Goal: Transaction & Acquisition: Purchase product/service

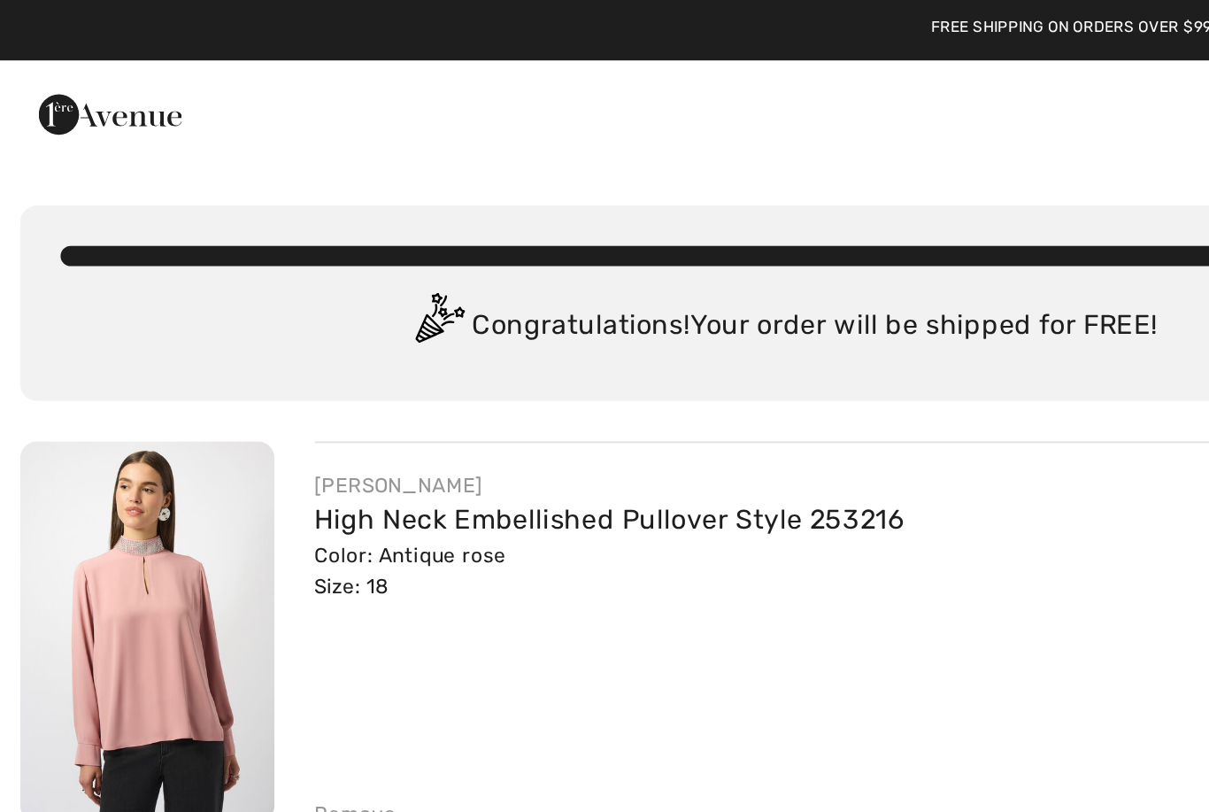
click at [56, 61] on img at bounding box center [57, 59] width 75 height 35
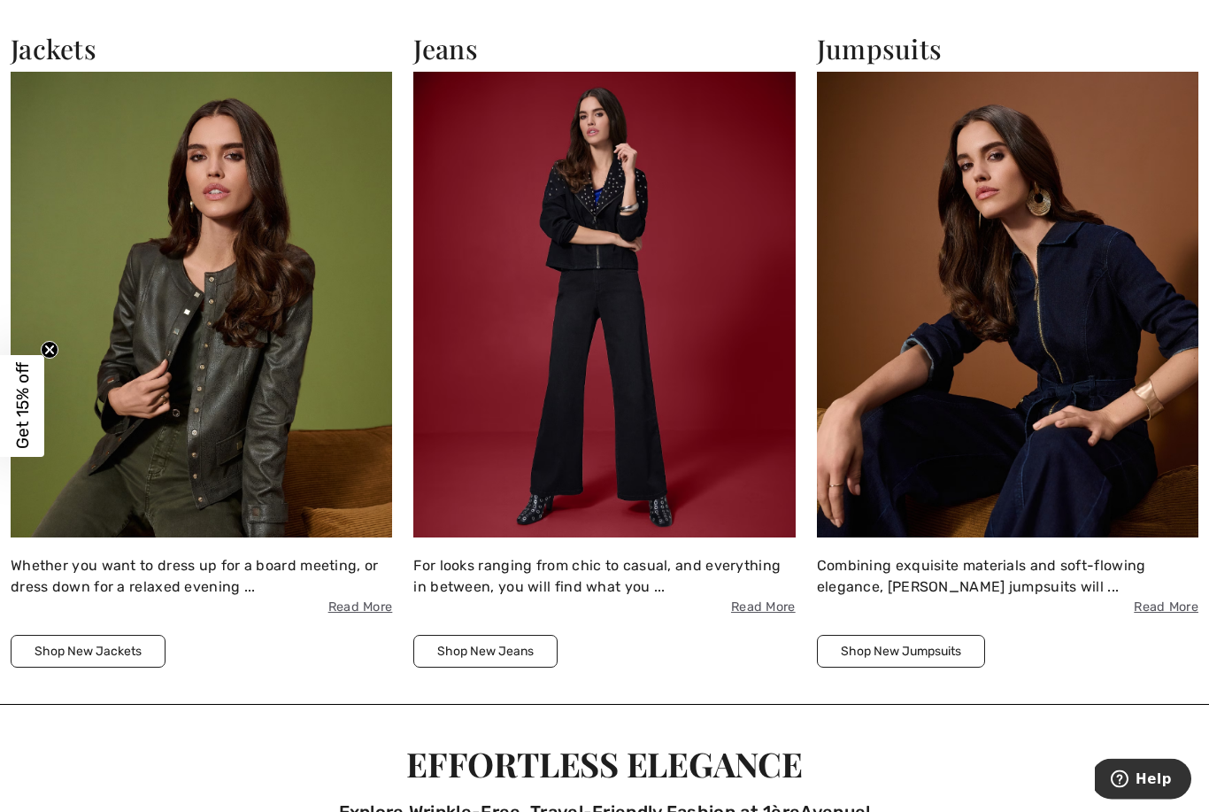
scroll to position [2158, 0]
click at [127, 254] on img at bounding box center [202, 305] width 382 height 466
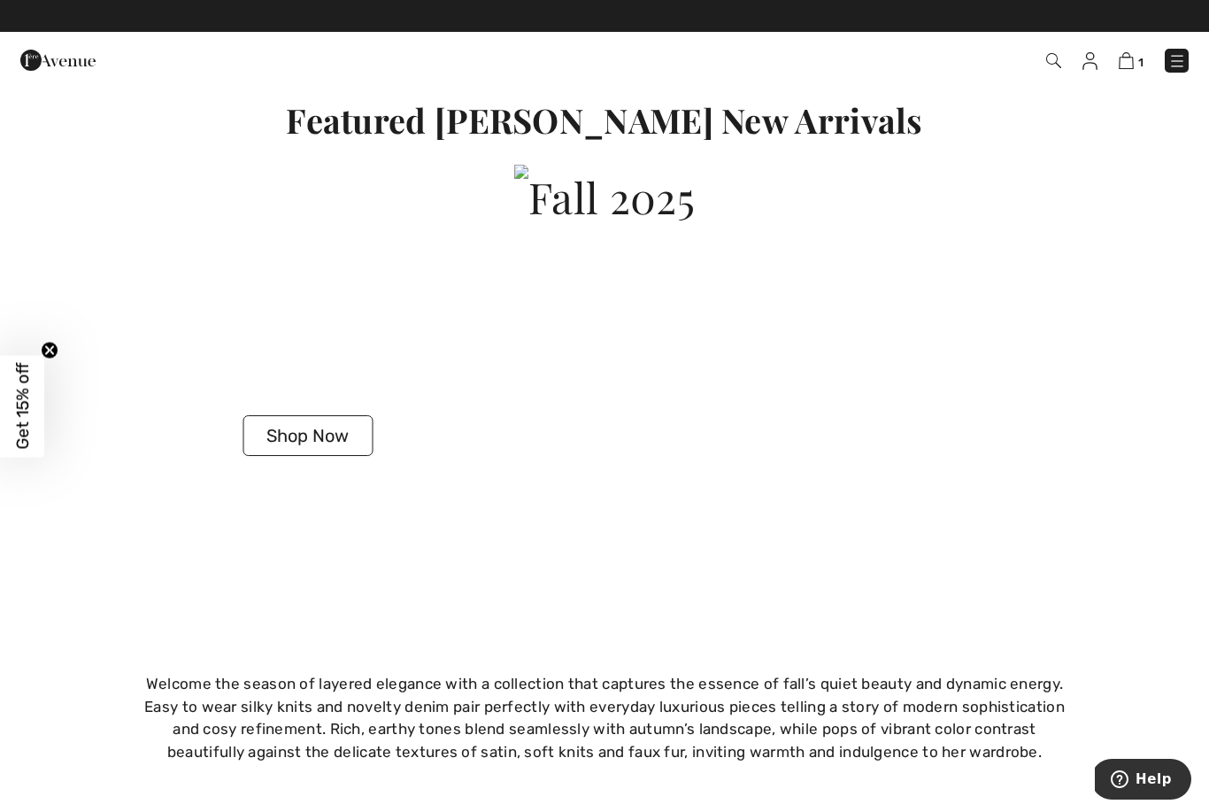
scroll to position [3182, 0]
click at [268, 423] on button "Shop Now" at bounding box center [308, 436] width 130 height 41
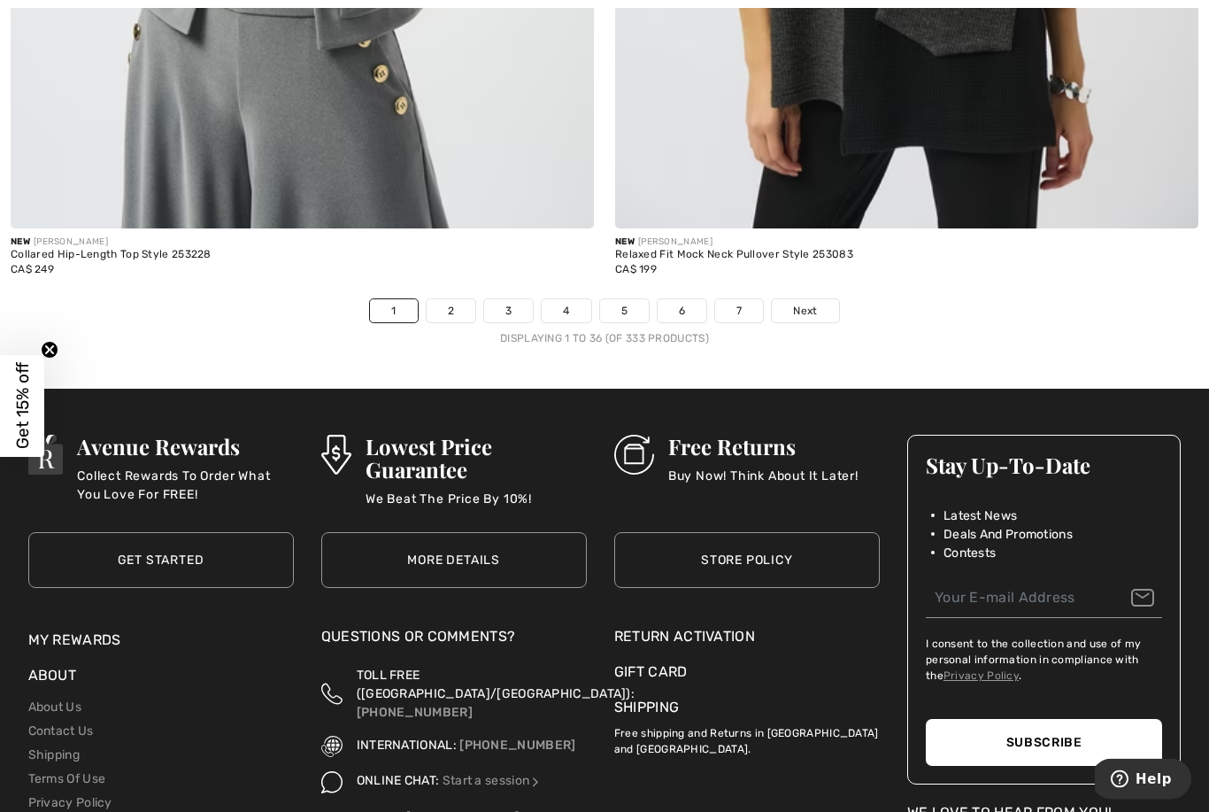
scroll to position [17341, 0]
click at [817, 308] on link "Next" at bounding box center [805, 310] width 66 height 23
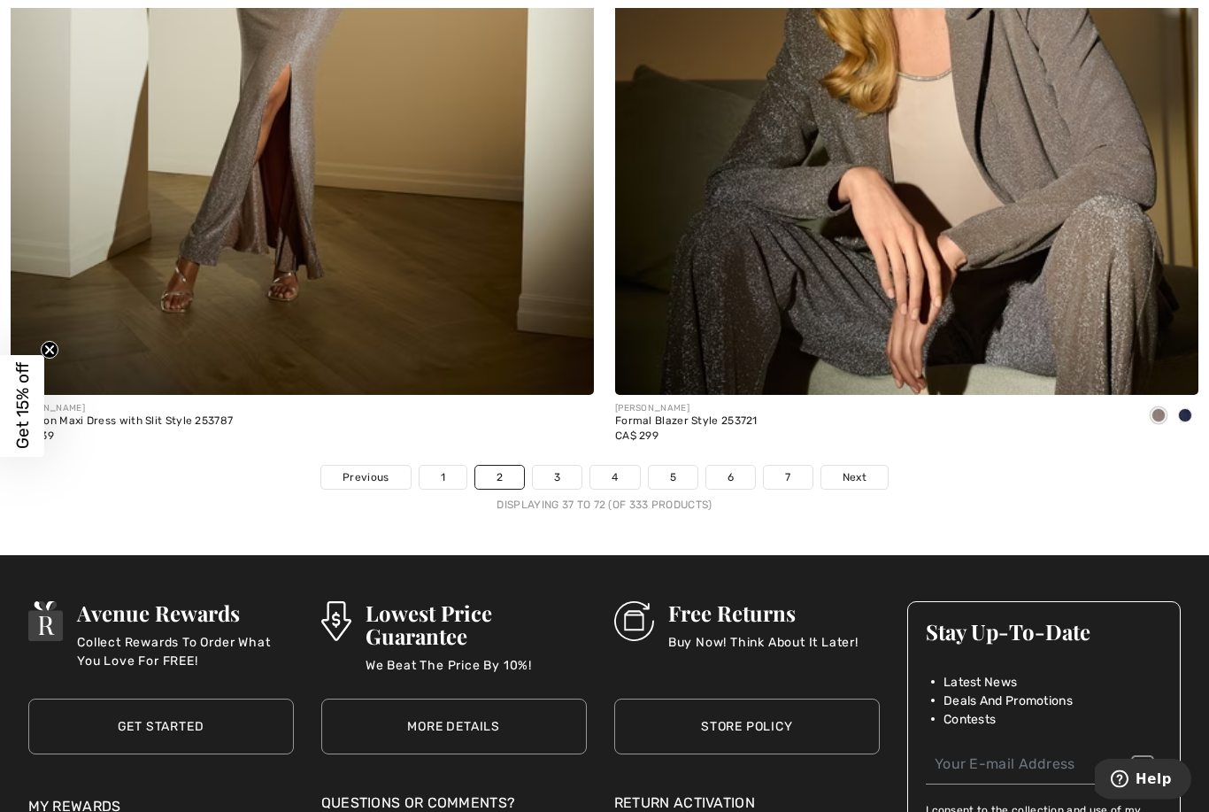
scroll to position [17177, 0]
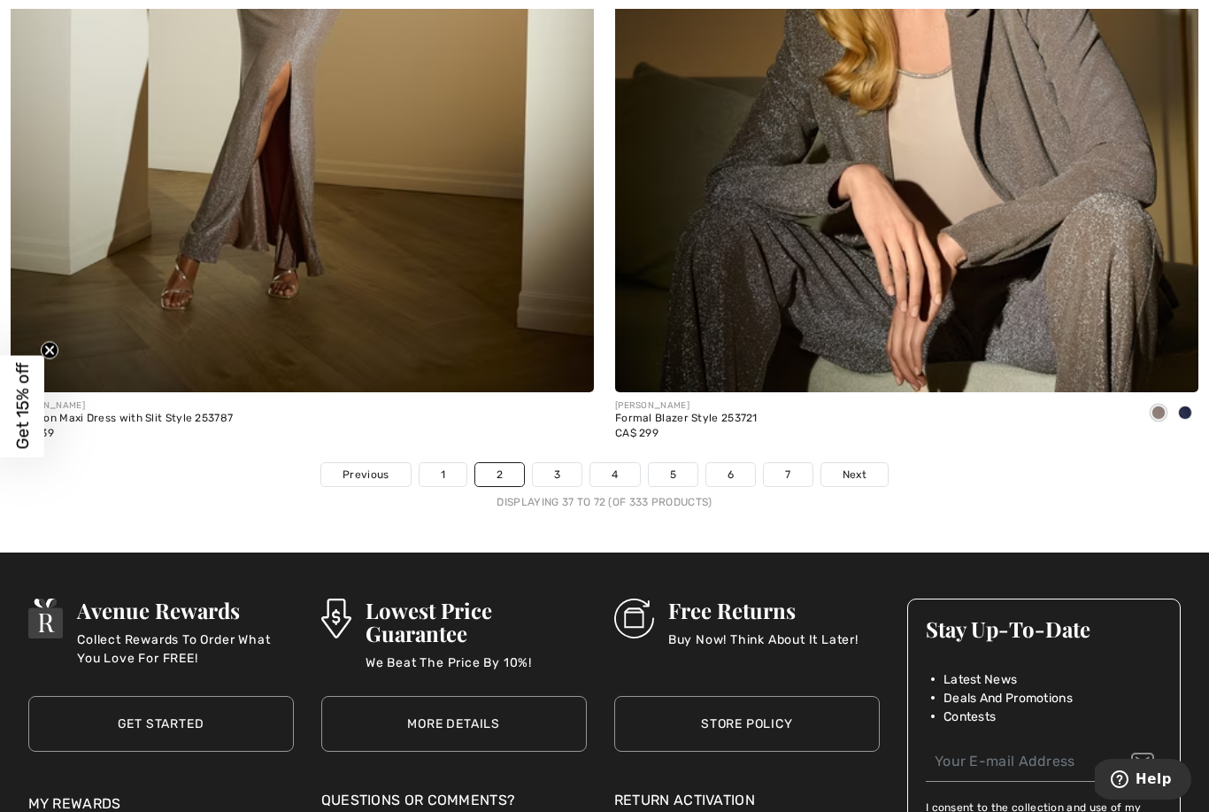
click at [867, 463] on link "Next" at bounding box center [854, 474] width 66 height 23
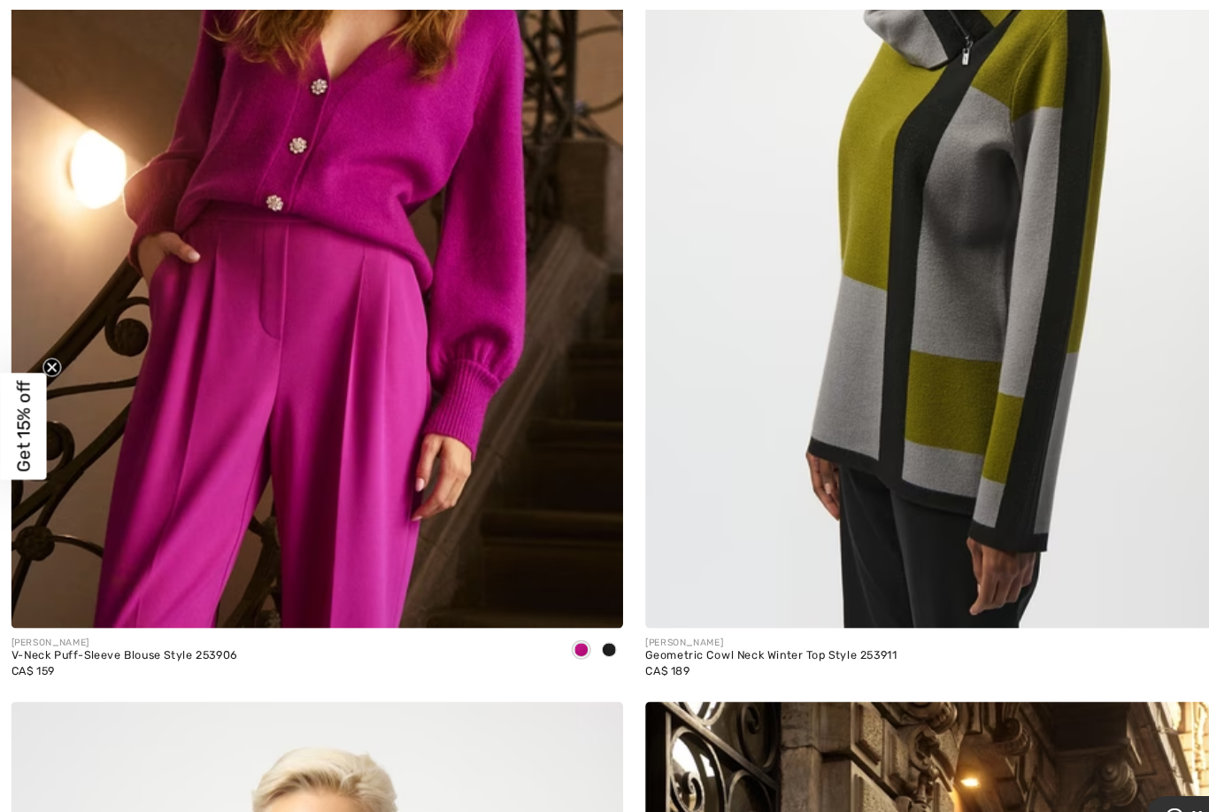
scroll to position [8234, 0]
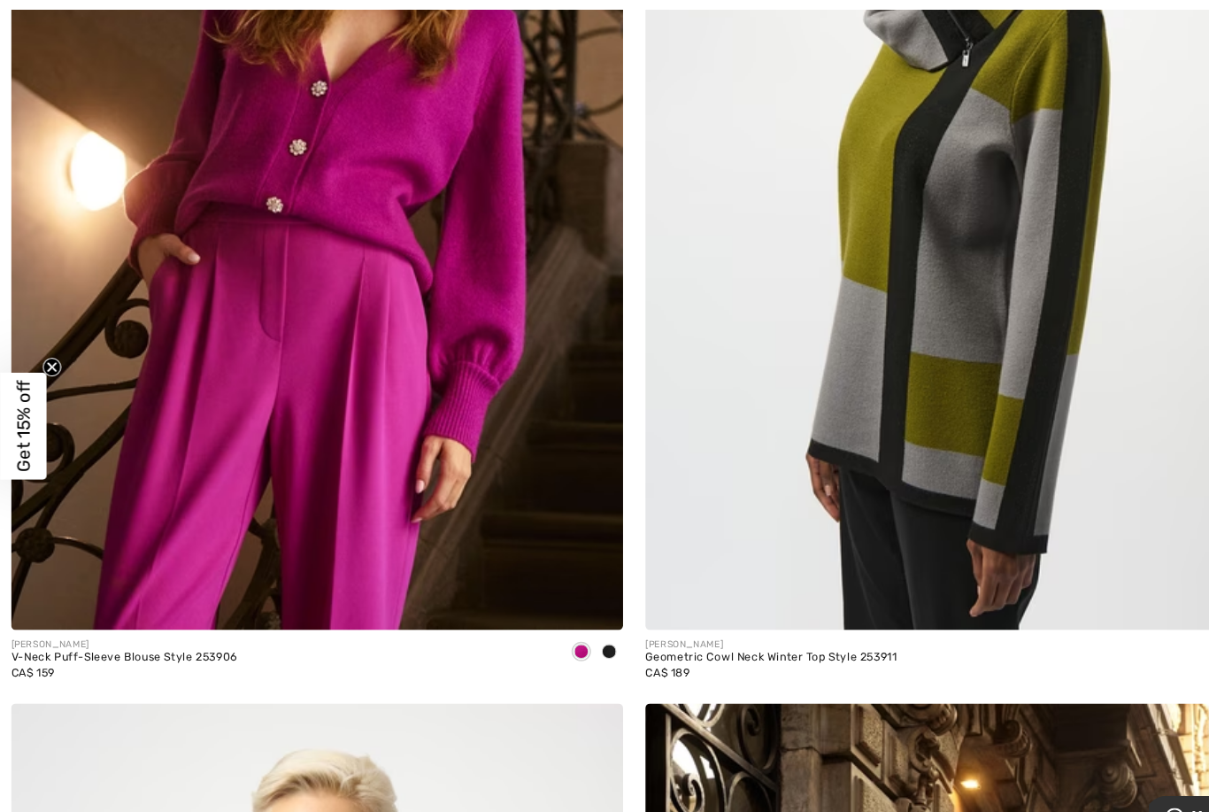
click at [145, 274] on img at bounding box center [302, 163] width 583 height 875
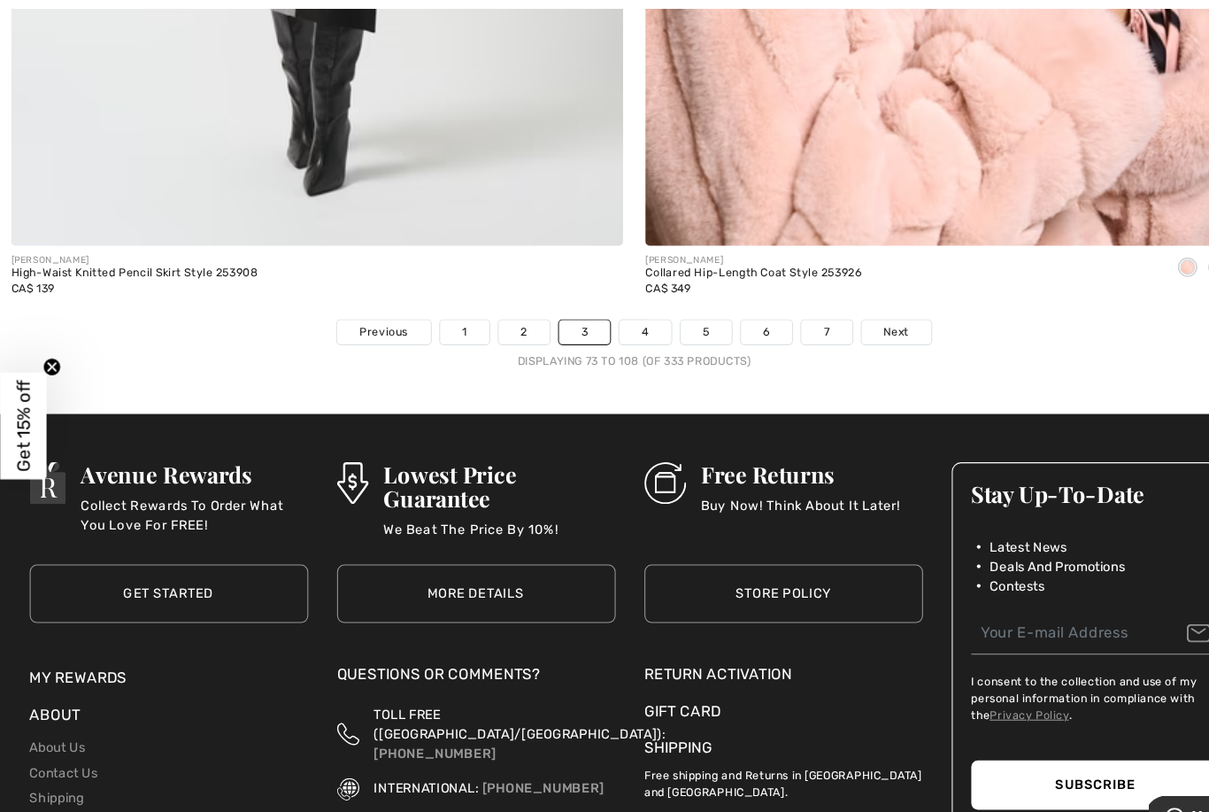
scroll to position [17420, 0]
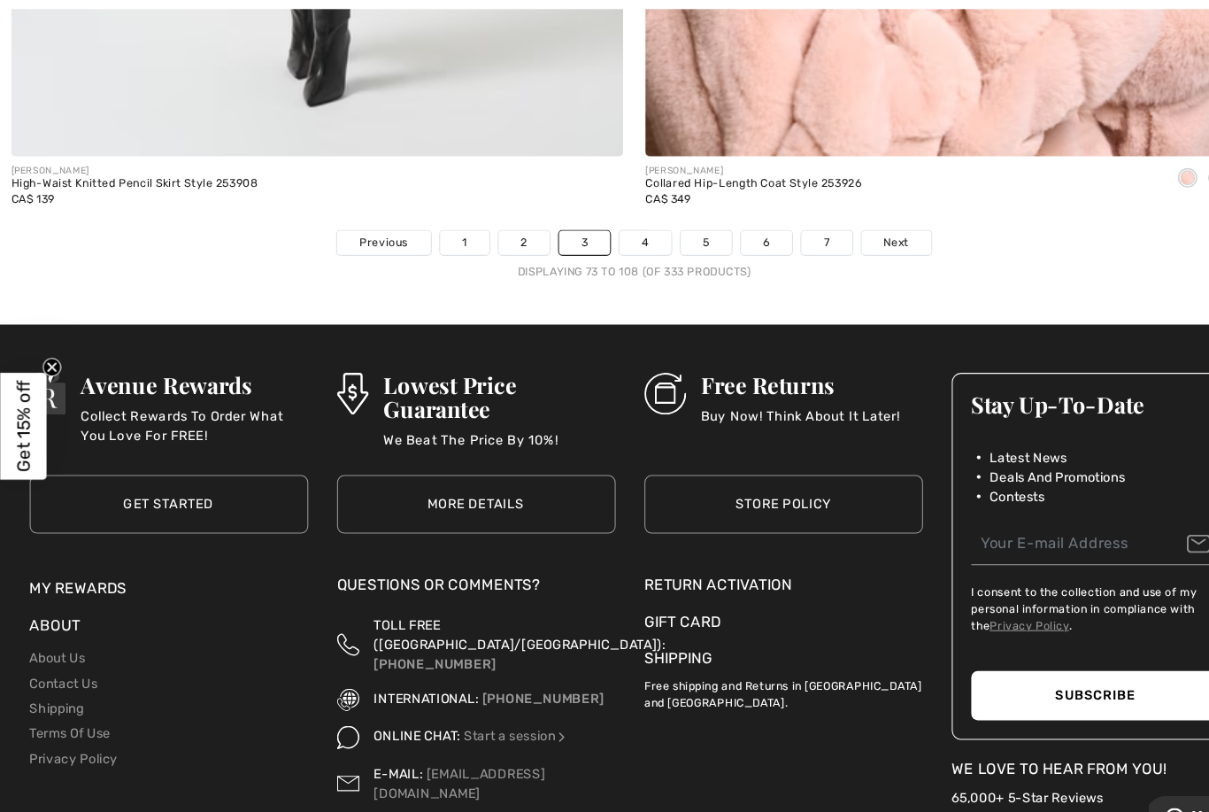
click at [860, 228] on link "Next" at bounding box center [854, 231] width 66 height 23
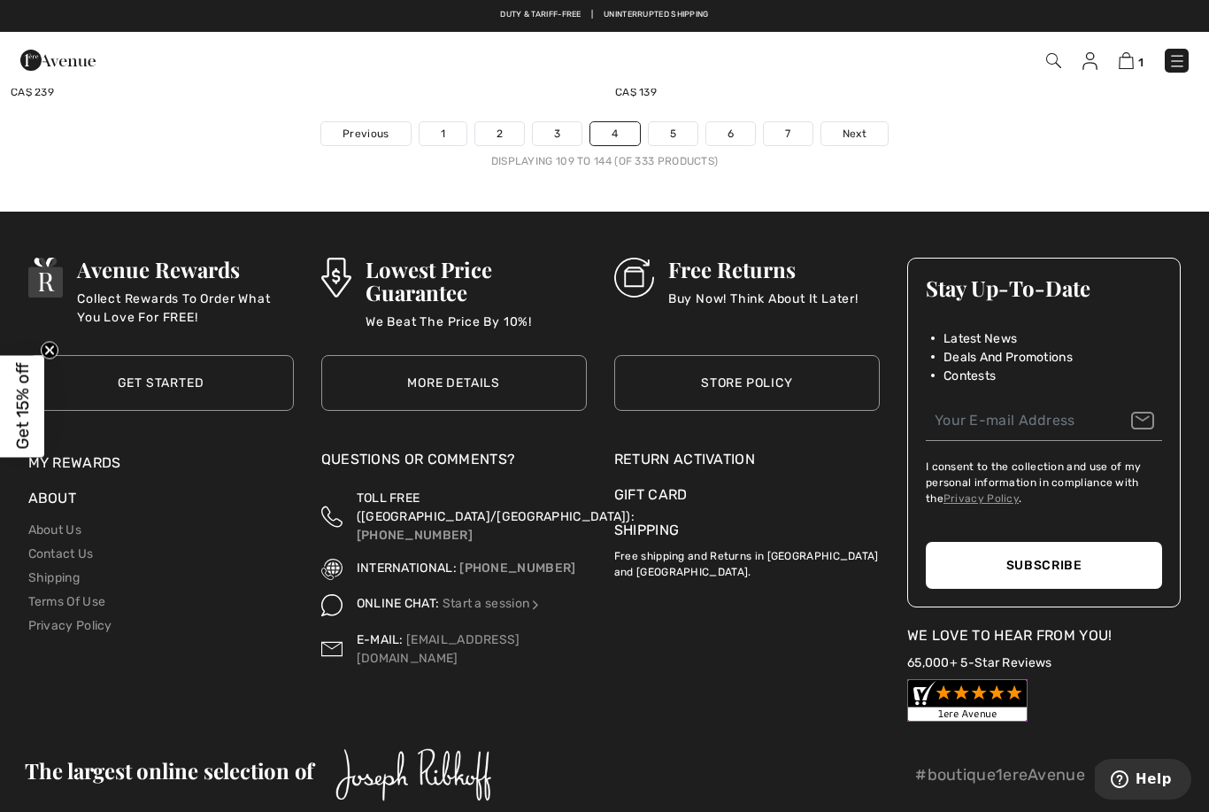
scroll to position [17505, 0]
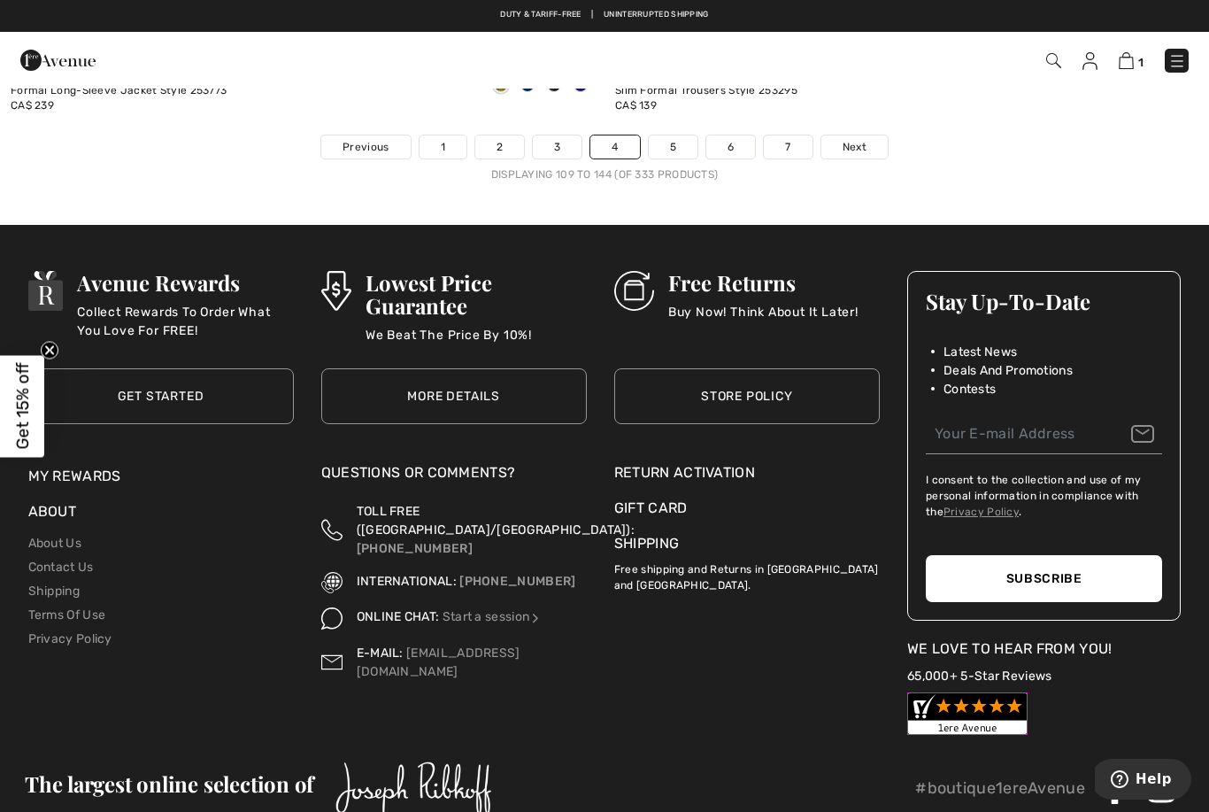
click at [866, 139] on span "Next" at bounding box center [855, 147] width 24 height 16
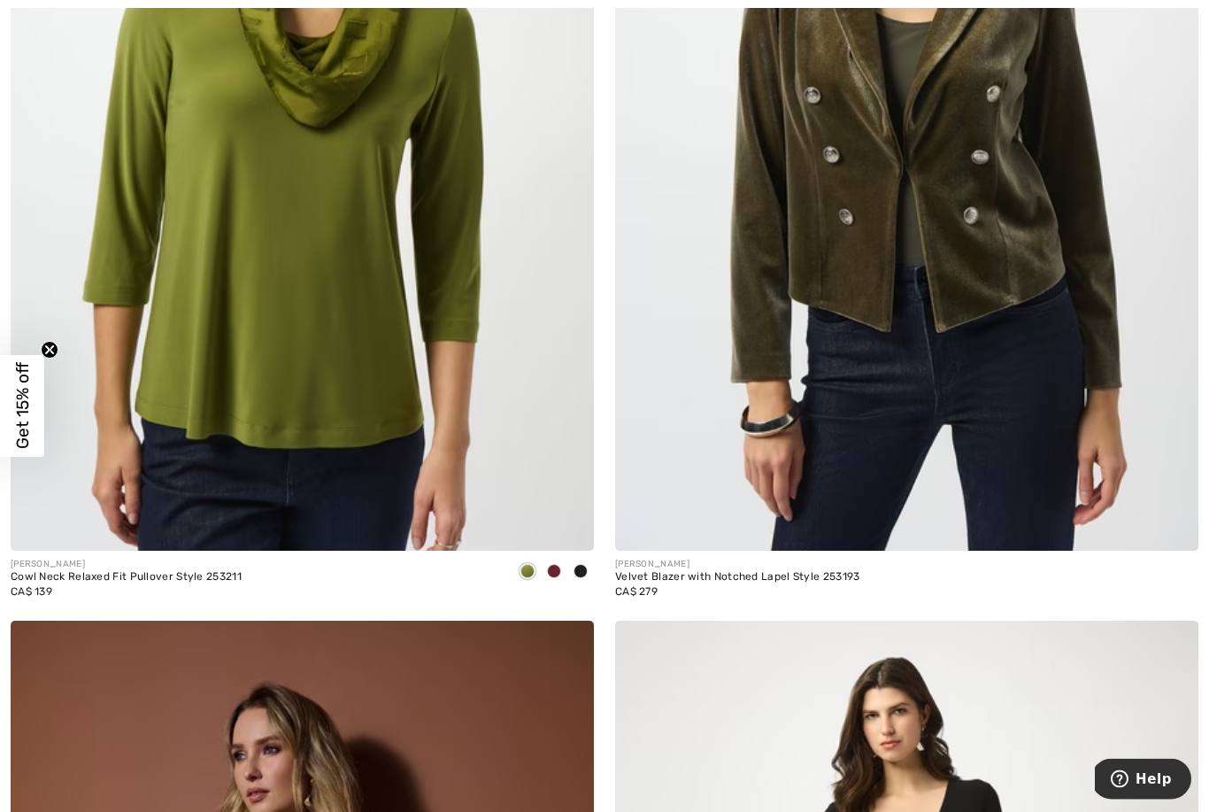
scroll to position [2437, 0]
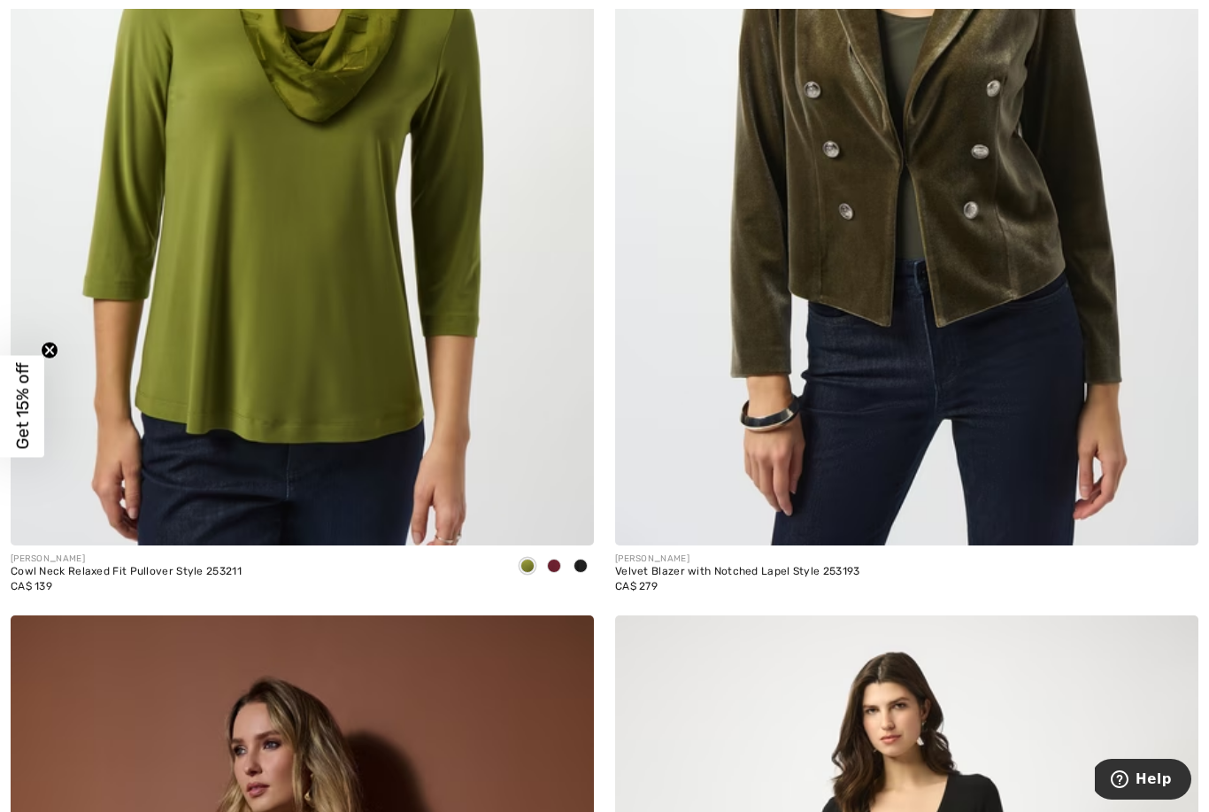
click at [1007, 240] on img at bounding box center [906, 108] width 583 height 875
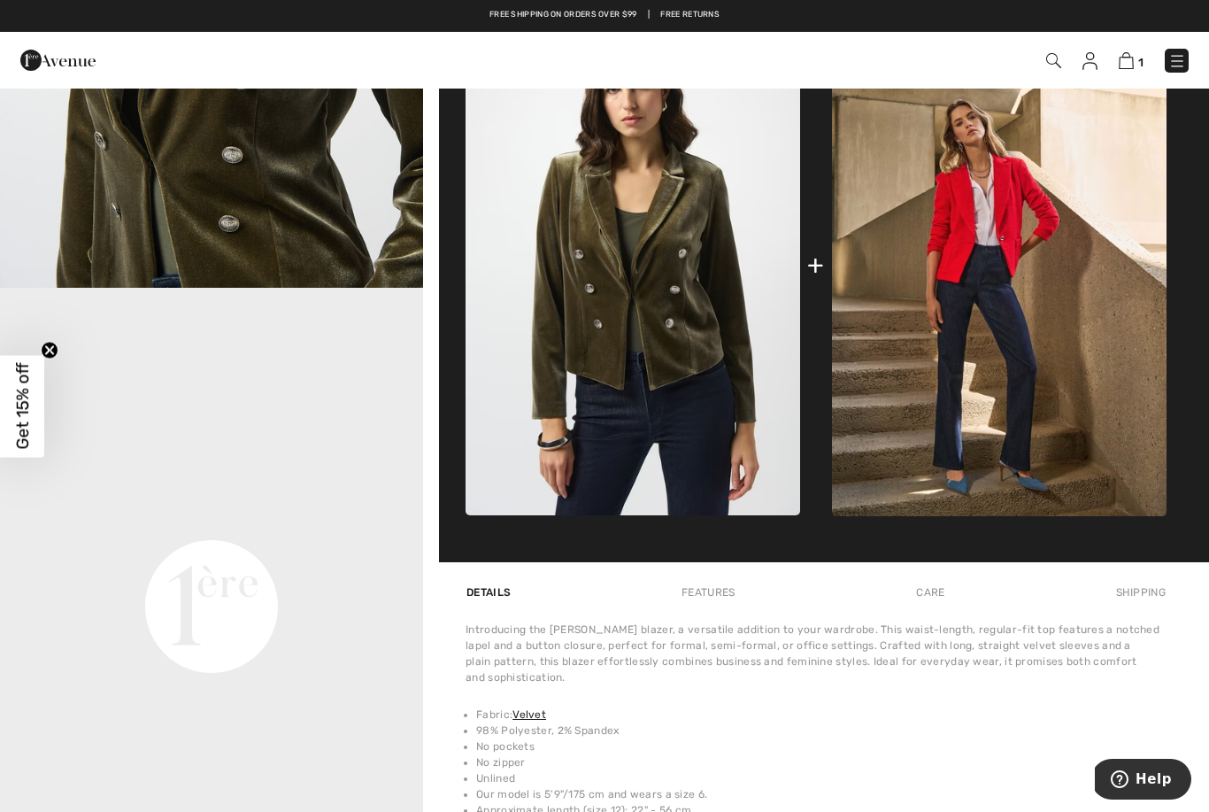
scroll to position [352, 0]
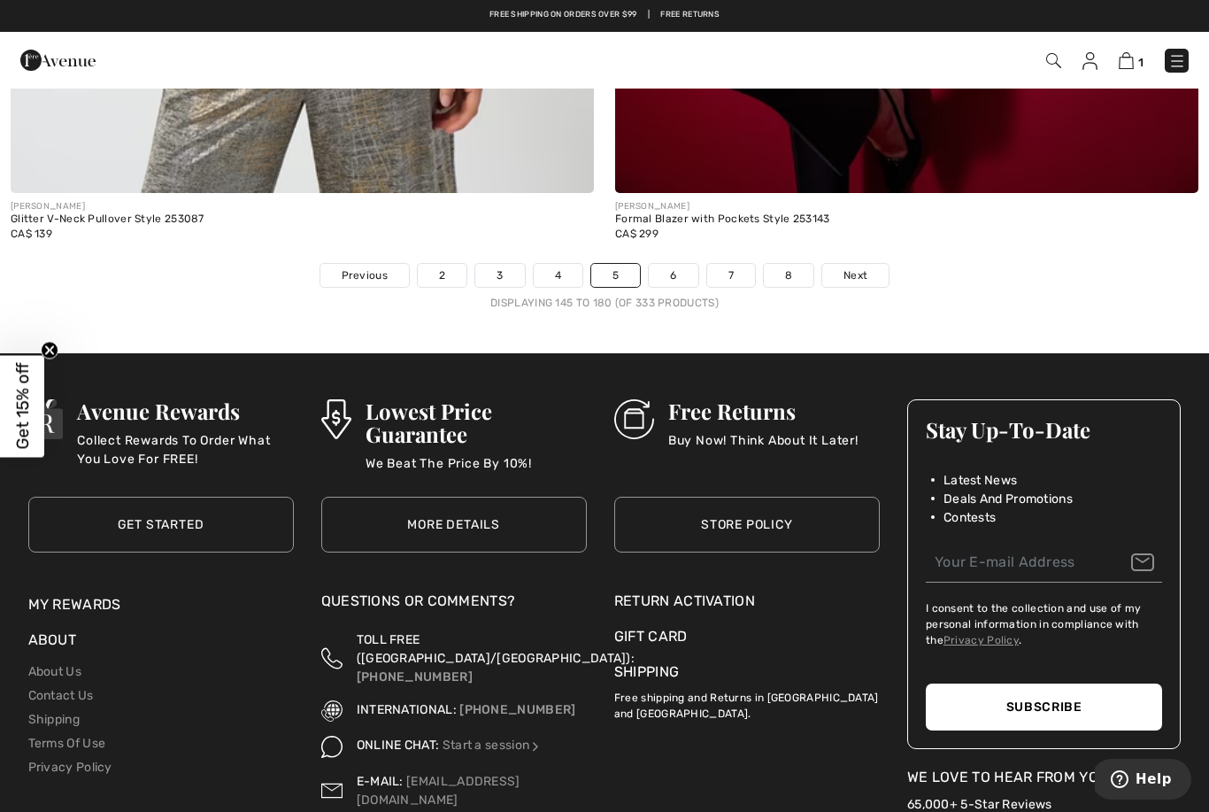
scroll to position [17369, 0]
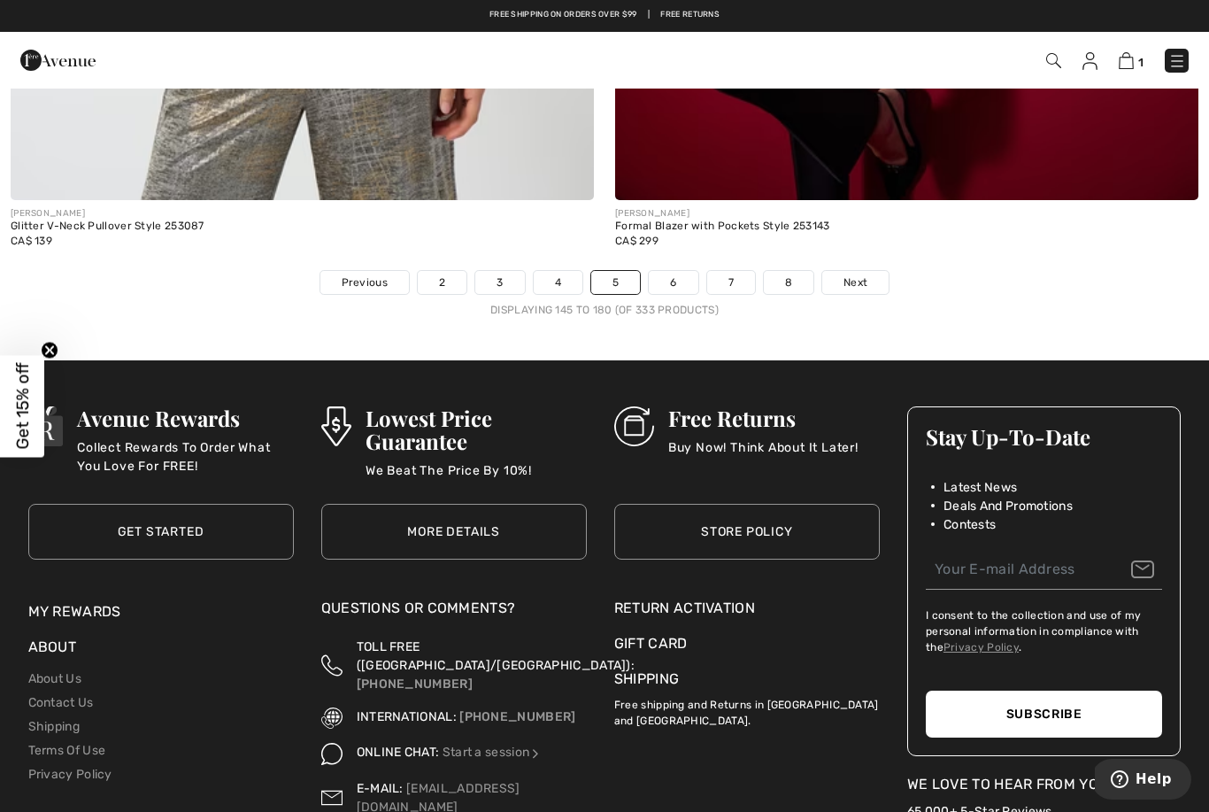
click at [858, 275] on span "Next" at bounding box center [856, 282] width 24 height 16
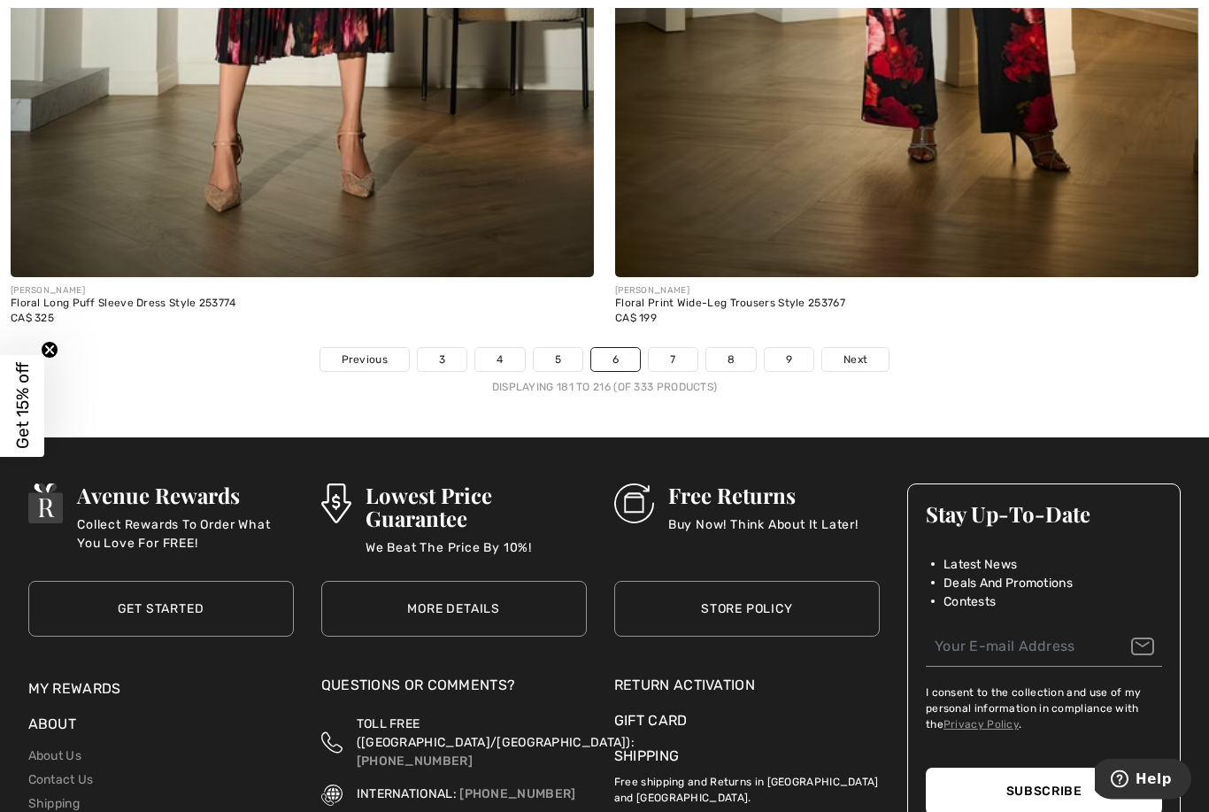
scroll to position [17292, 0]
click at [854, 351] on span "Next" at bounding box center [856, 359] width 24 height 16
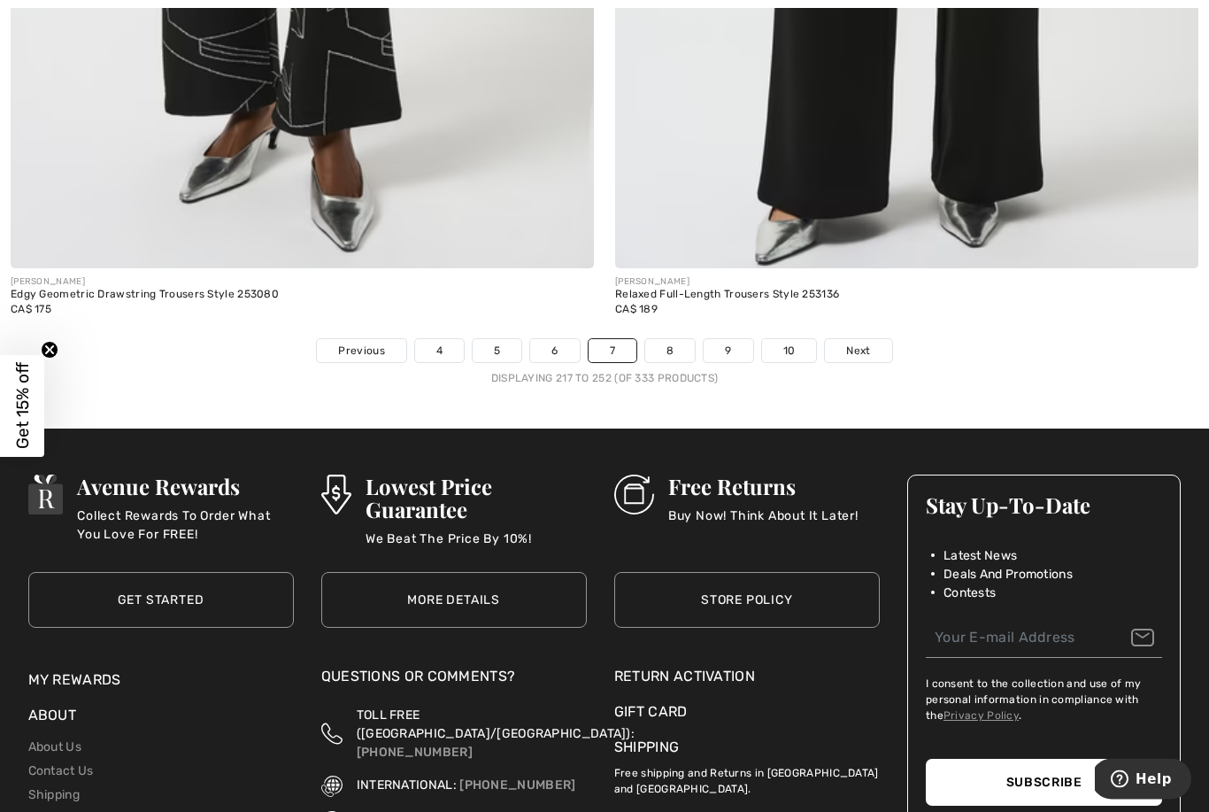
scroll to position [17301, 0]
click at [861, 343] on span "Next" at bounding box center [858, 351] width 24 height 16
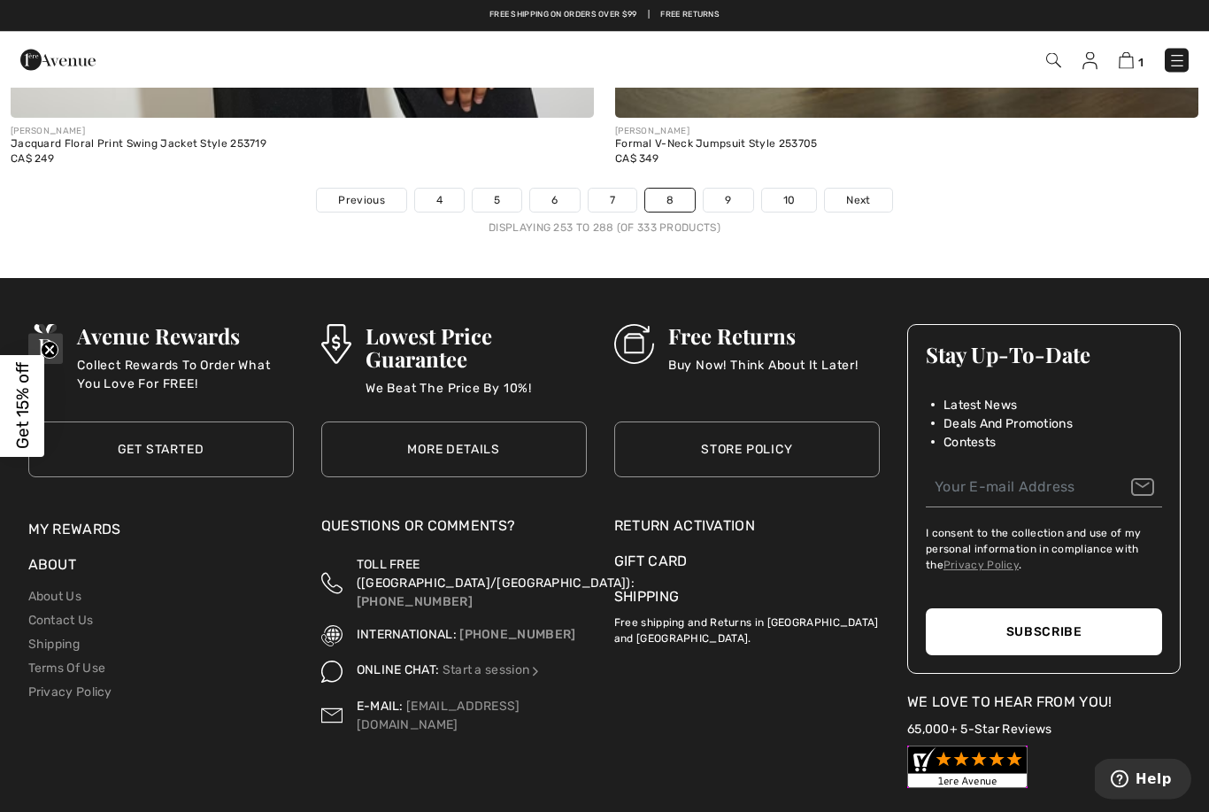
scroll to position [17451, 0]
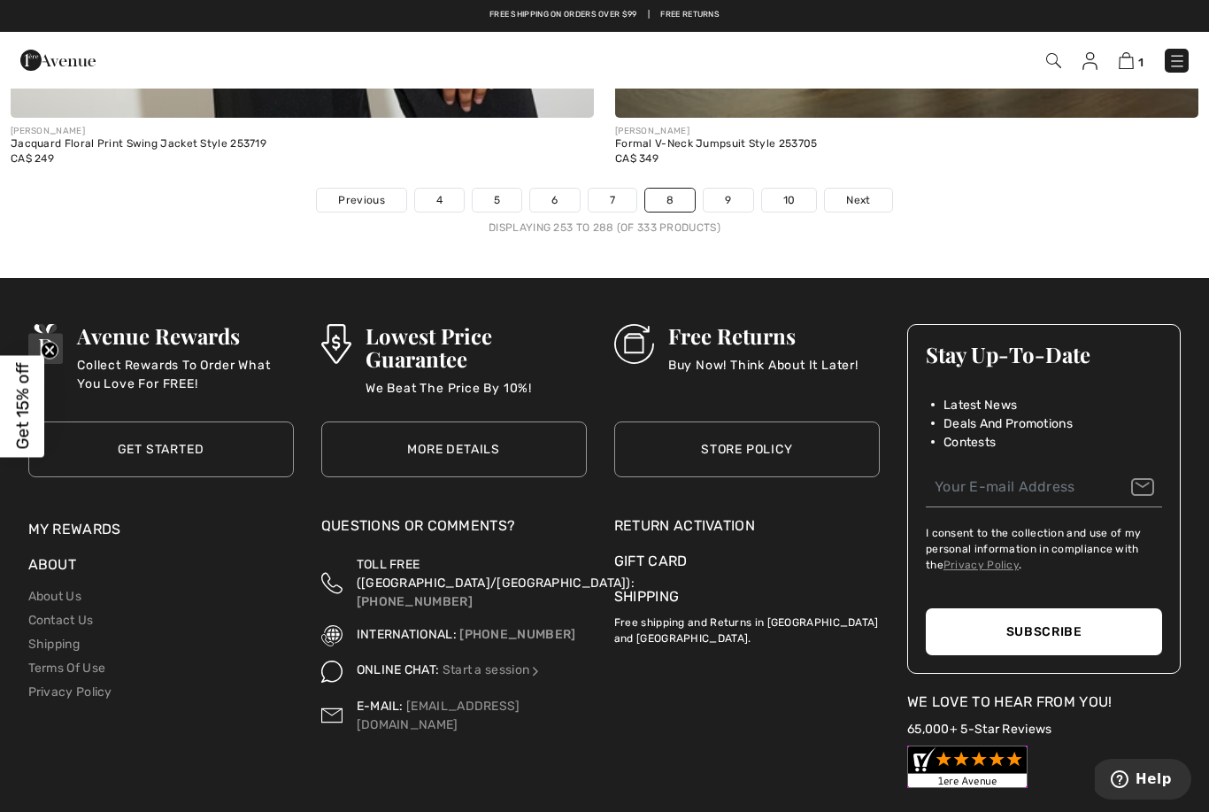
click at [873, 190] on link "Next" at bounding box center [858, 200] width 66 height 23
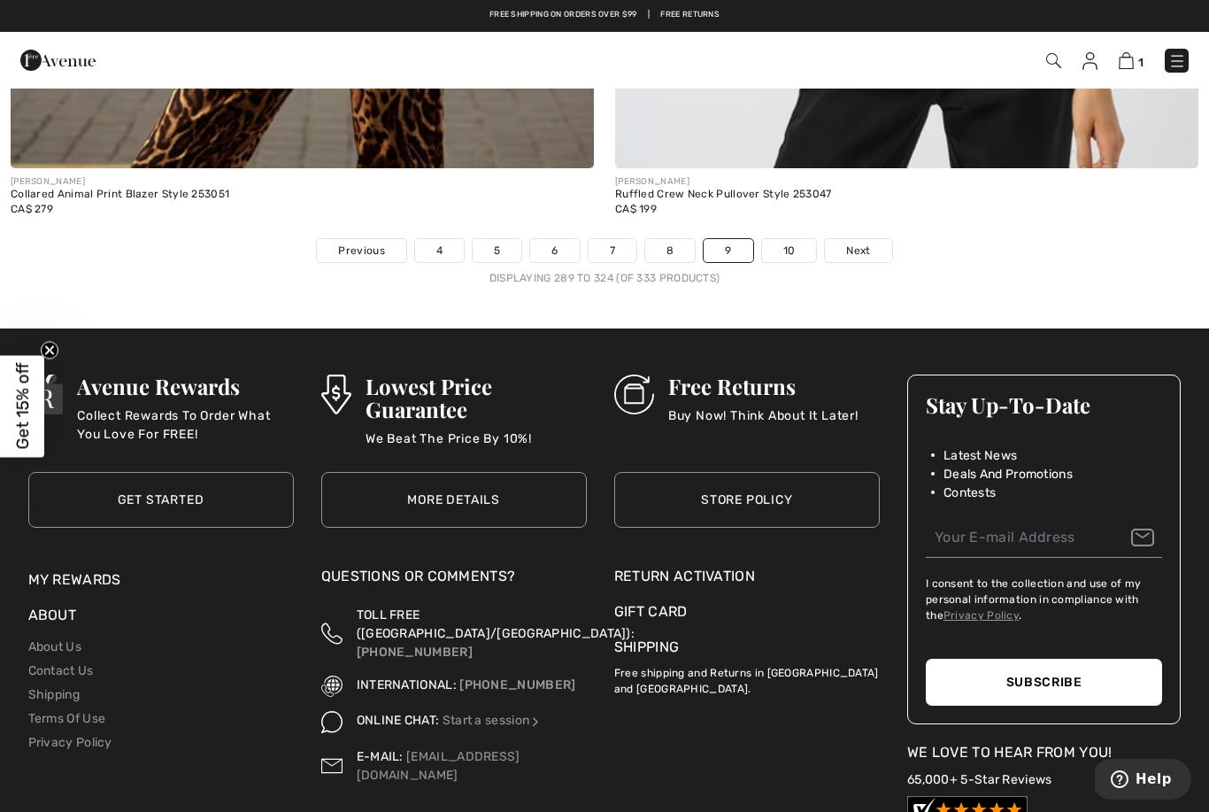
scroll to position [17397, 0]
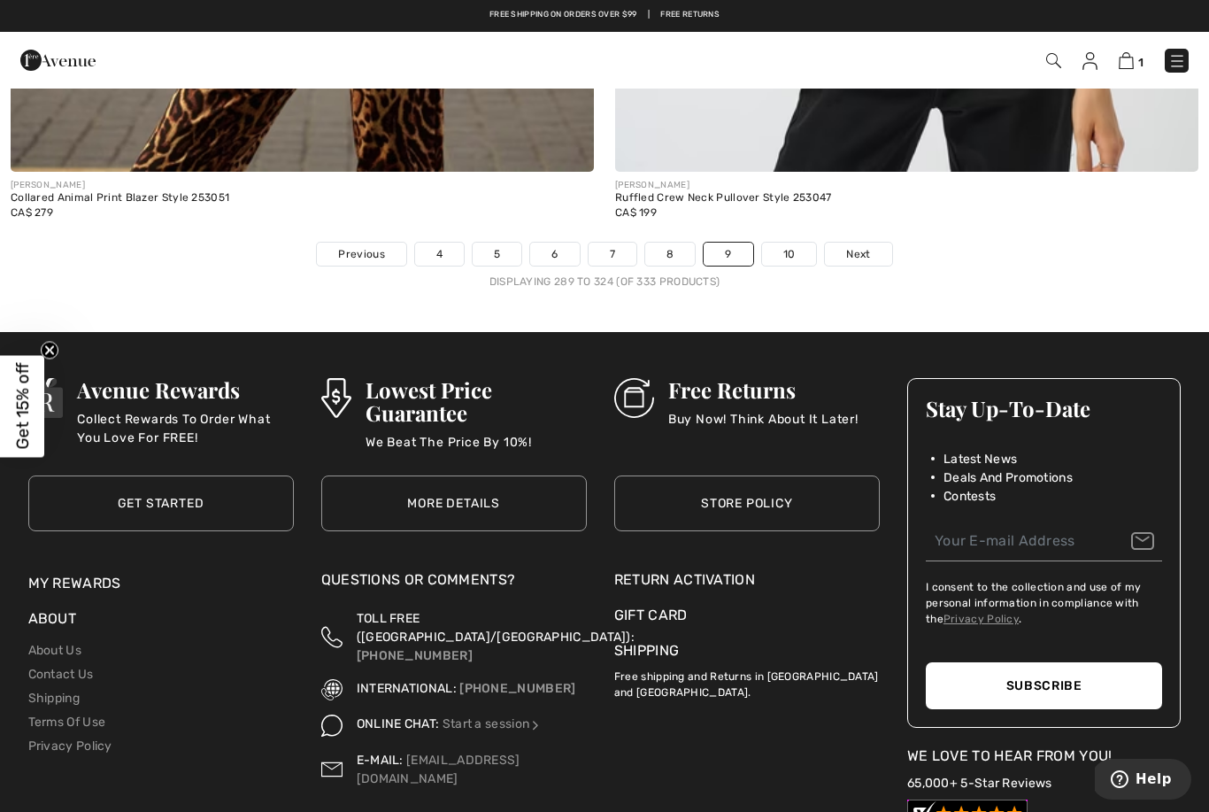
click at [861, 246] on span "Next" at bounding box center [858, 254] width 24 height 16
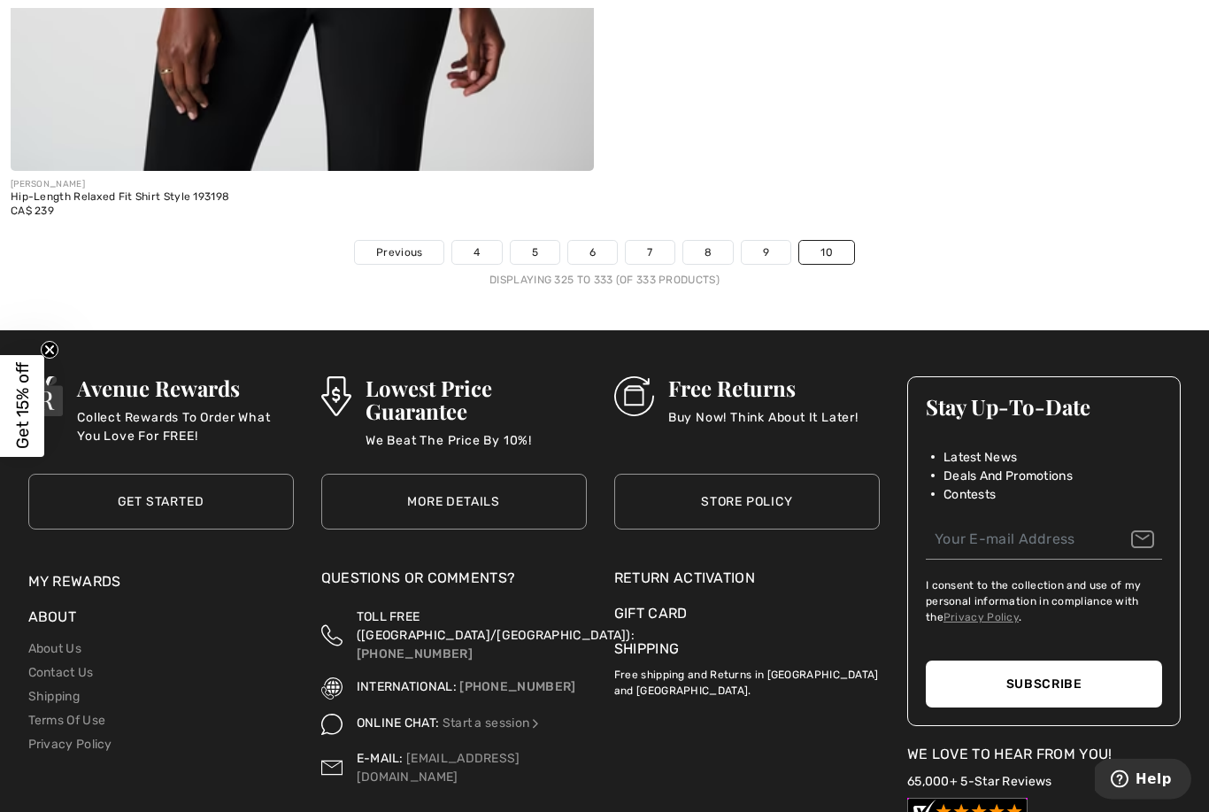
scroll to position [4702, 0]
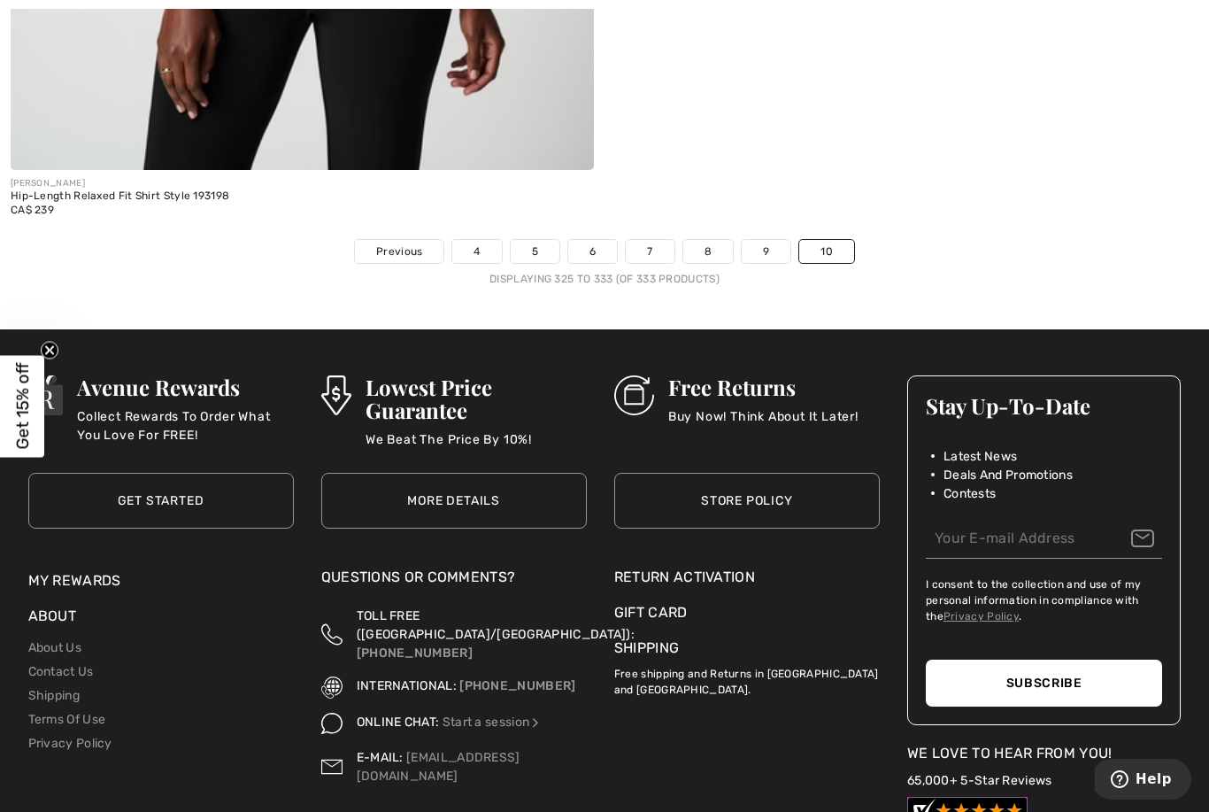
click at [482, 247] on link "4" at bounding box center [476, 251] width 49 height 23
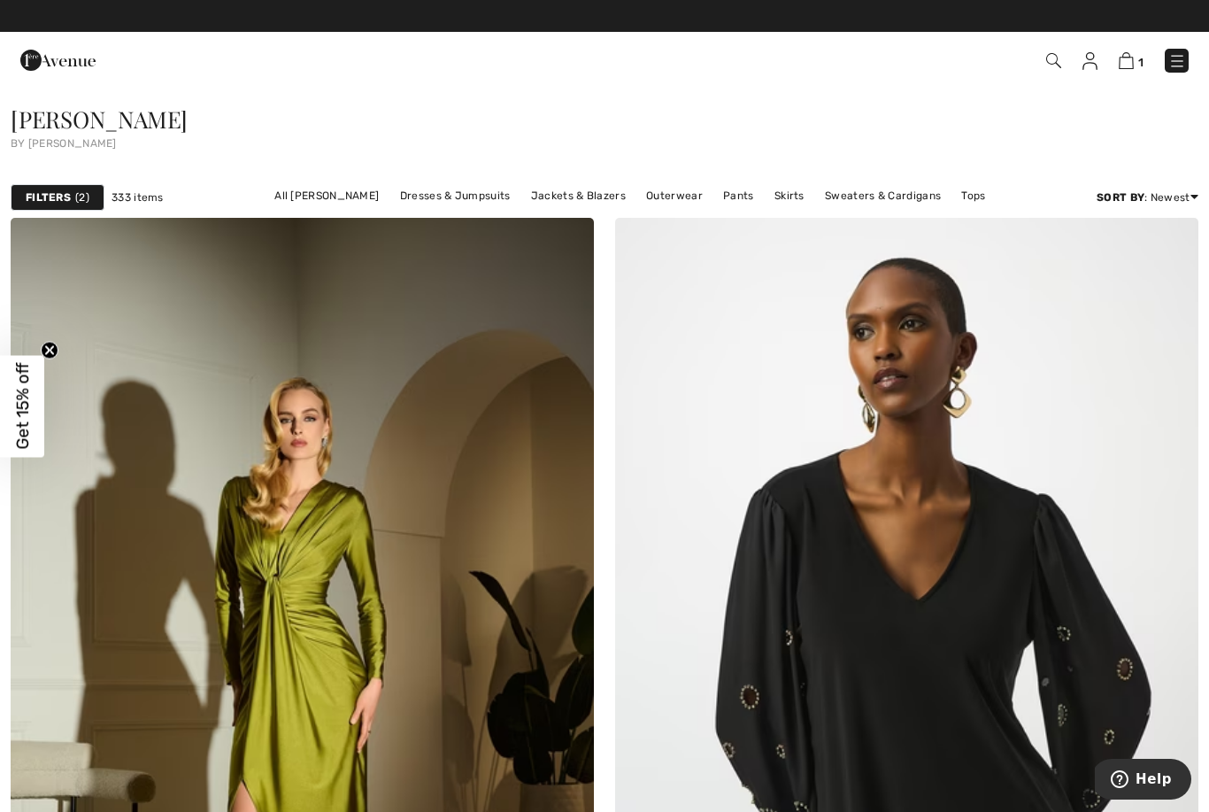
click at [575, 185] on link "Jackets & Blazers" at bounding box center [578, 195] width 112 height 23
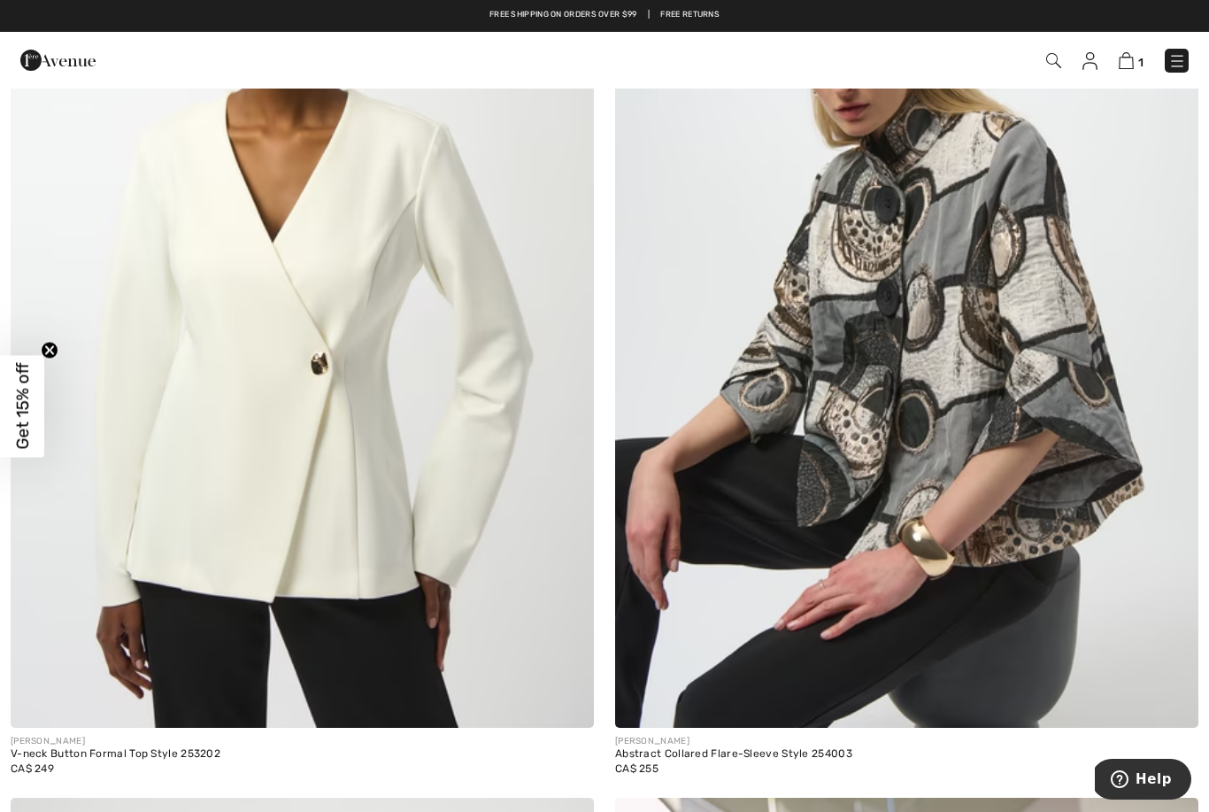
scroll to position [14955, 0]
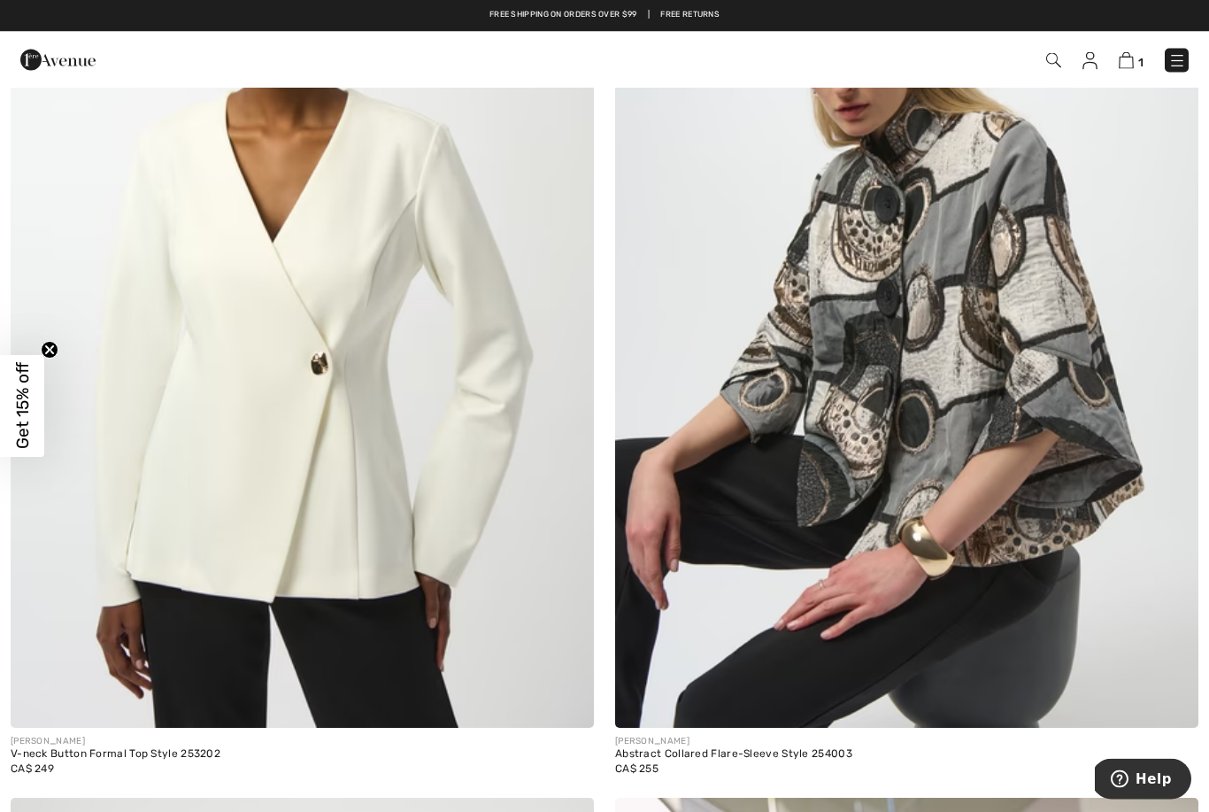
click at [172, 419] on img at bounding box center [302, 290] width 583 height 875
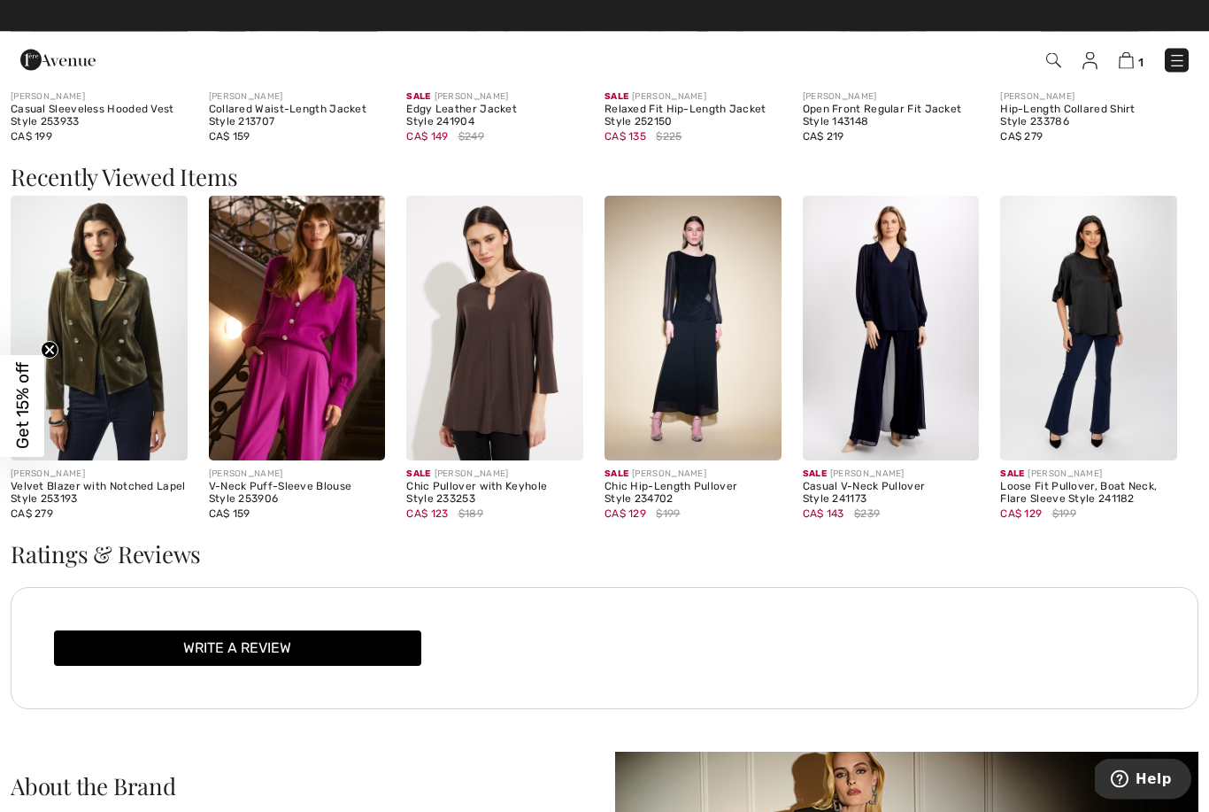
scroll to position [2332, 0]
click at [518, 420] on img at bounding box center [494, 328] width 177 height 265
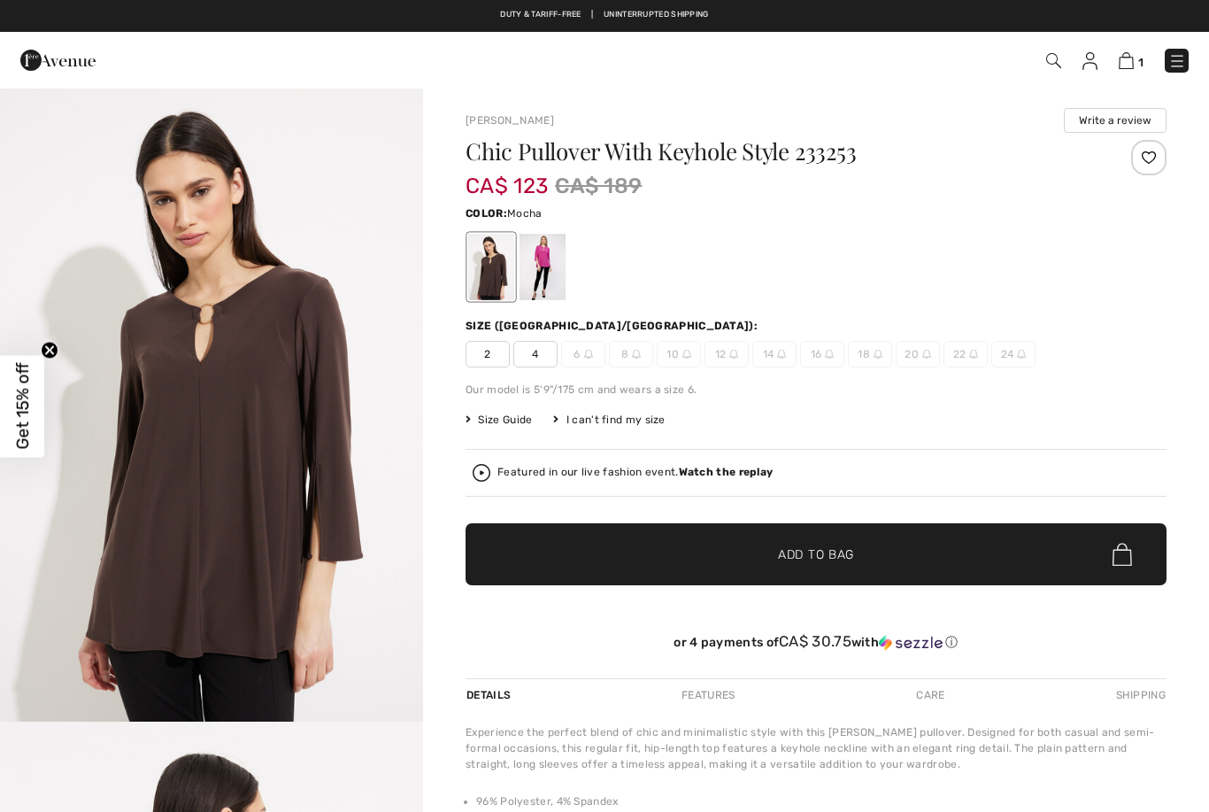
checkbox input "true"
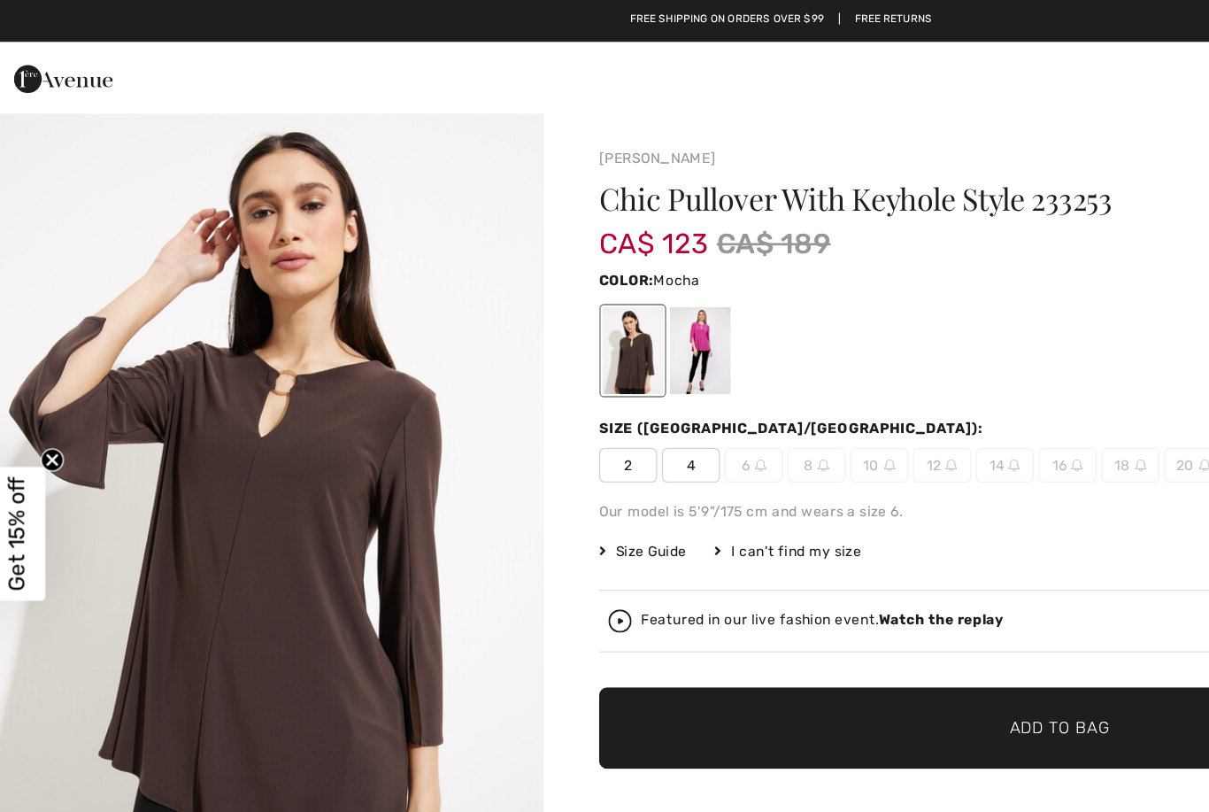
scroll to position [2671, 0]
click at [44, 56] on img at bounding box center [57, 59] width 75 height 35
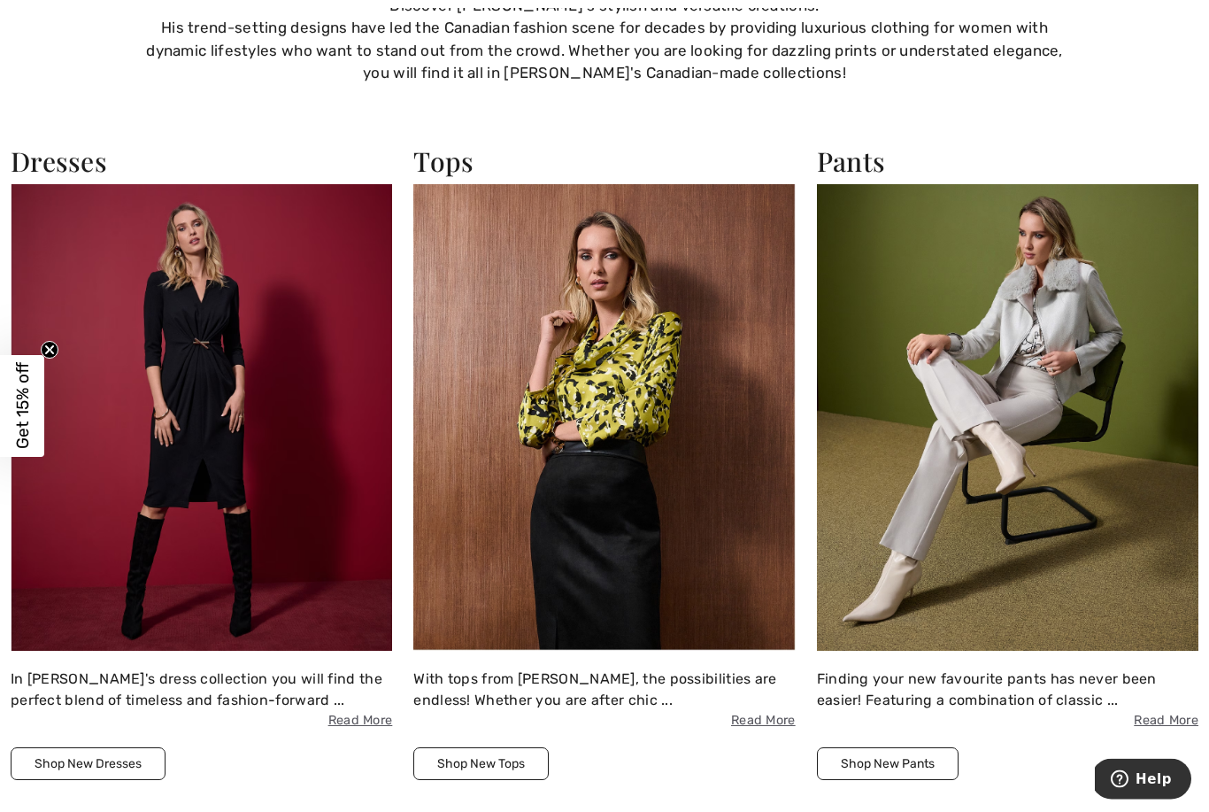
scroll to position [1383, 0]
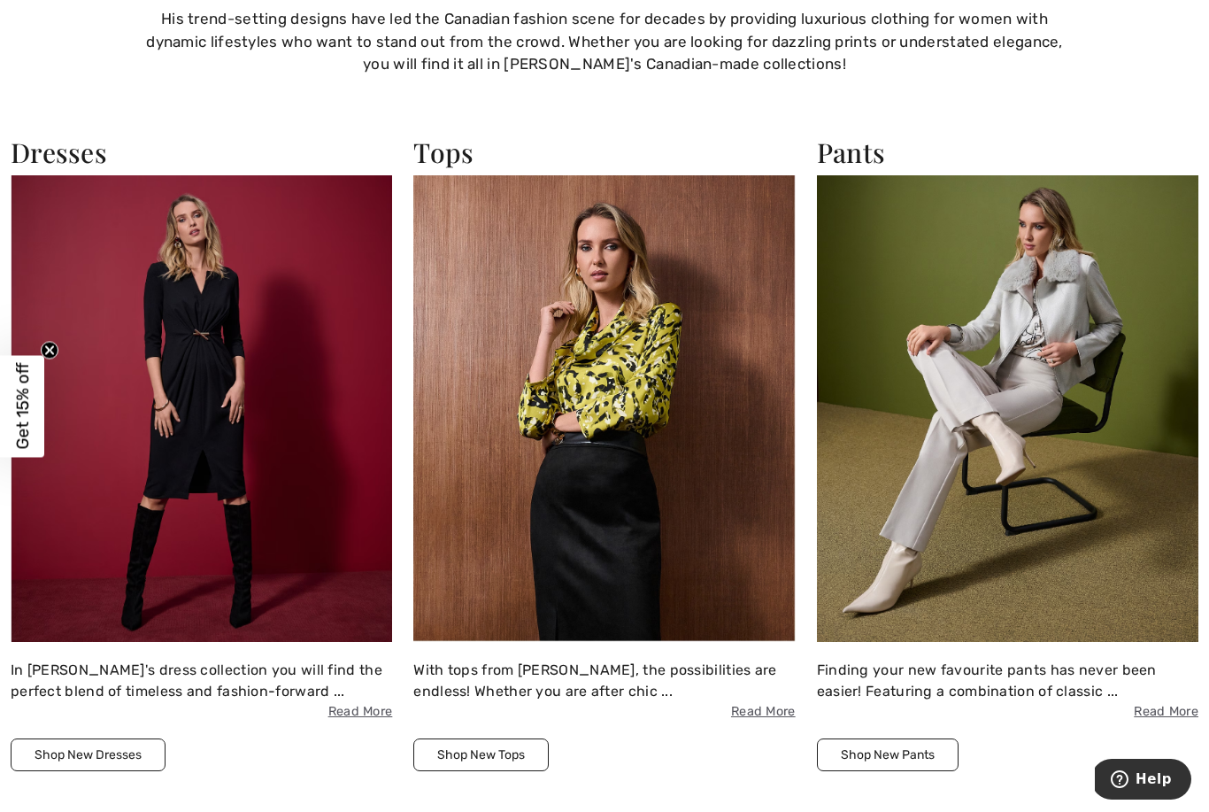
click at [985, 243] on img at bounding box center [1008, 408] width 382 height 466
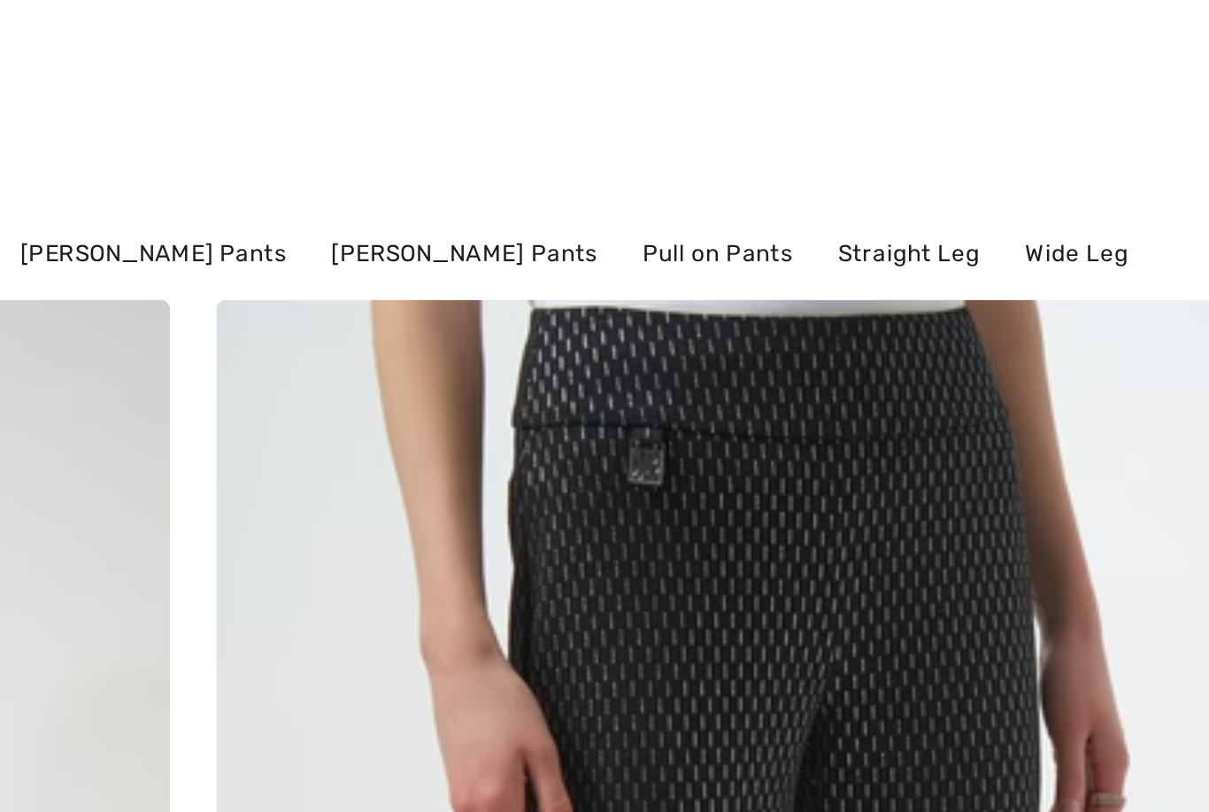
click at [891, 189] on link "Straight Leg" at bounding box center [932, 200] width 83 height 23
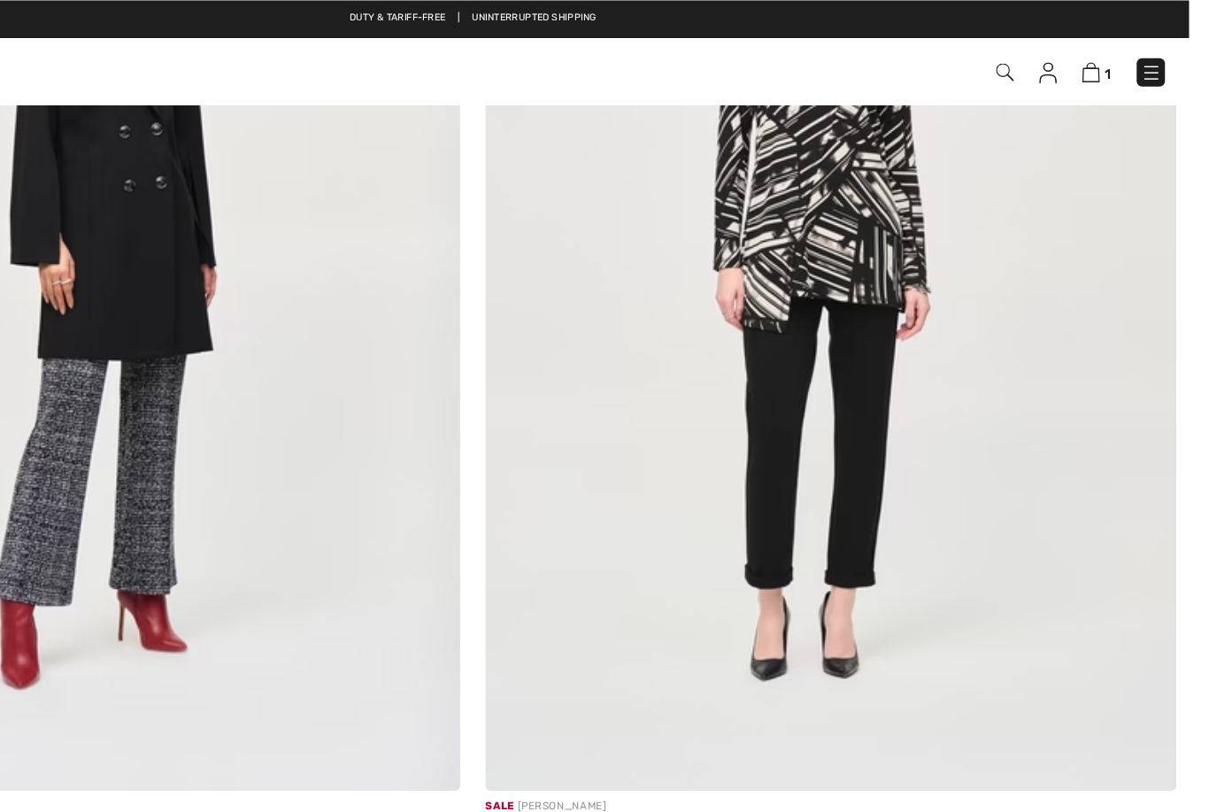
scroll to position [14072, 0]
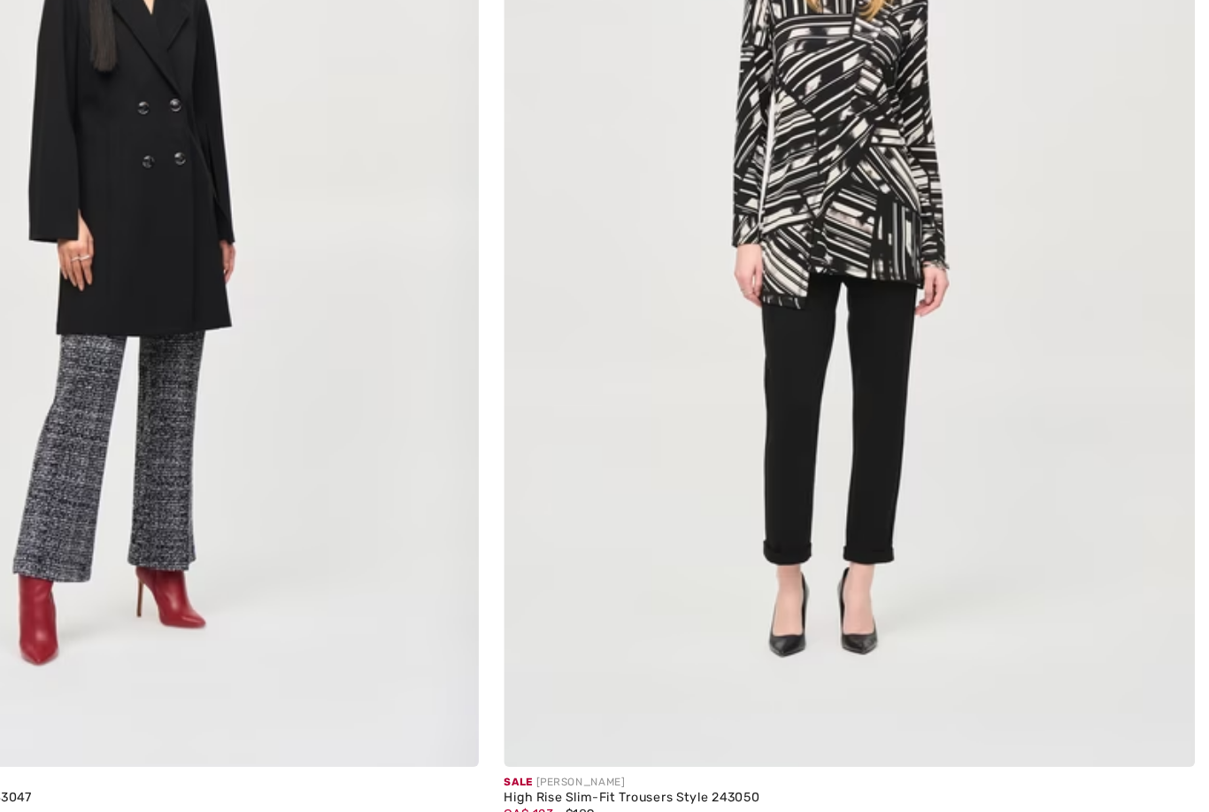
click at [797, 342] on img at bounding box center [906, 229] width 583 height 875
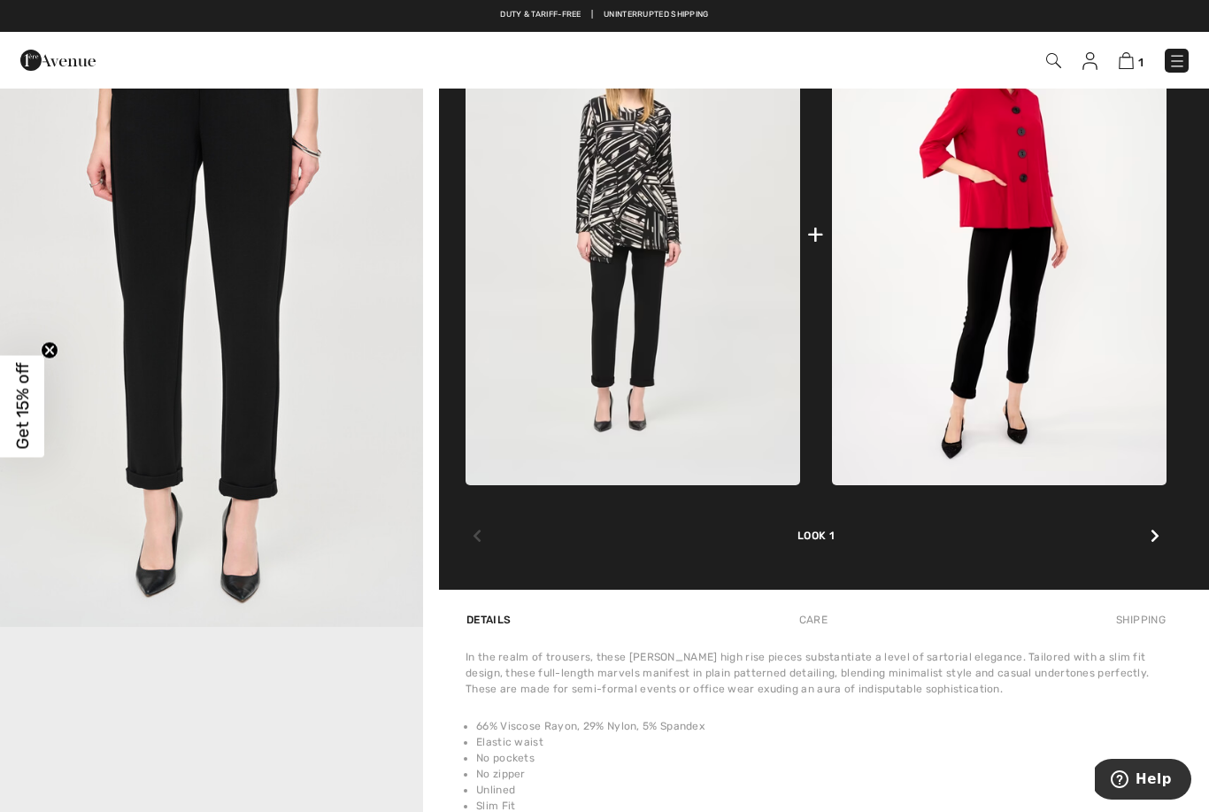
scroll to position [744, 0]
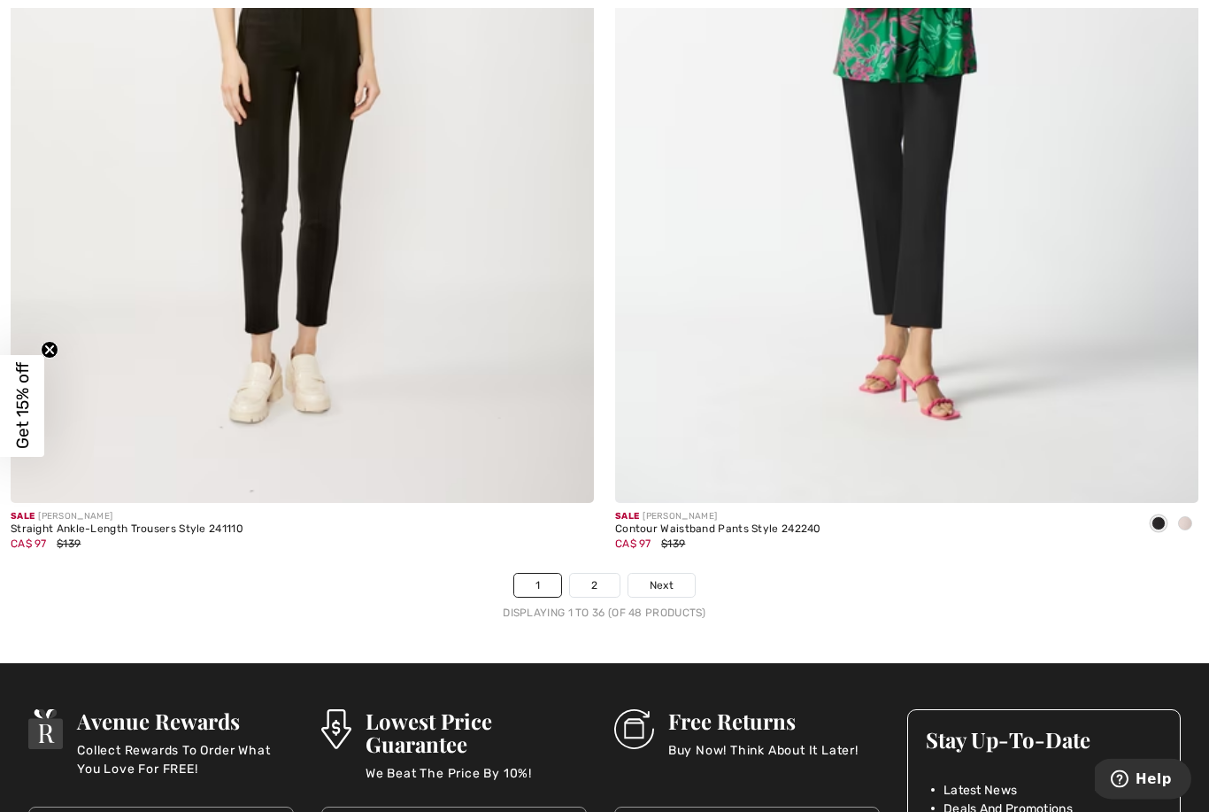
scroll to position [17070, 0]
click at [673, 577] on span "Next" at bounding box center [662, 585] width 24 height 16
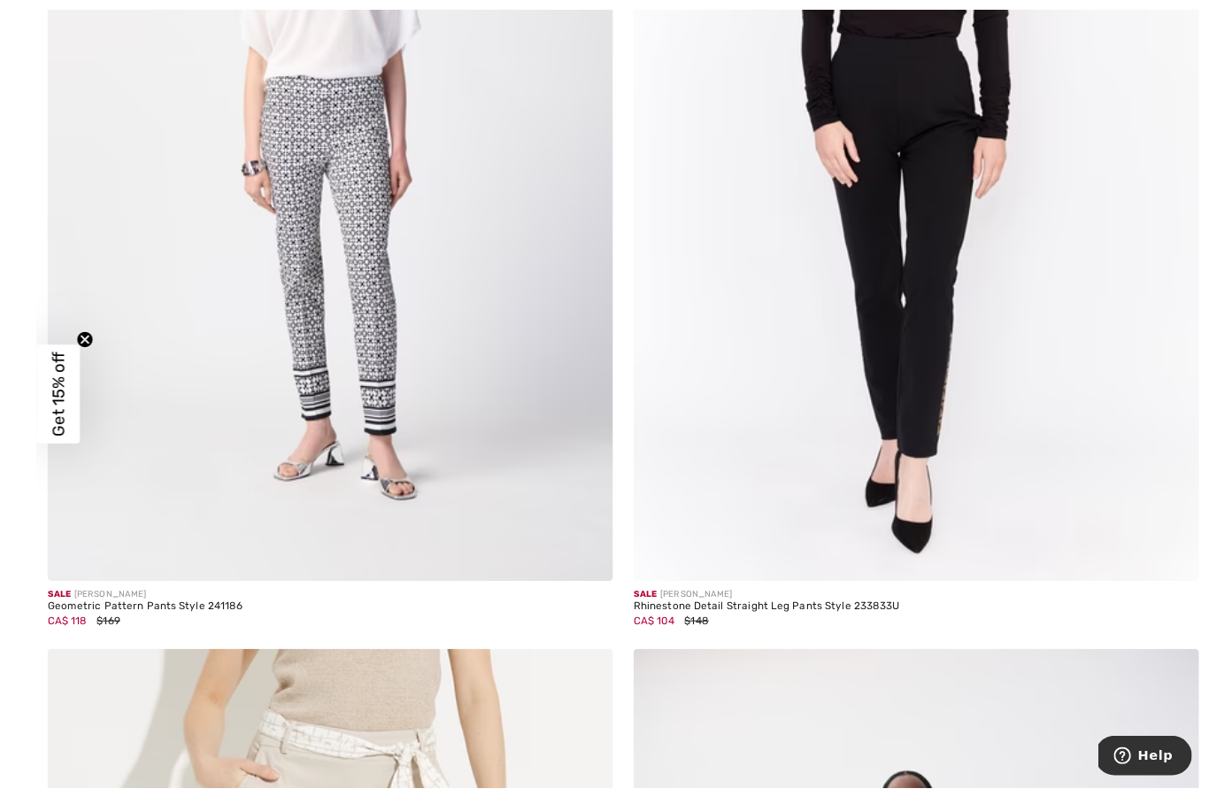
scroll to position [2411, 0]
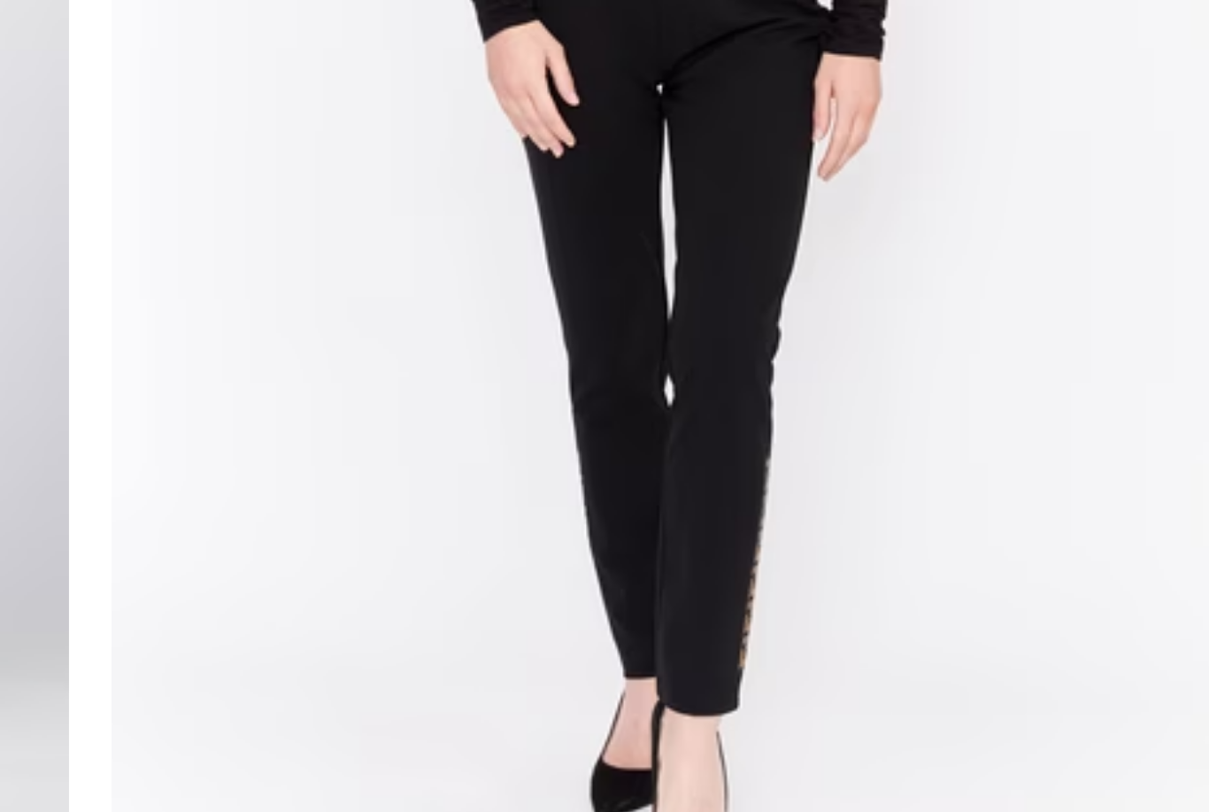
click at [615, 199] on img at bounding box center [906, 137] width 583 height 875
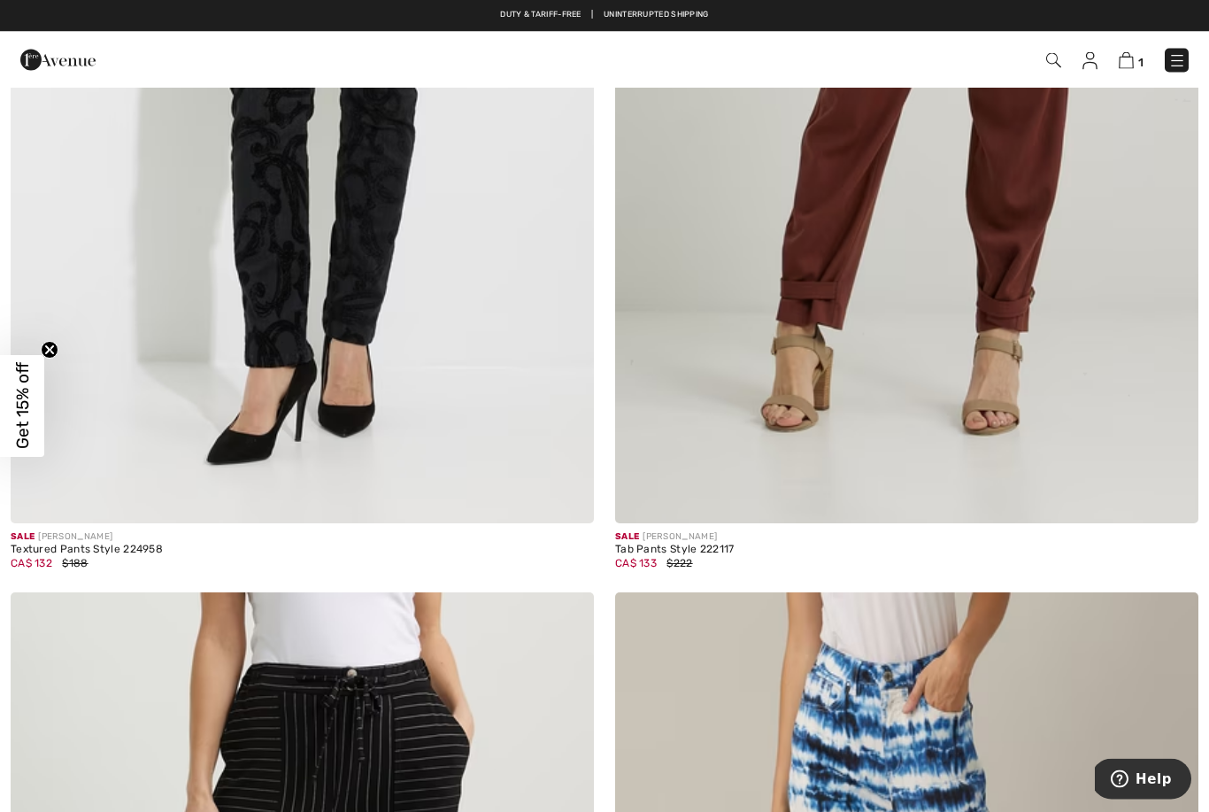
scroll to position [4352, 0]
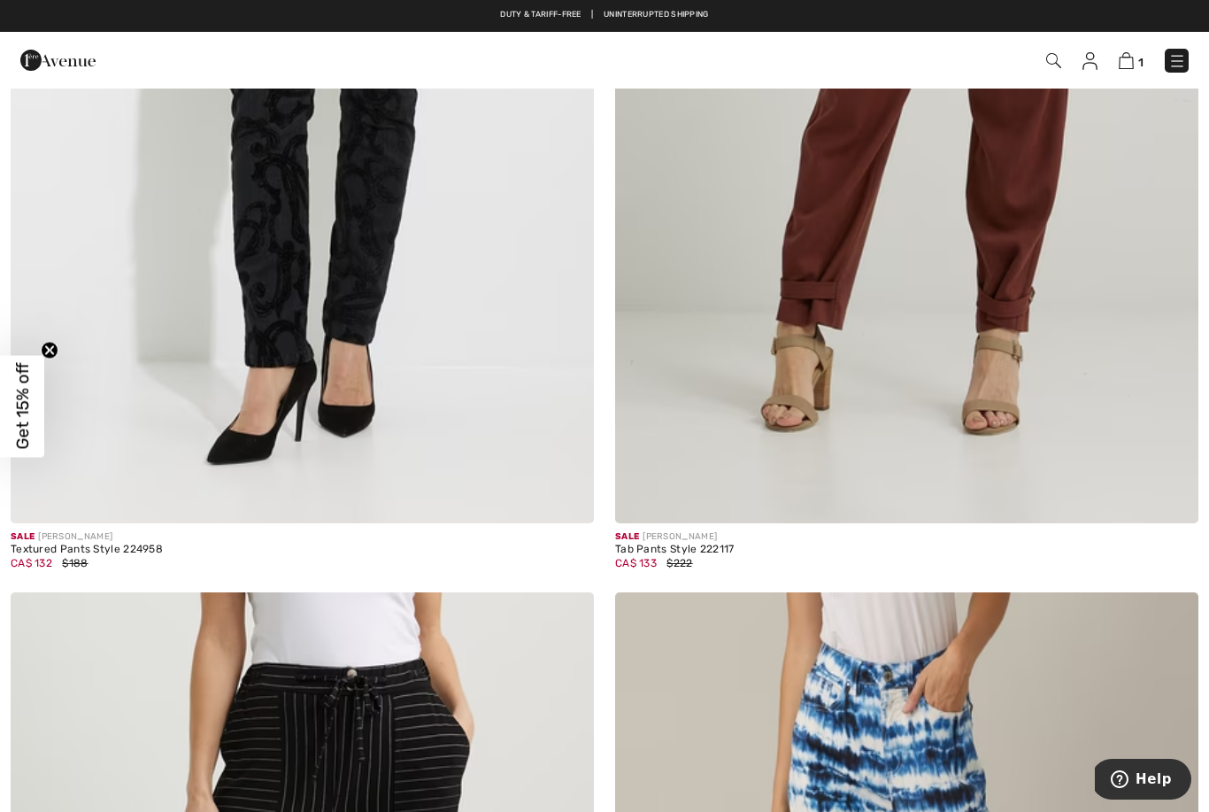
click at [268, 173] on img at bounding box center [302, 85] width 583 height 875
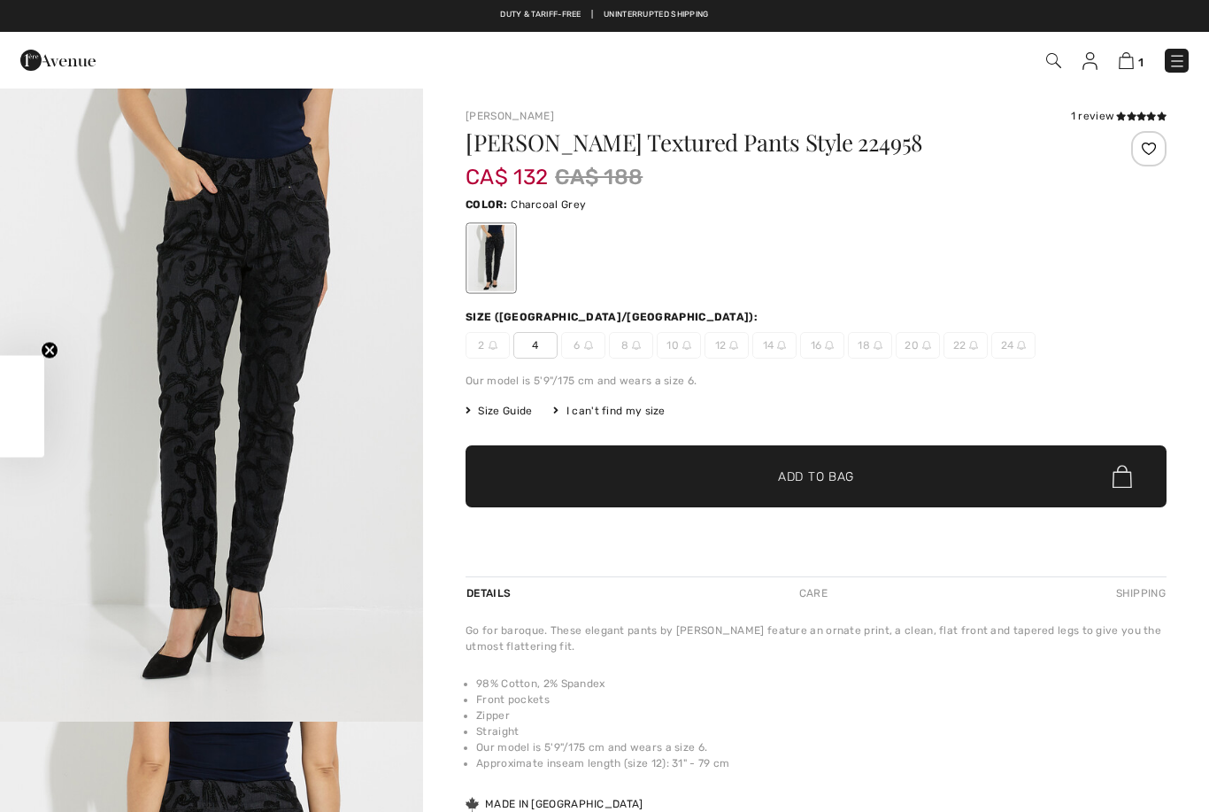
checkbox input "true"
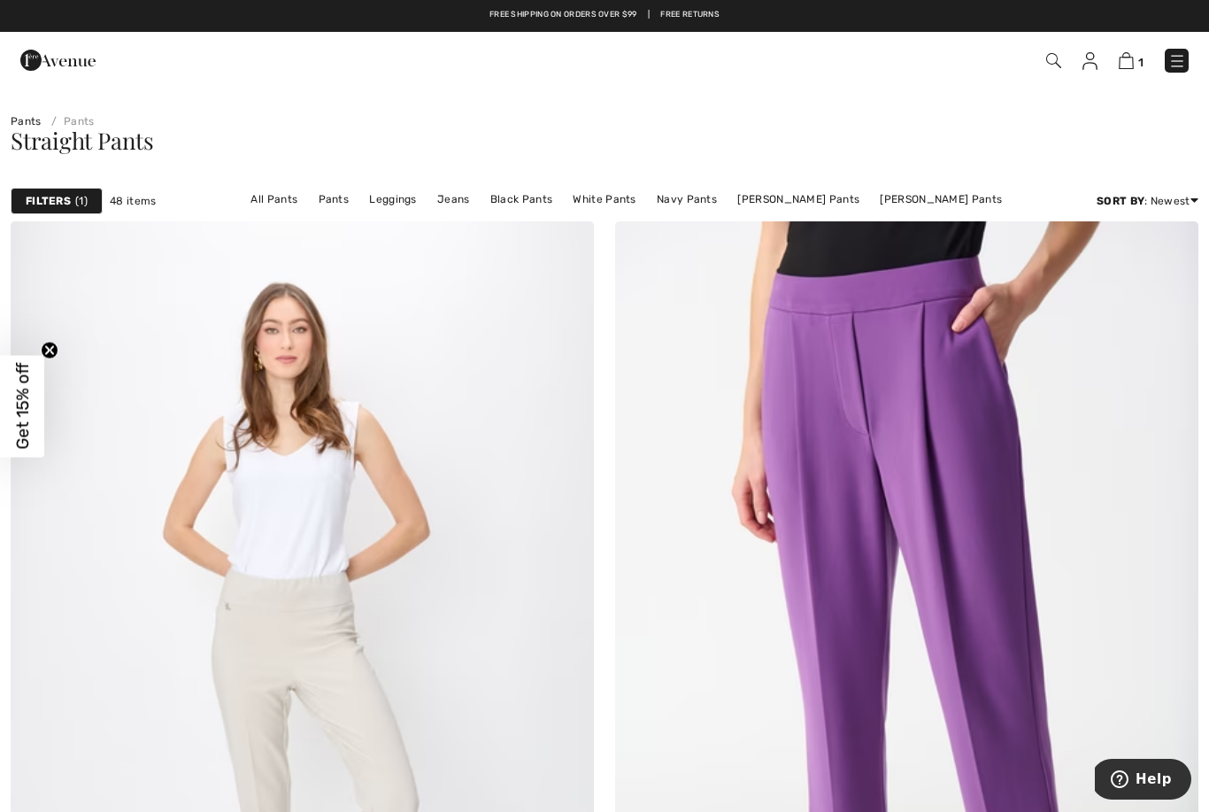
click at [14, 107] on div "Pants Pants" at bounding box center [604, 108] width 1209 height 42
click at [27, 116] on link "Pants" at bounding box center [26, 121] width 31 height 12
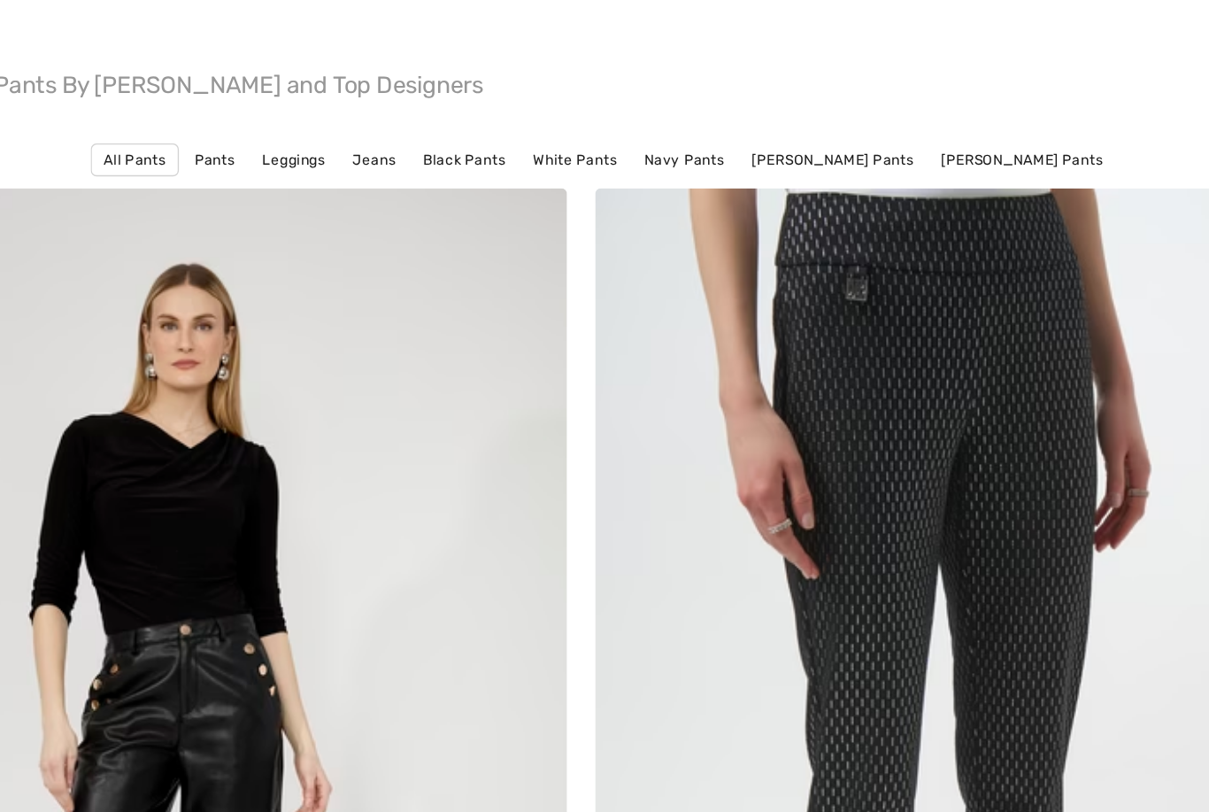
click at [724, 197] on link "[PERSON_NAME] Pants" at bounding box center [794, 208] width 140 height 23
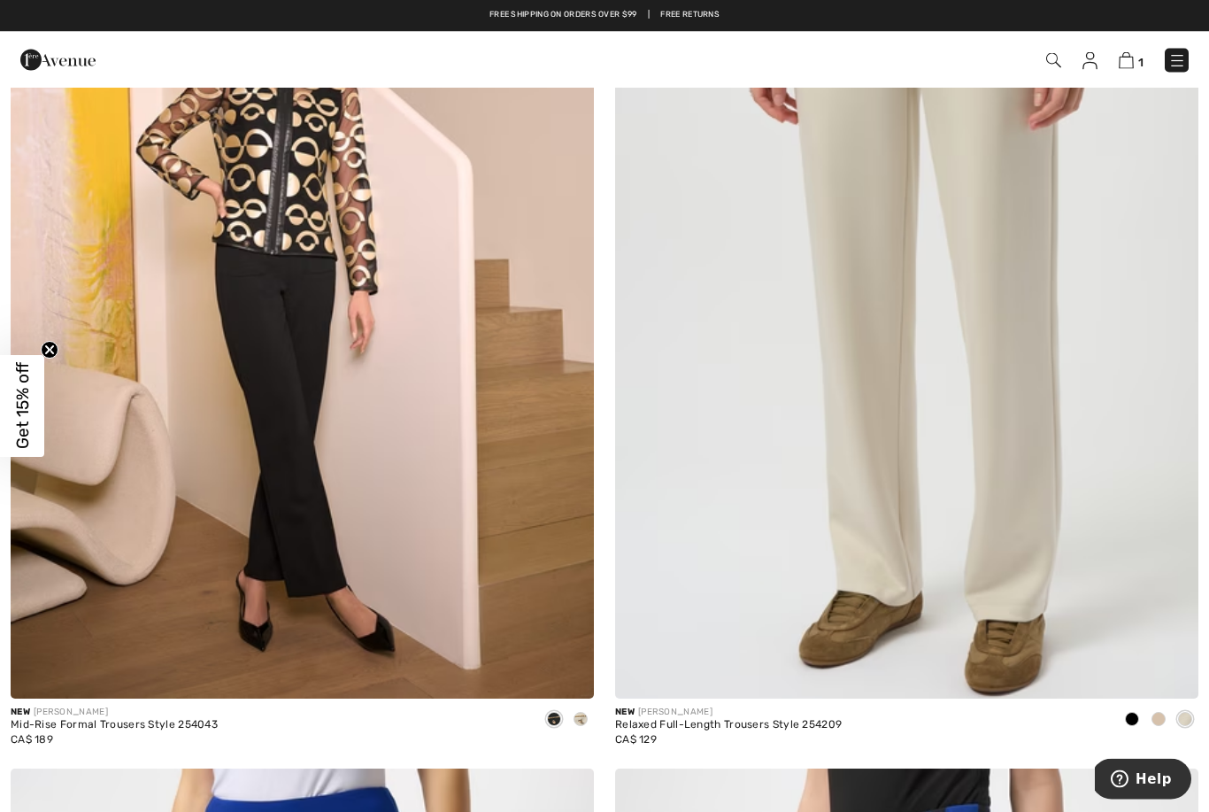
scroll to position [6251, 0]
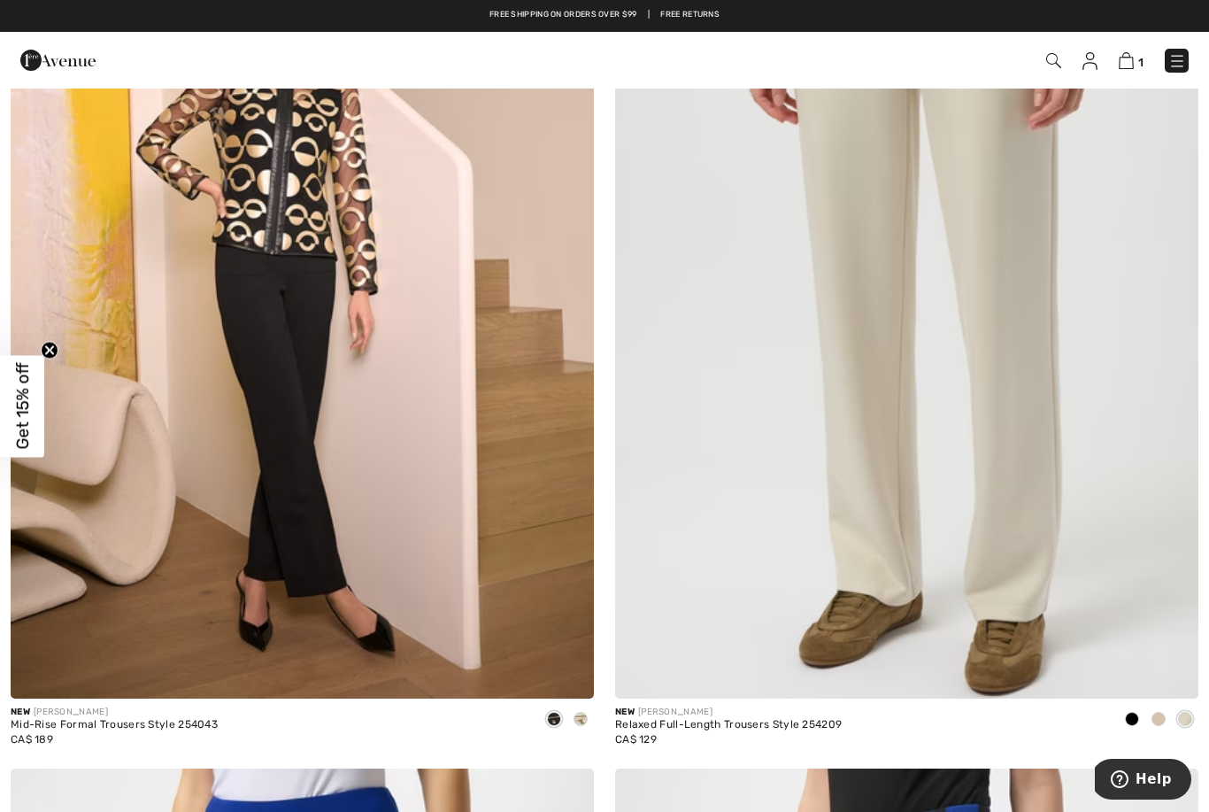
click at [122, 297] on img at bounding box center [302, 260] width 583 height 875
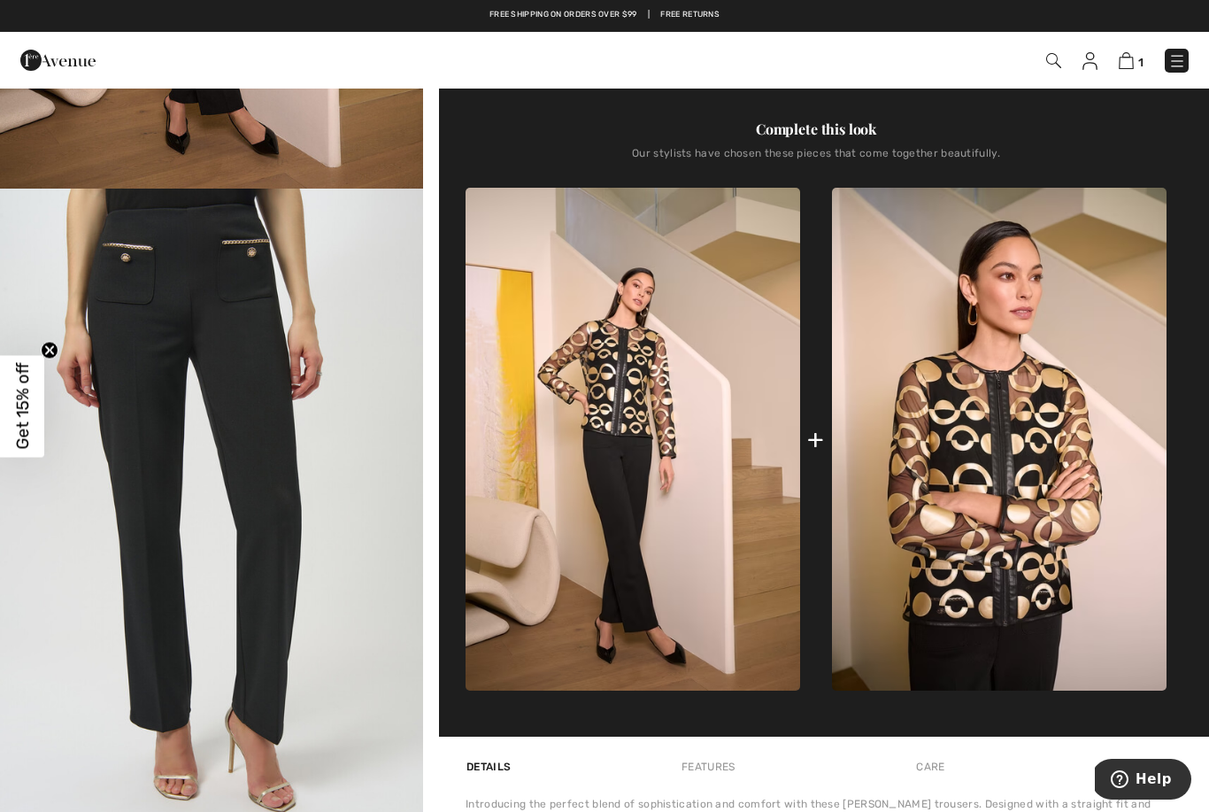
scroll to position [536, 0]
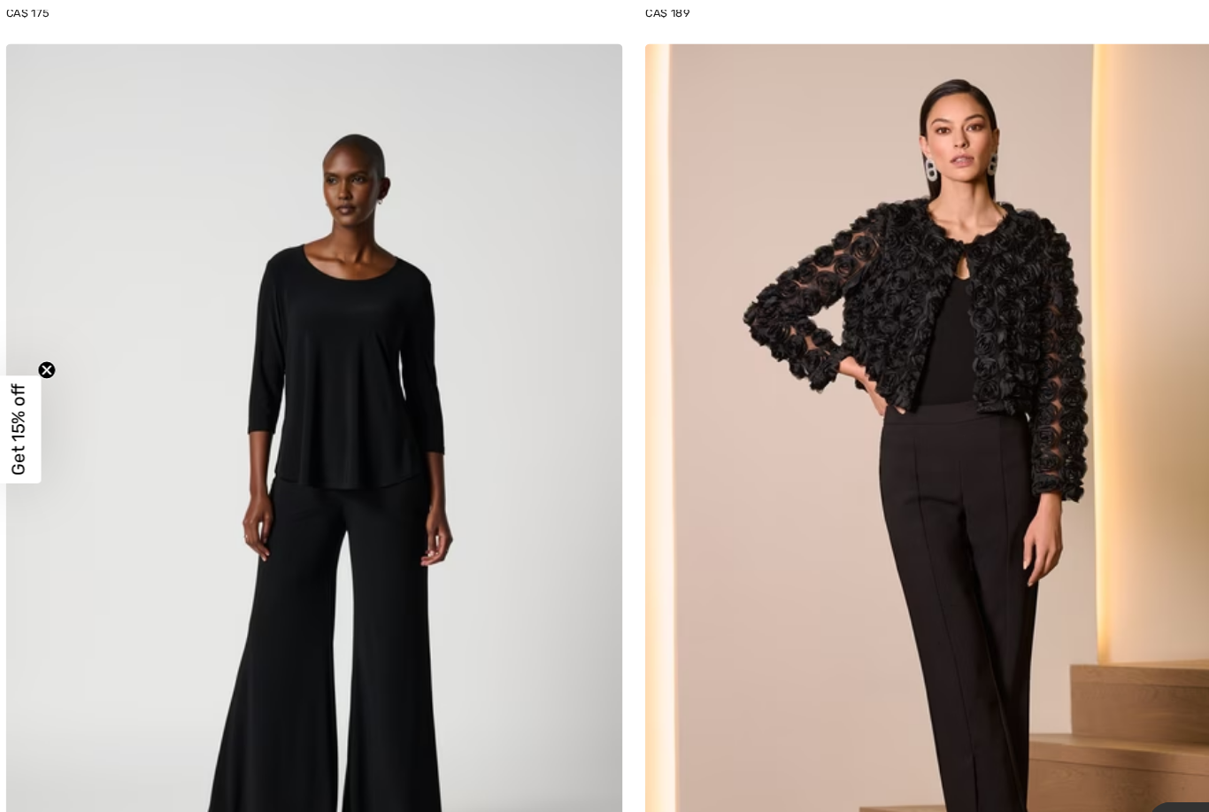
scroll to position [8867, 0]
click at [966, 490] on img at bounding box center [906, 479] width 583 height 875
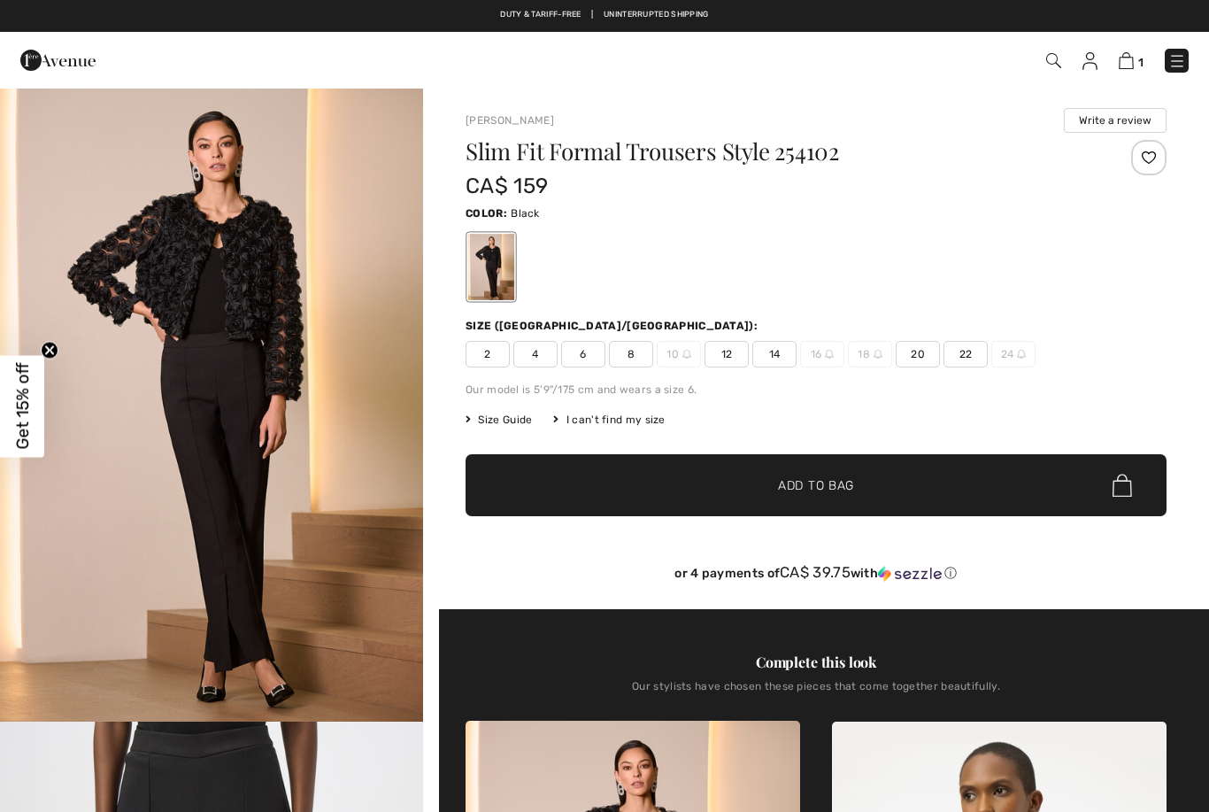
checkbox input "true"
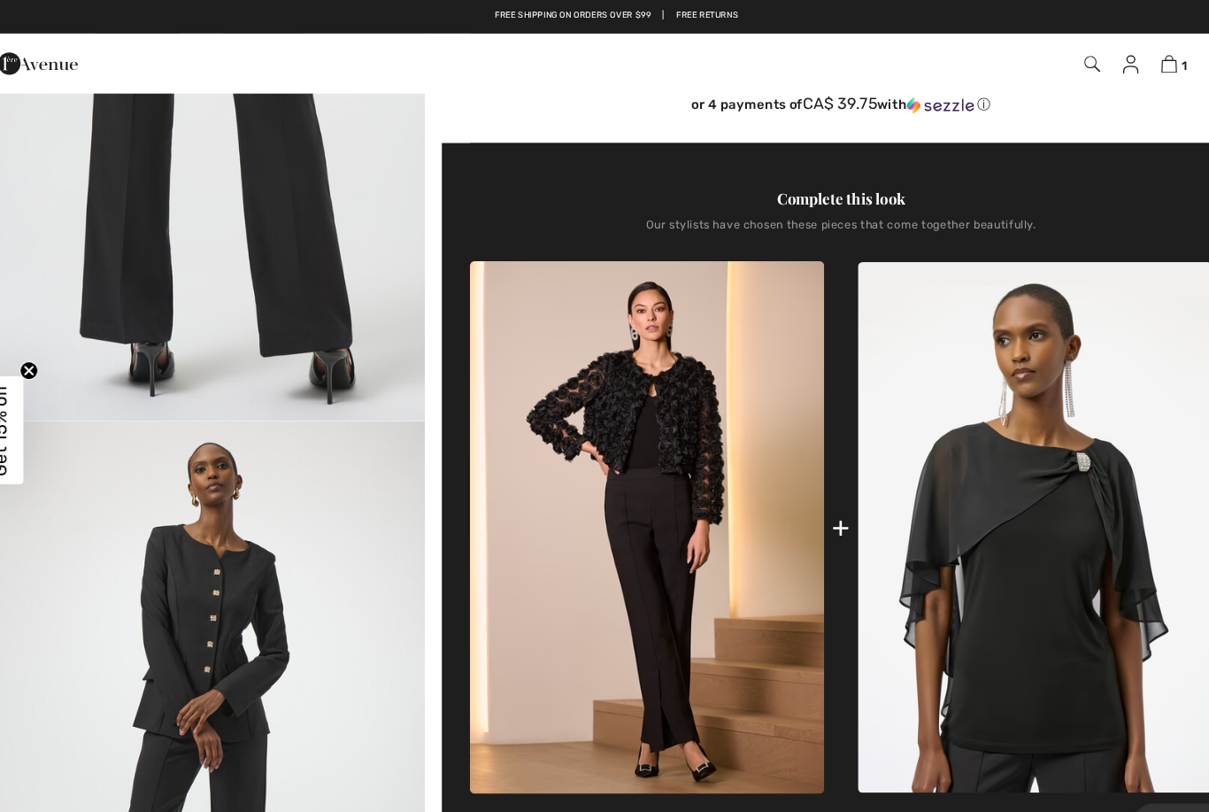
scroll to position [482, 0]
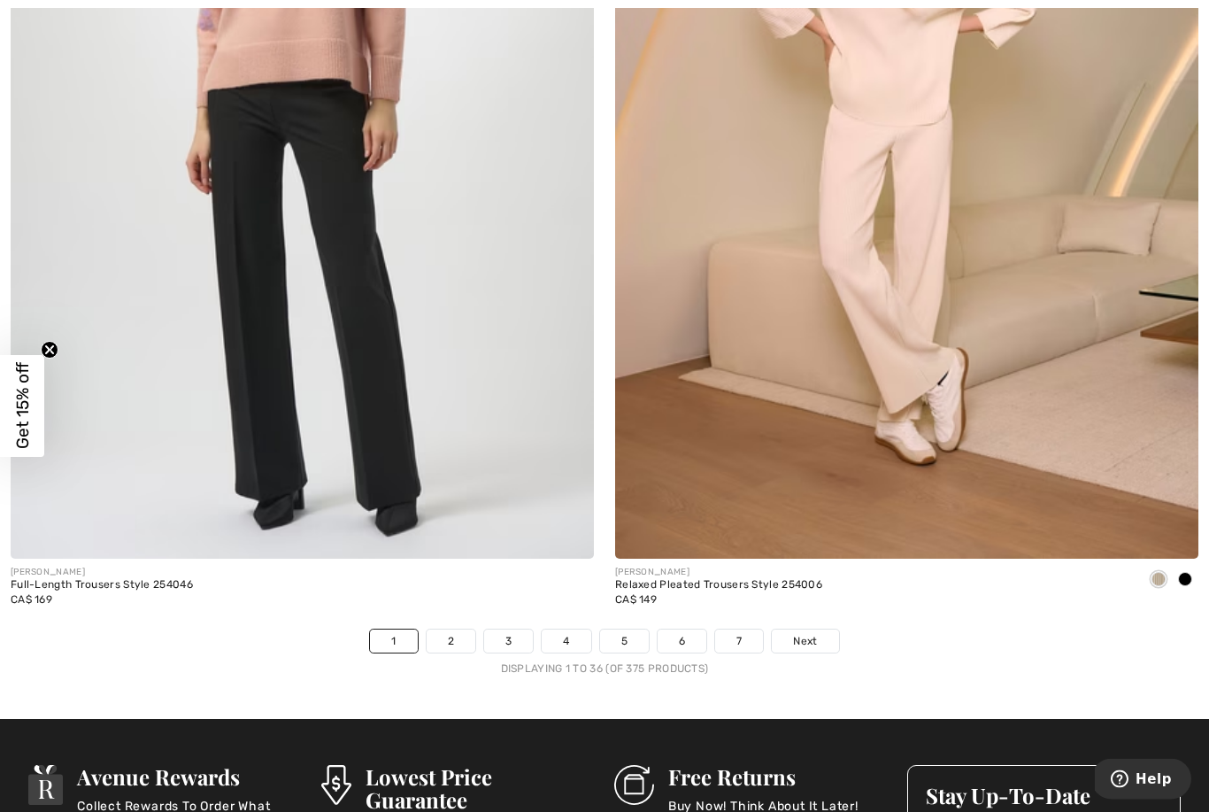
scroll to position [17014, 0]
click at [821, 629] on link "Next" at bounding box center [805, 640] width 66 height 23
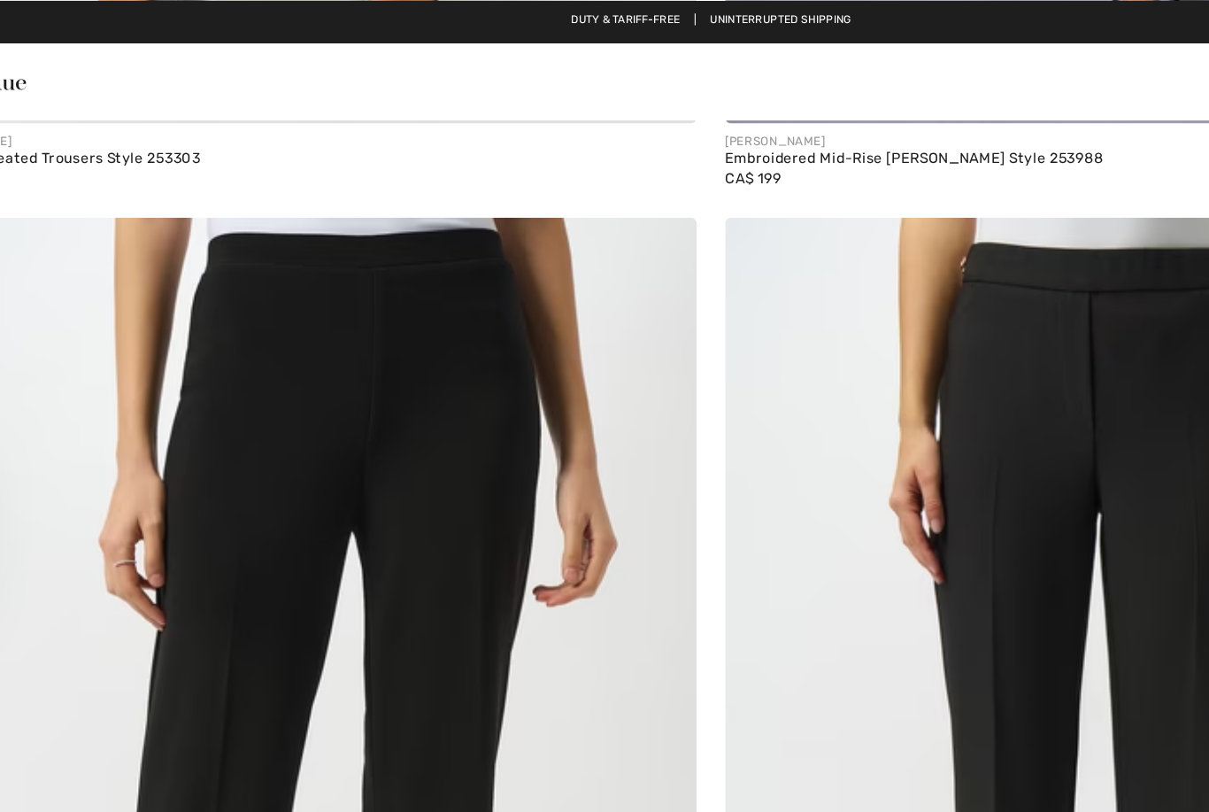
scroll to position [1938, 0]
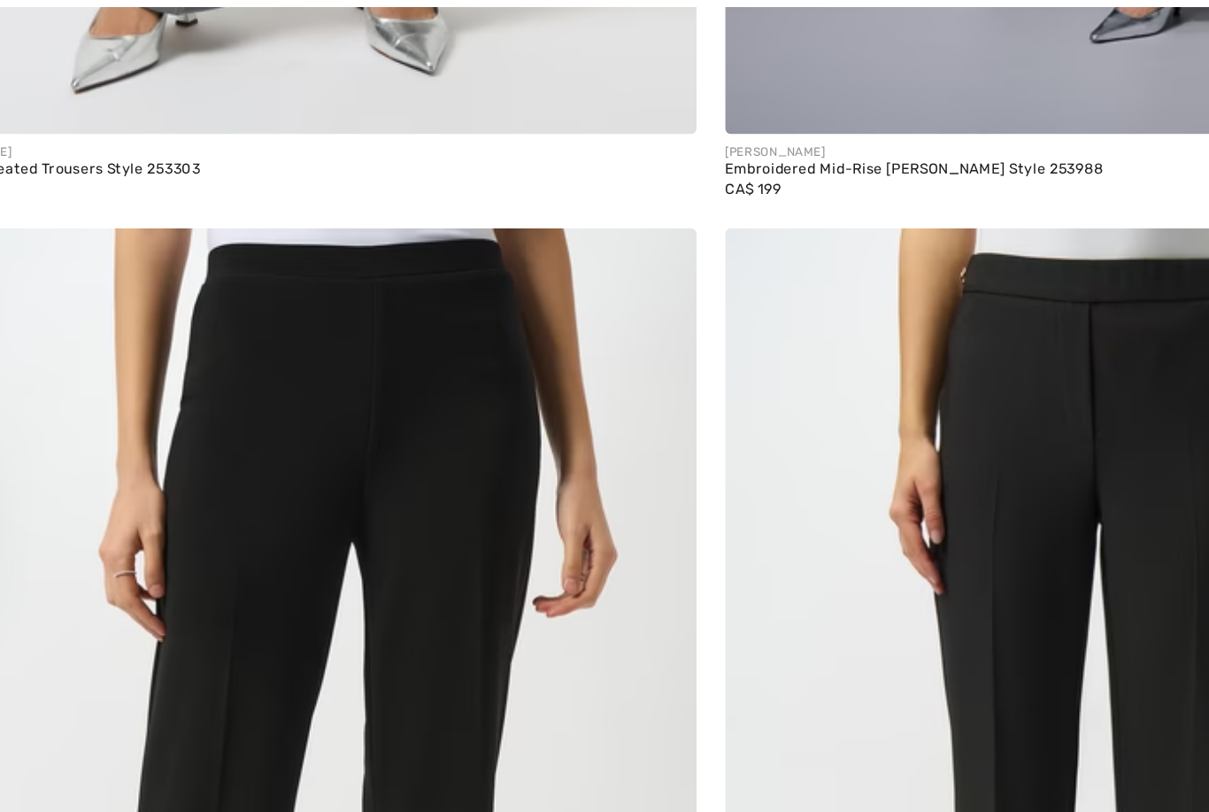
click at [146, 255] on img at bounding box center [302, 610] width 583 height 875
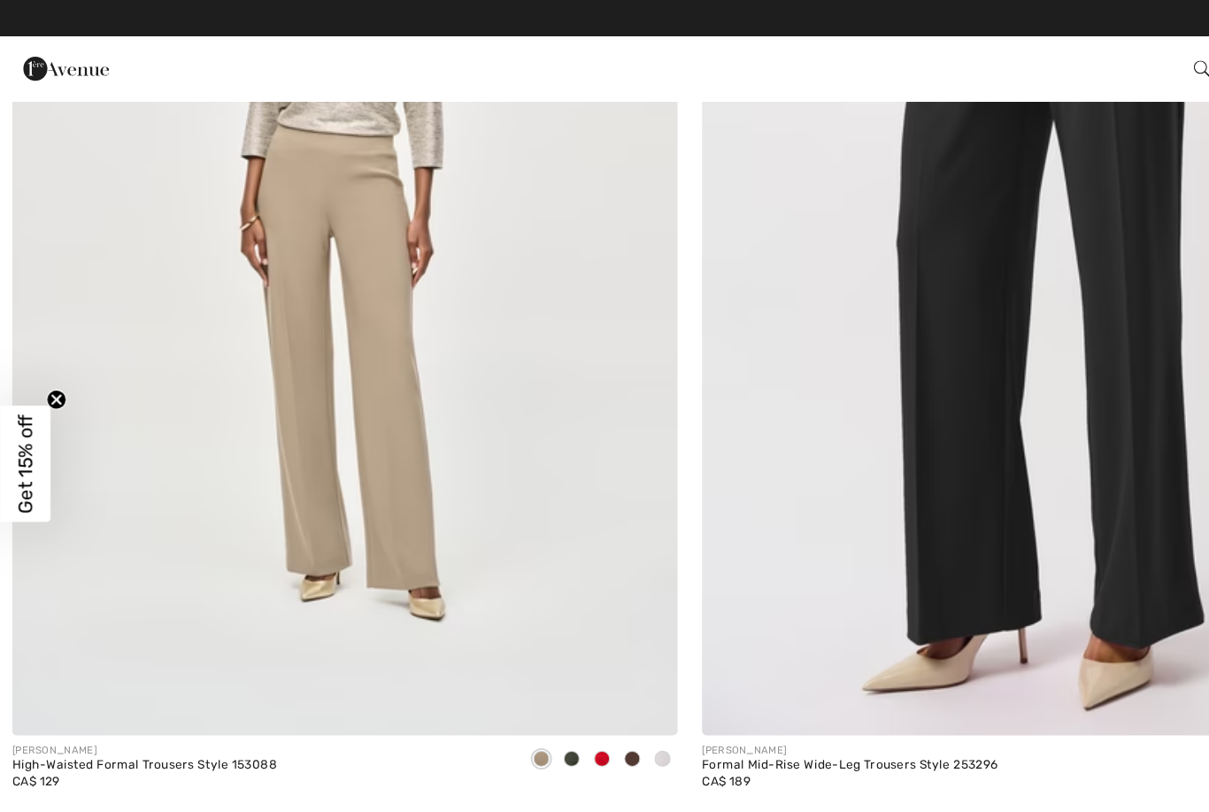
scroll to position [4231, 0]
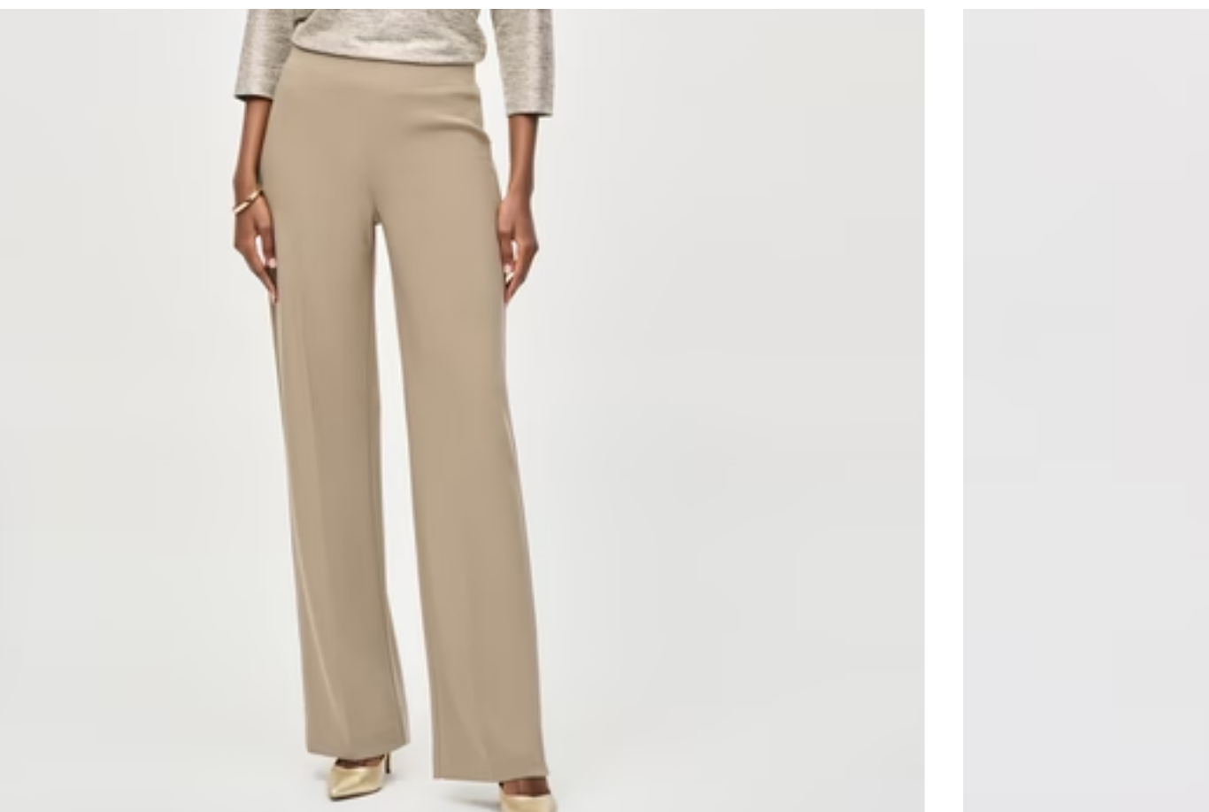
click at [116, 221] on img at bounding box center [302, 206] width 583 height 875
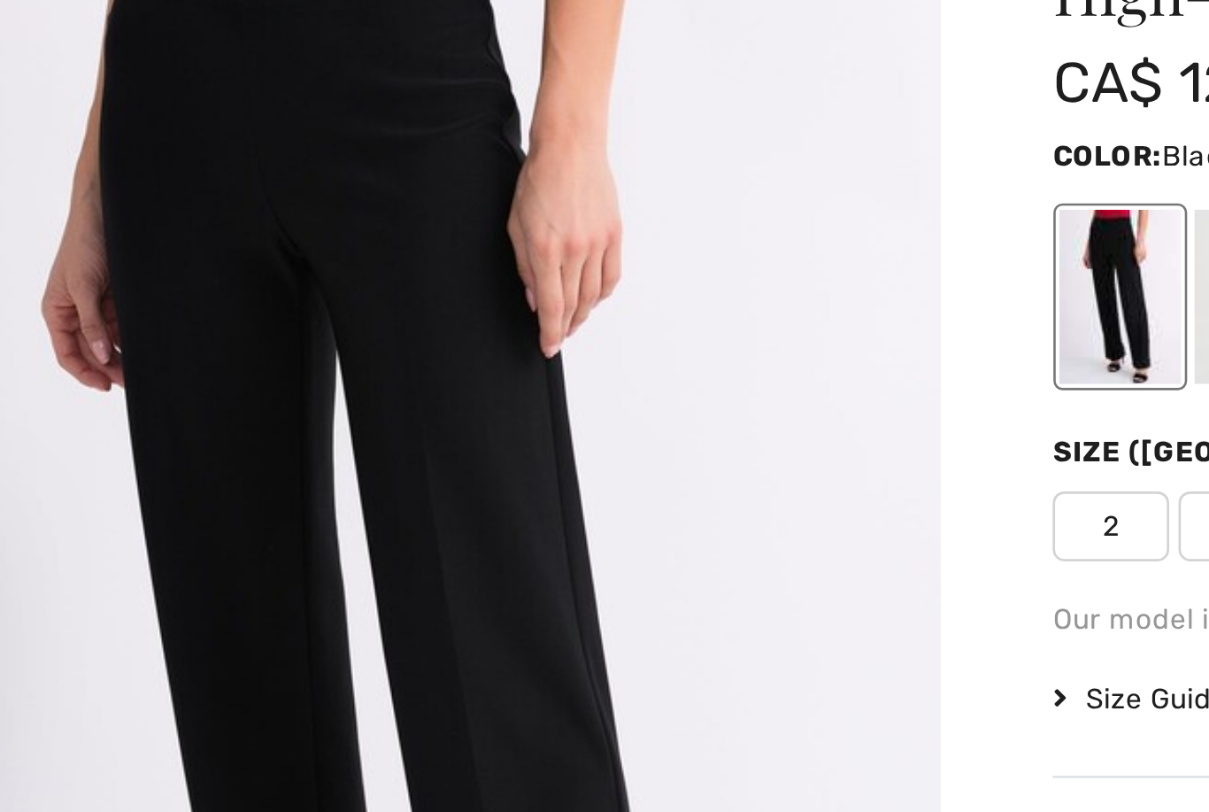
click at [311, 149] on img "1 / 7" at bounding box center [211, 404] width 423 height 635
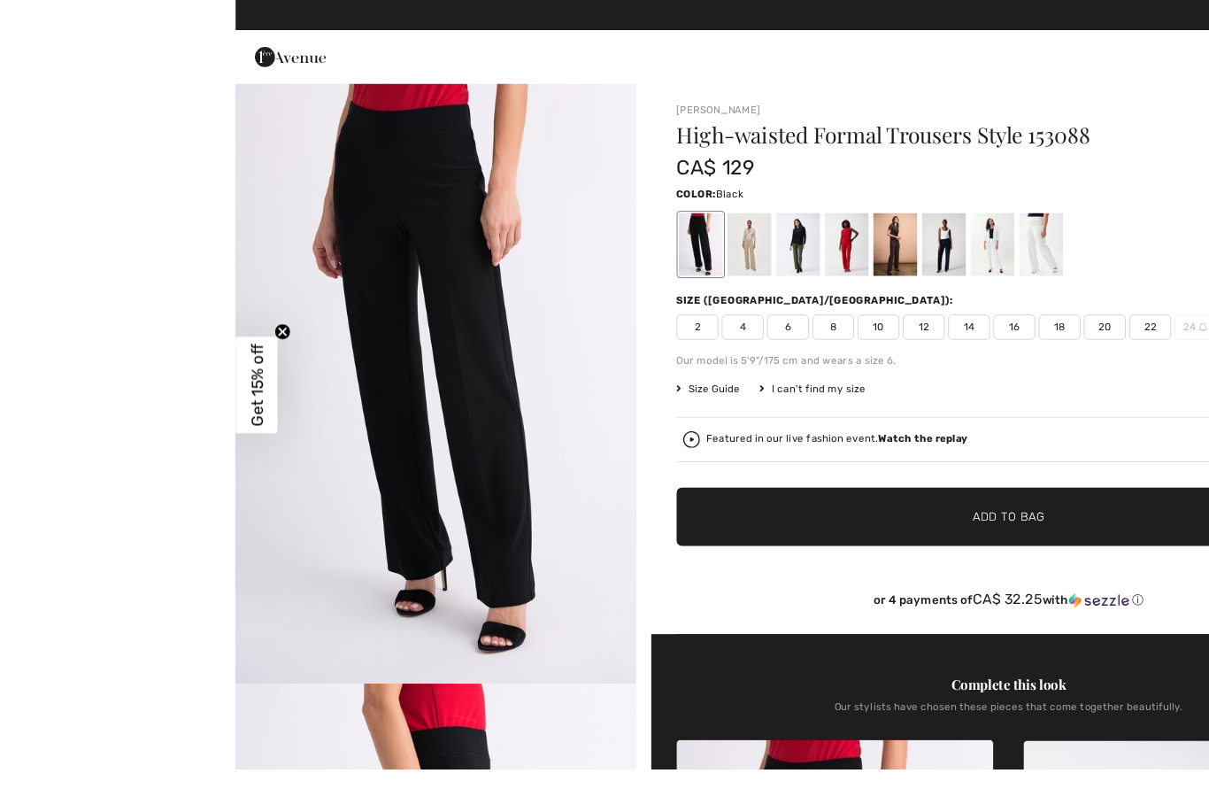
scroll to position [3, 0]
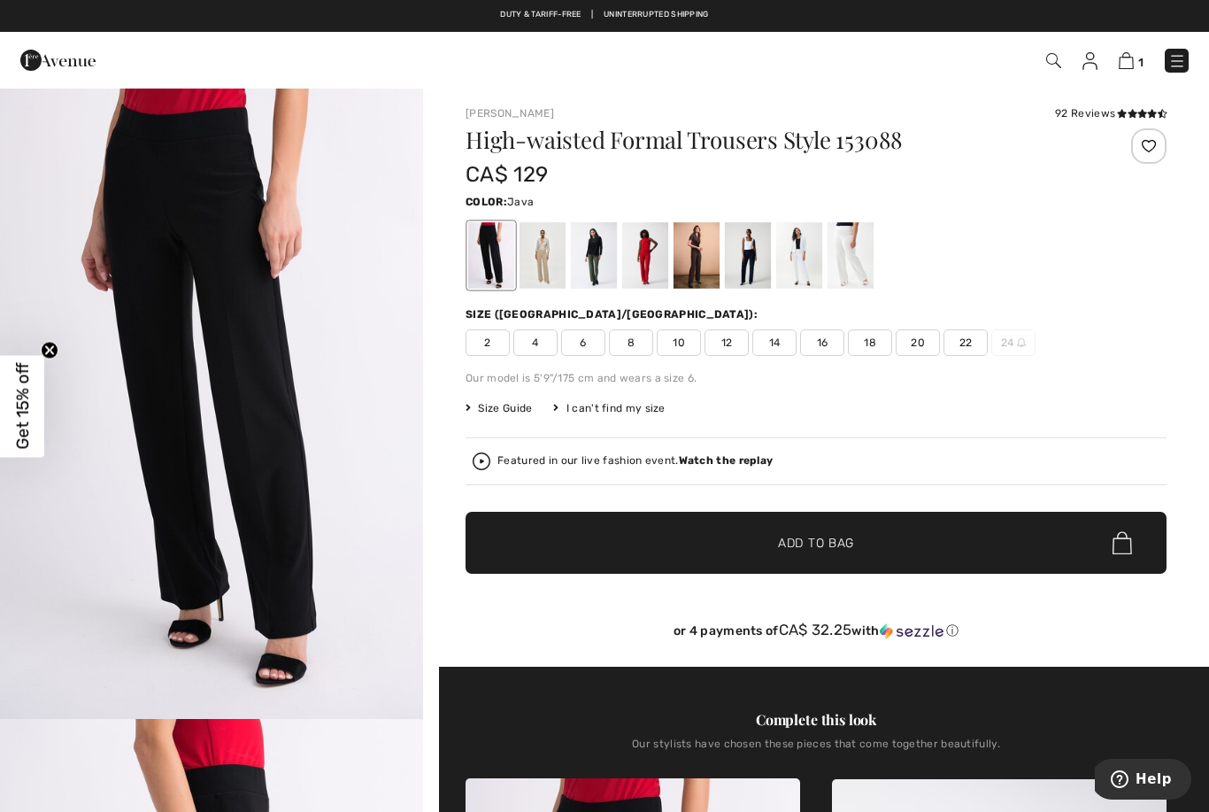
click at [553, 255] on div at bounding box center [543, 255] width 46 height 66
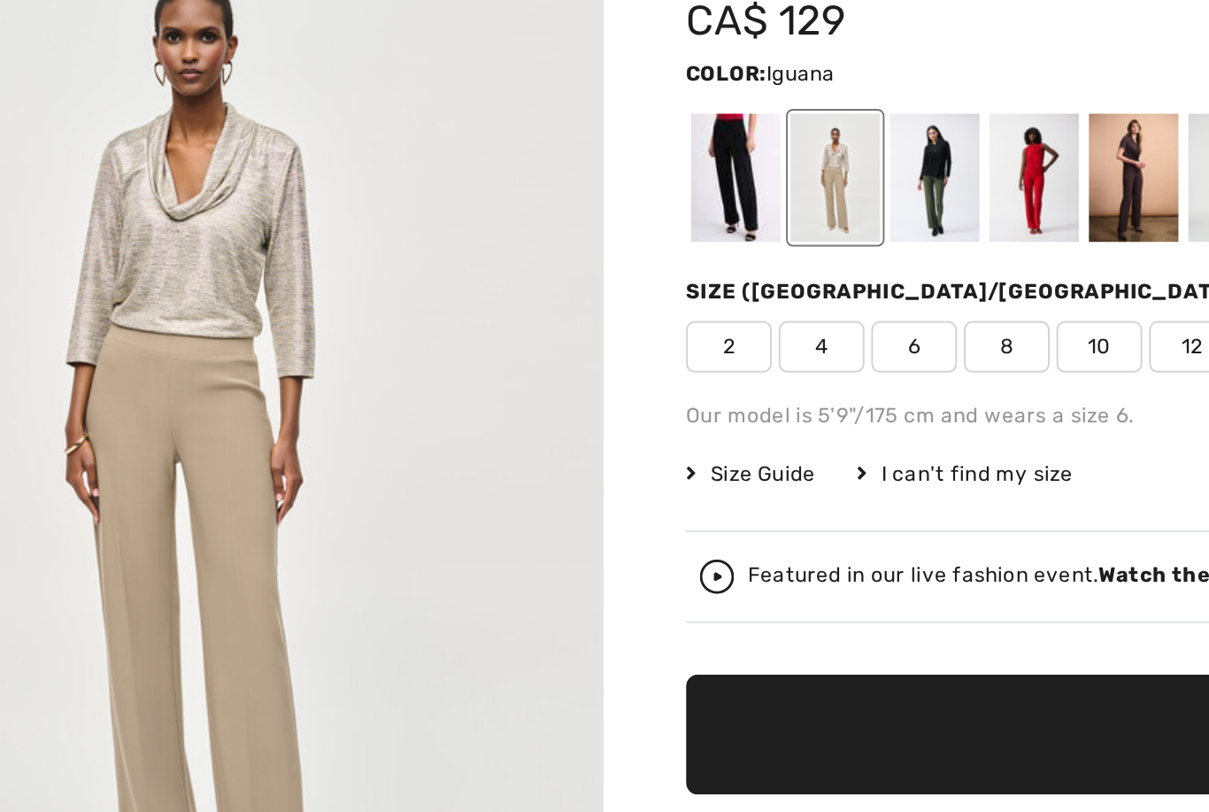
click at [571, 222] on div at bounding box center [594, 255] width 46 height 66
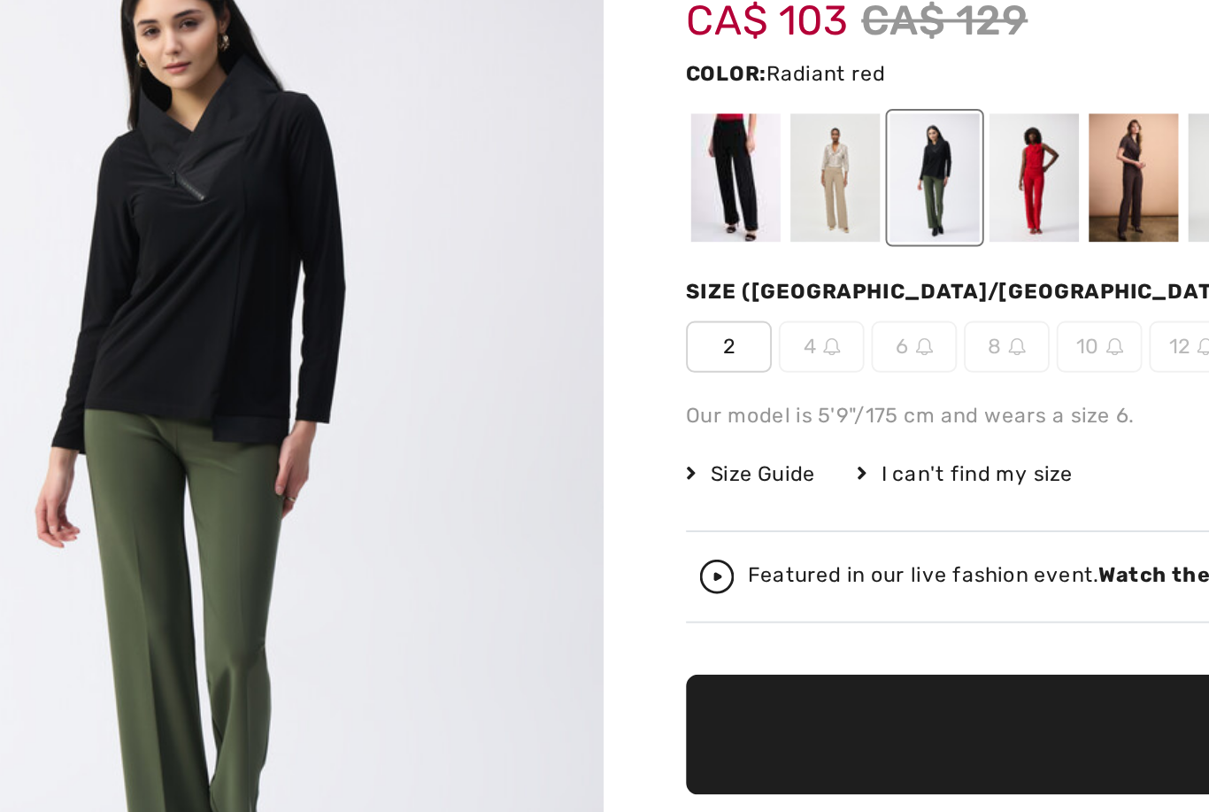
click at [622, 222] on div at bounding box center [645, 255] width 46 height 66
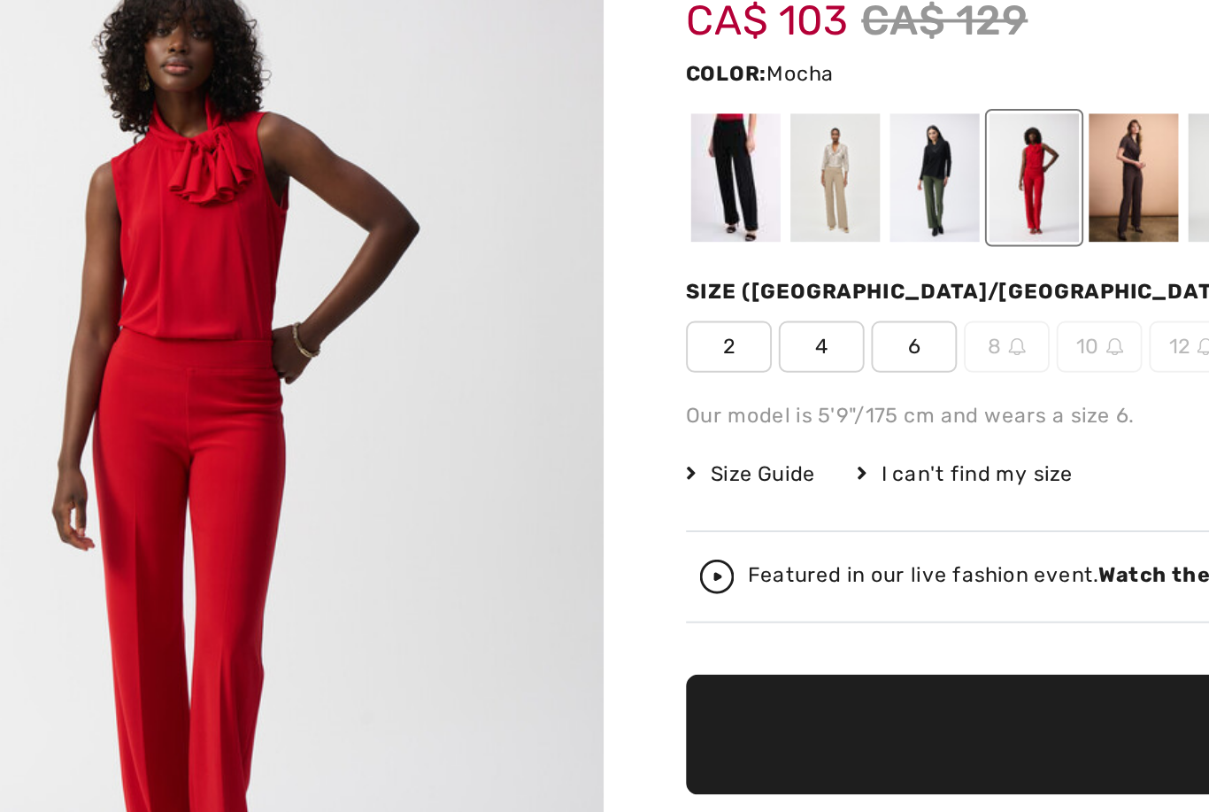
click at [674, 222] on div at bounding box center [697, 255] width 46 height 66
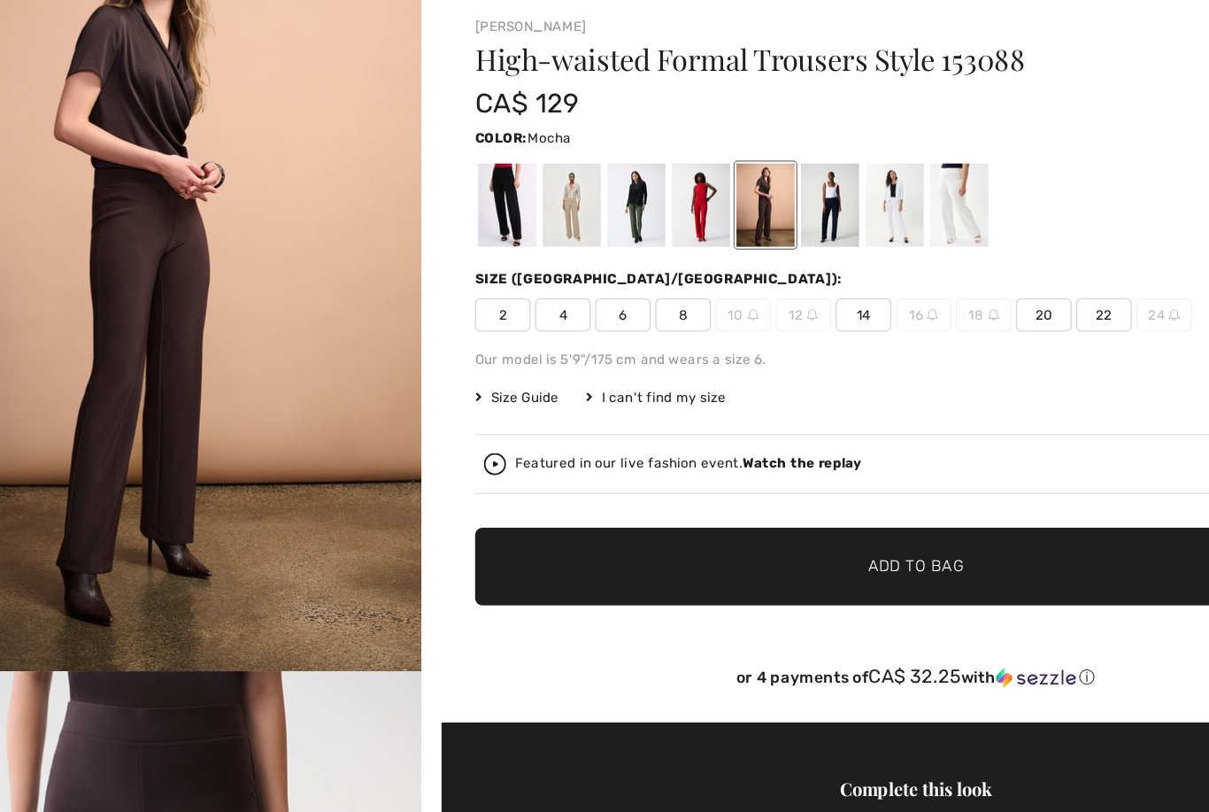
scroll to position [0, 0]
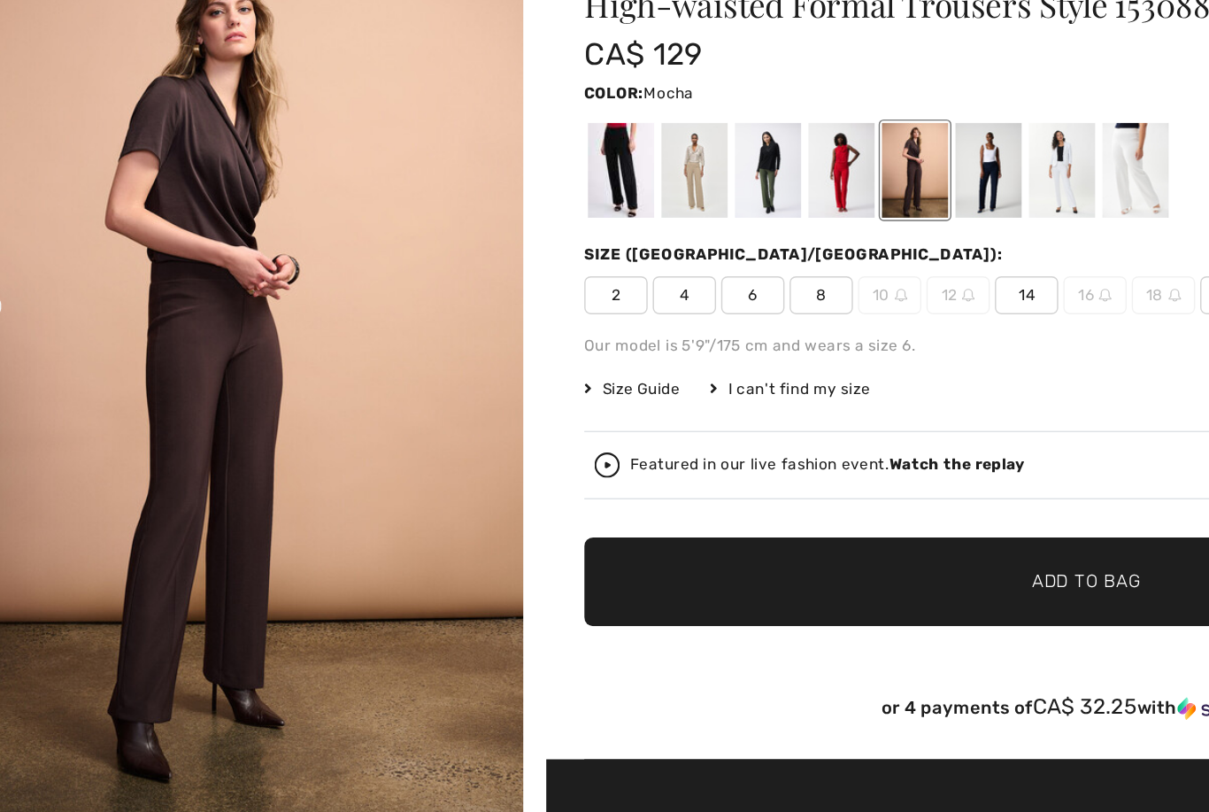
click at [725, 222] on div at bounding box center [748, 255] width 46 height 66
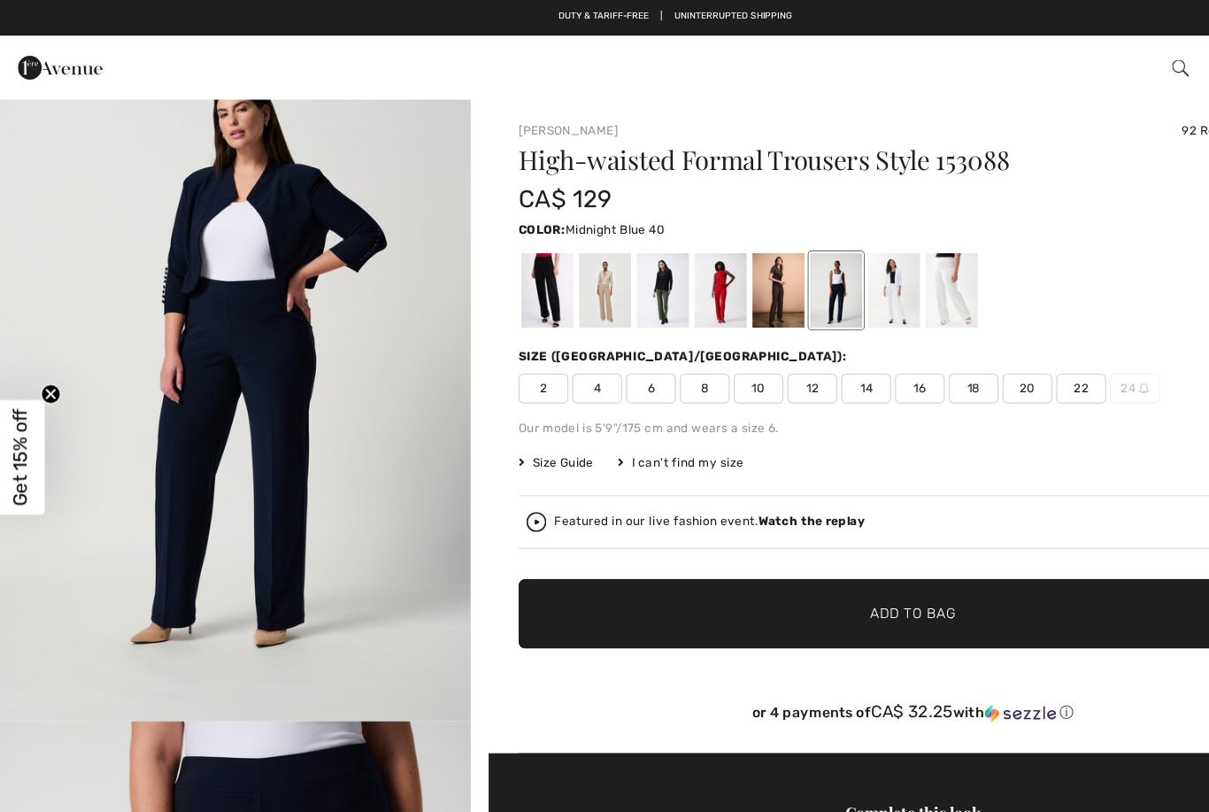
click at [701, 262] on div at bounding box center [697, 258] width 46 height 66
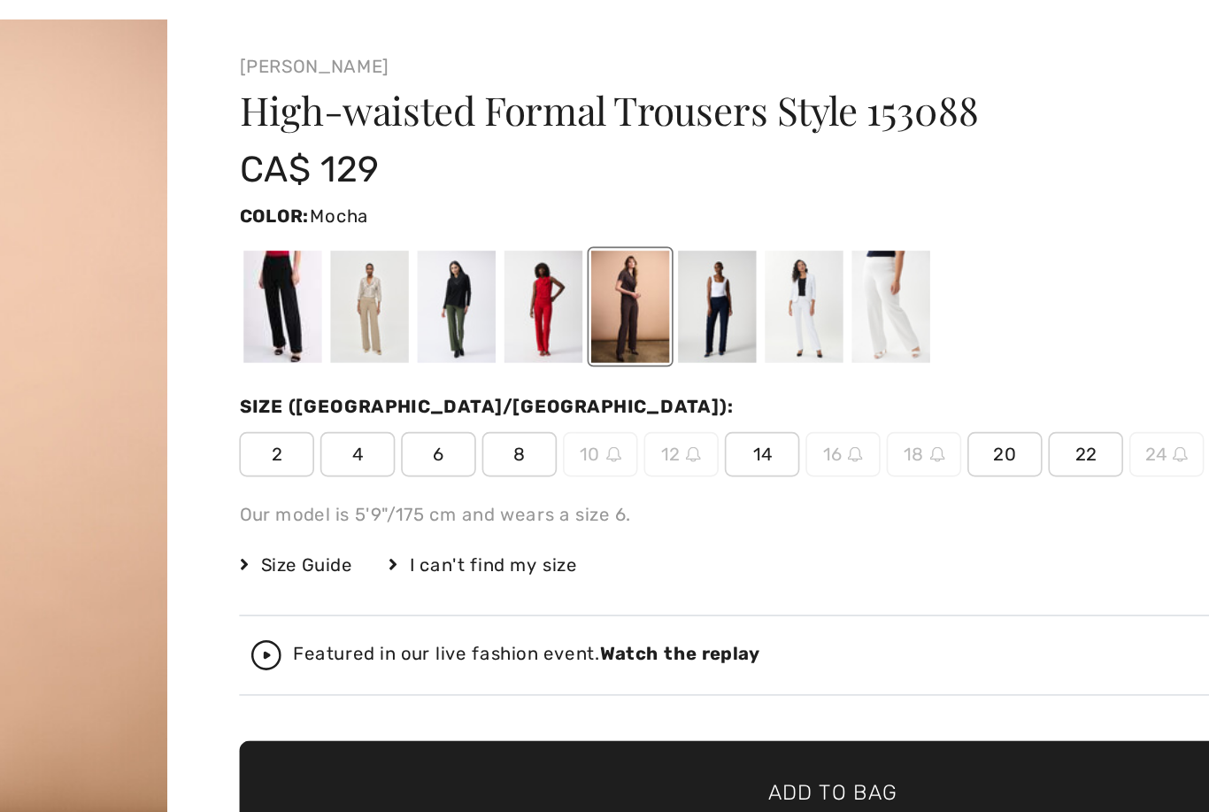
click at [896, 332] on span "20" at bounding box center [918, 345] width 44 height 27
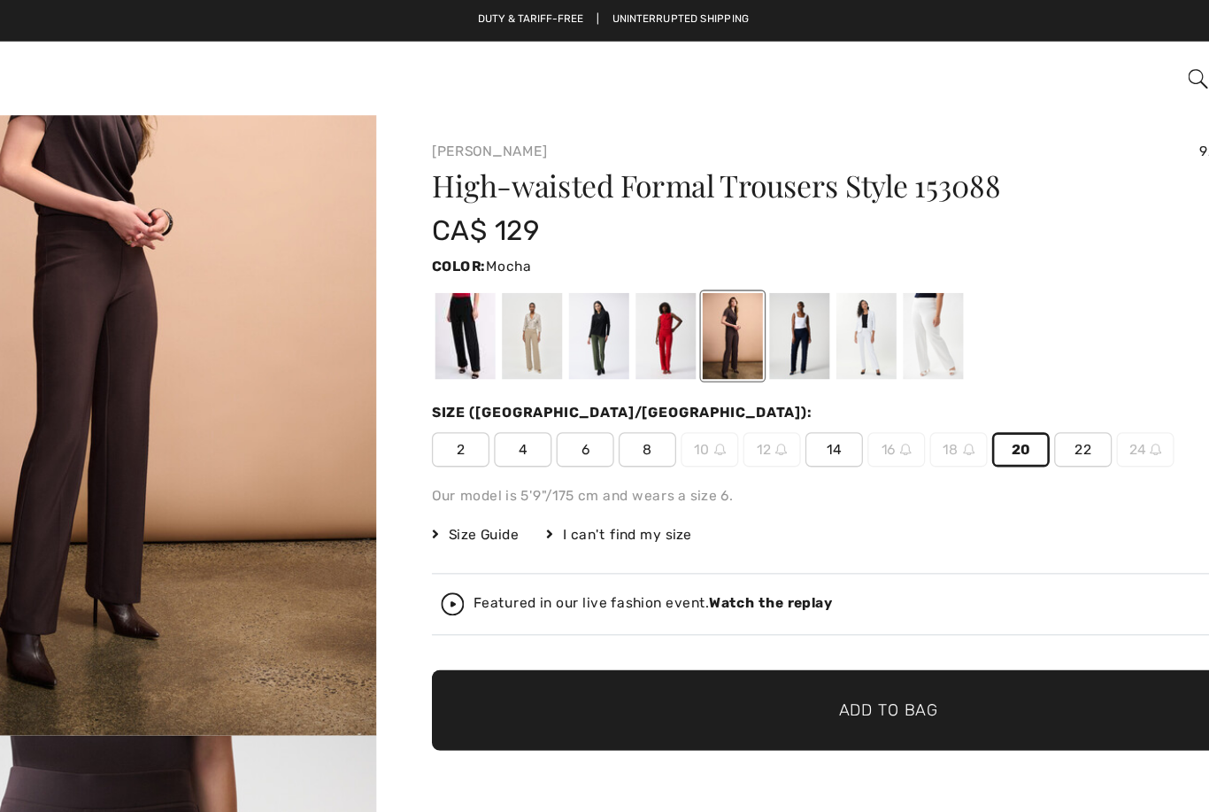
click at [744, 549] on span "✔ Added to Bag Add to Bag" at bounding box center [816, 545] width 701 height 62
click at [520, 267] on div at bounding box center [543, 258] width 46 height 66
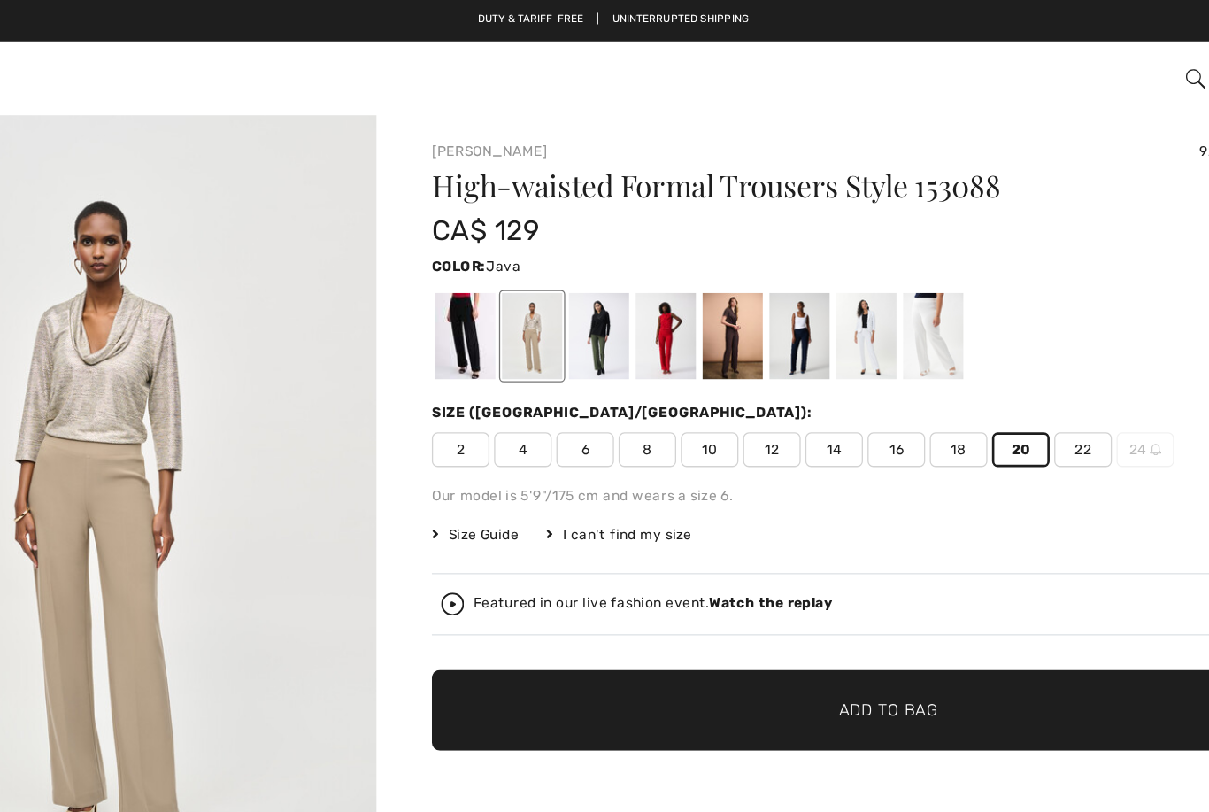
click at [828, 281] on div at bounding box center [851, 258] width 46 height 66
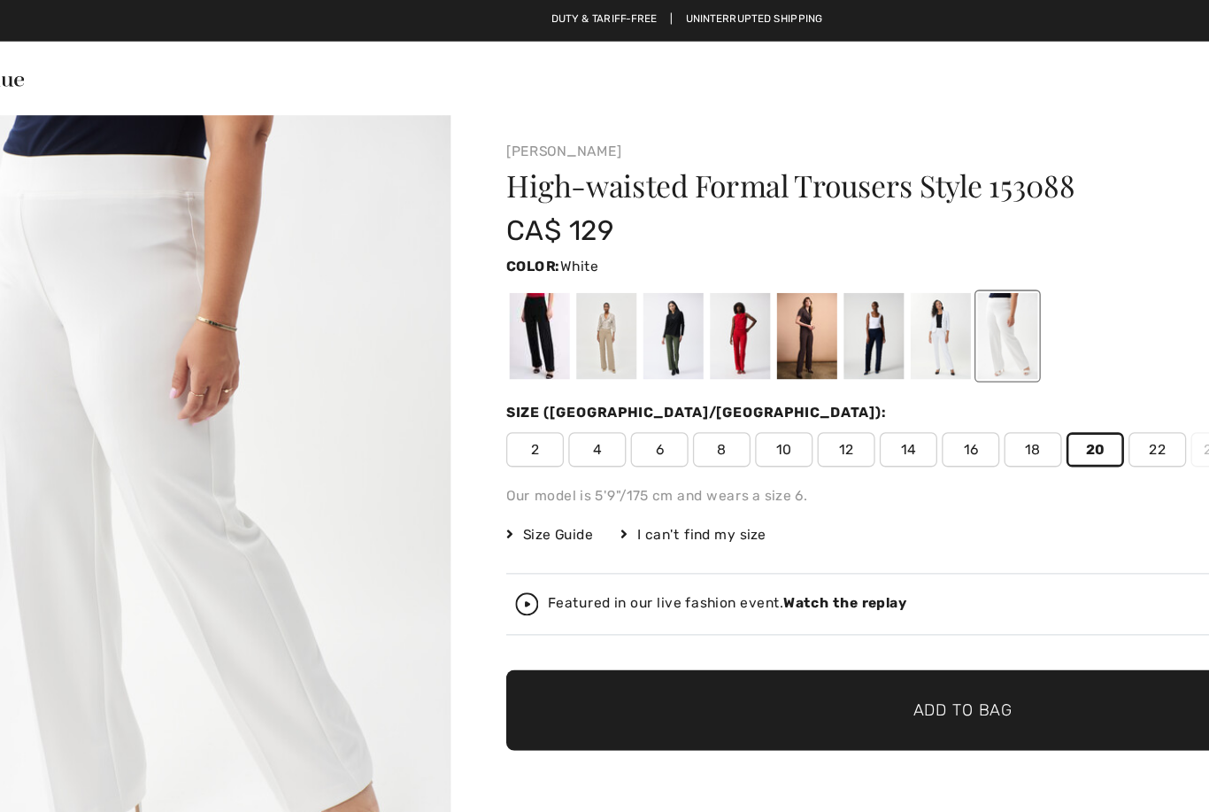
click at [776, 277] on div at bounding box center [799, 258] width 46 height 66
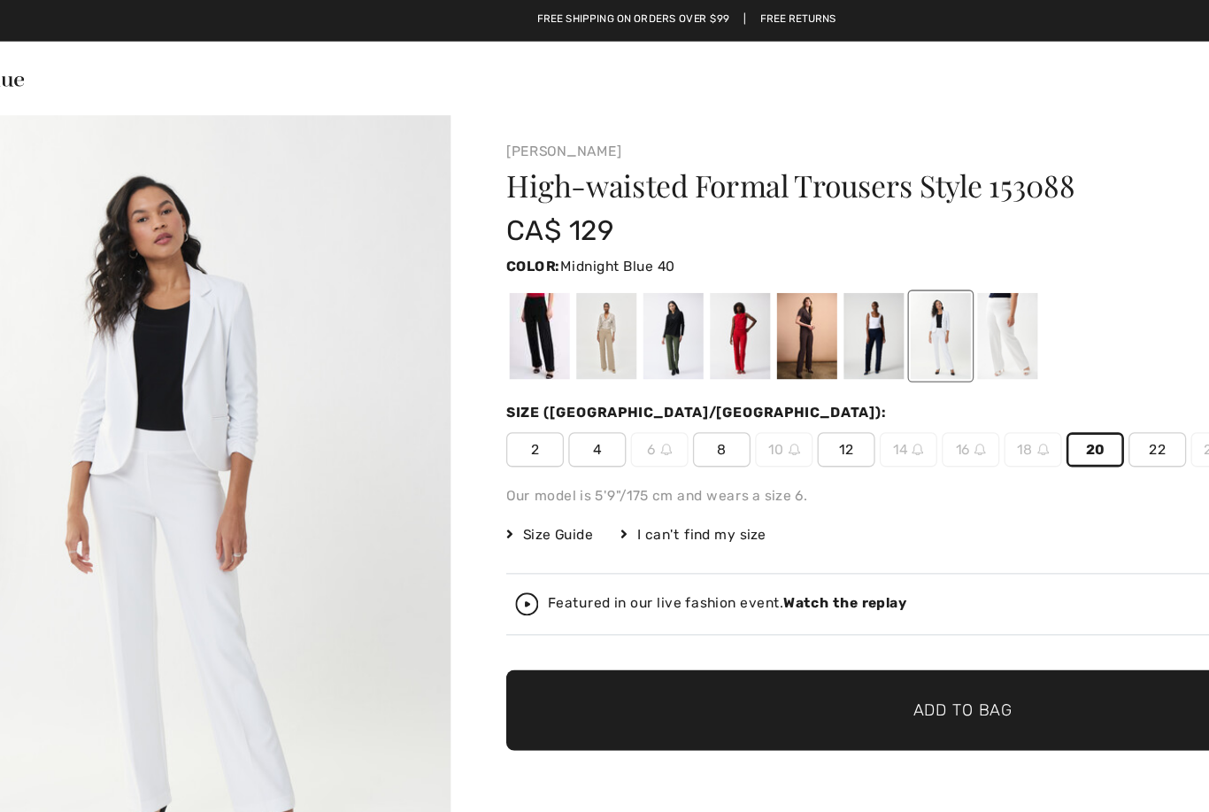
click at [725, 274] on div at bounding box center [748, 258] width 46 height 66
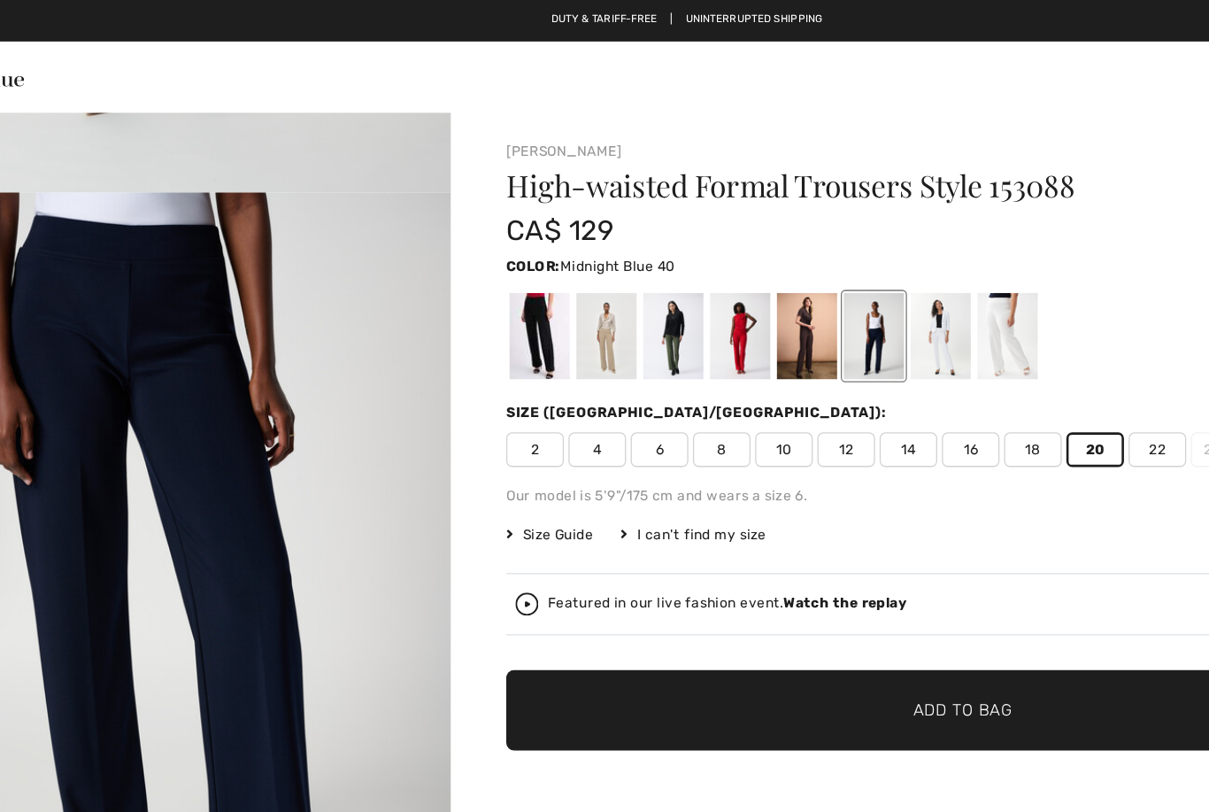
scroll to position [576, 0]
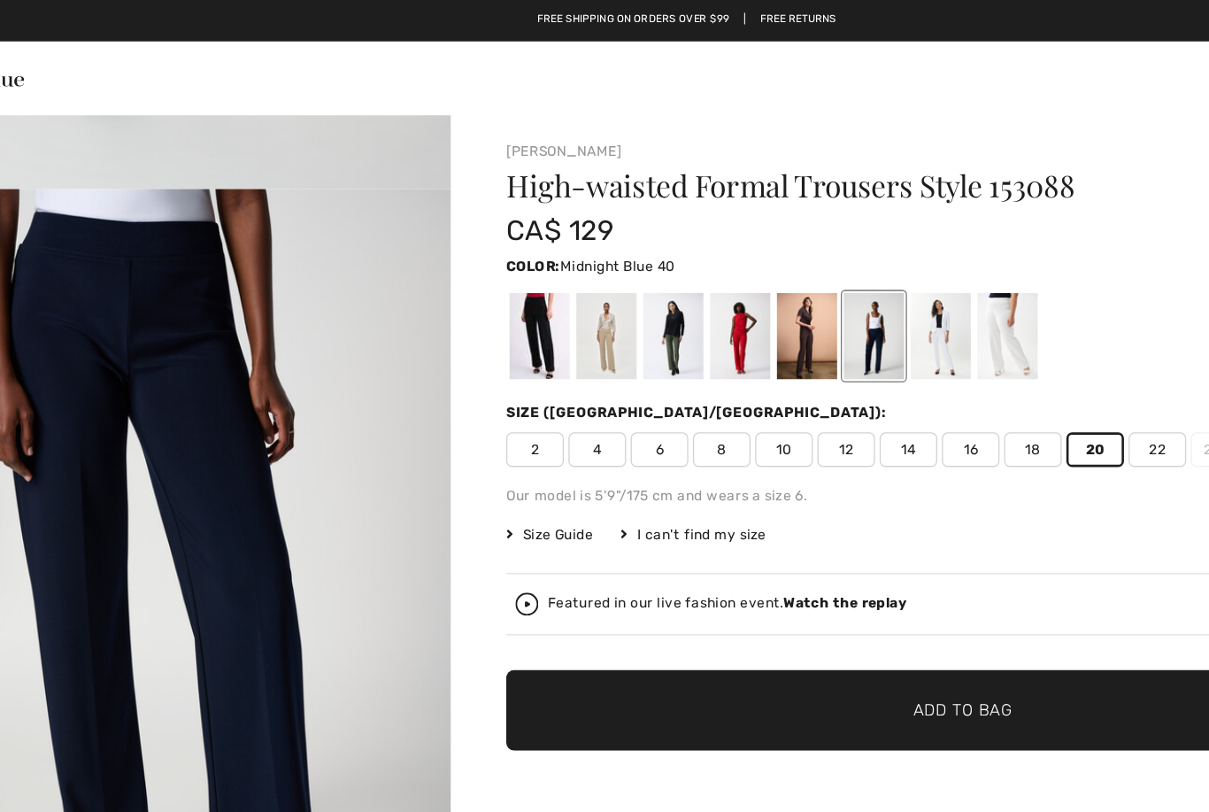
click at [468, 254] on div at bounding box center [491, 258] width 46 height 66
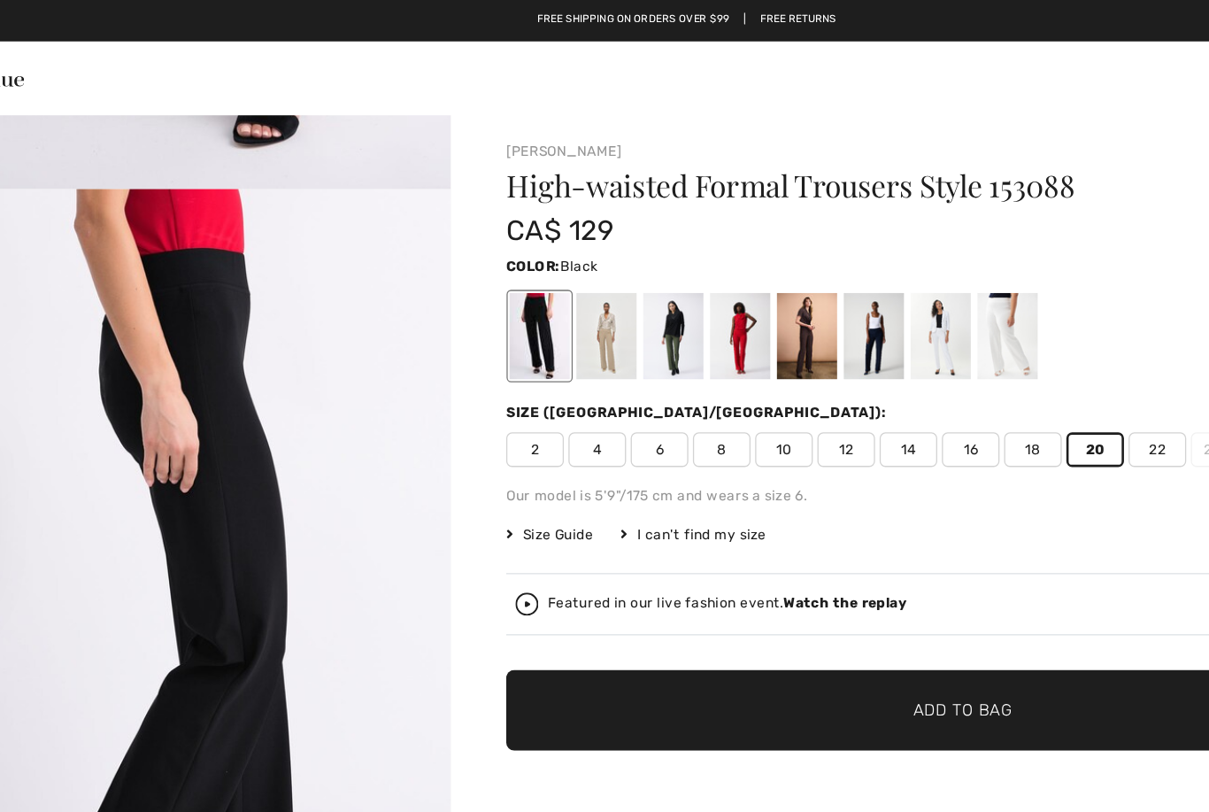
scroll to position [0, 0]
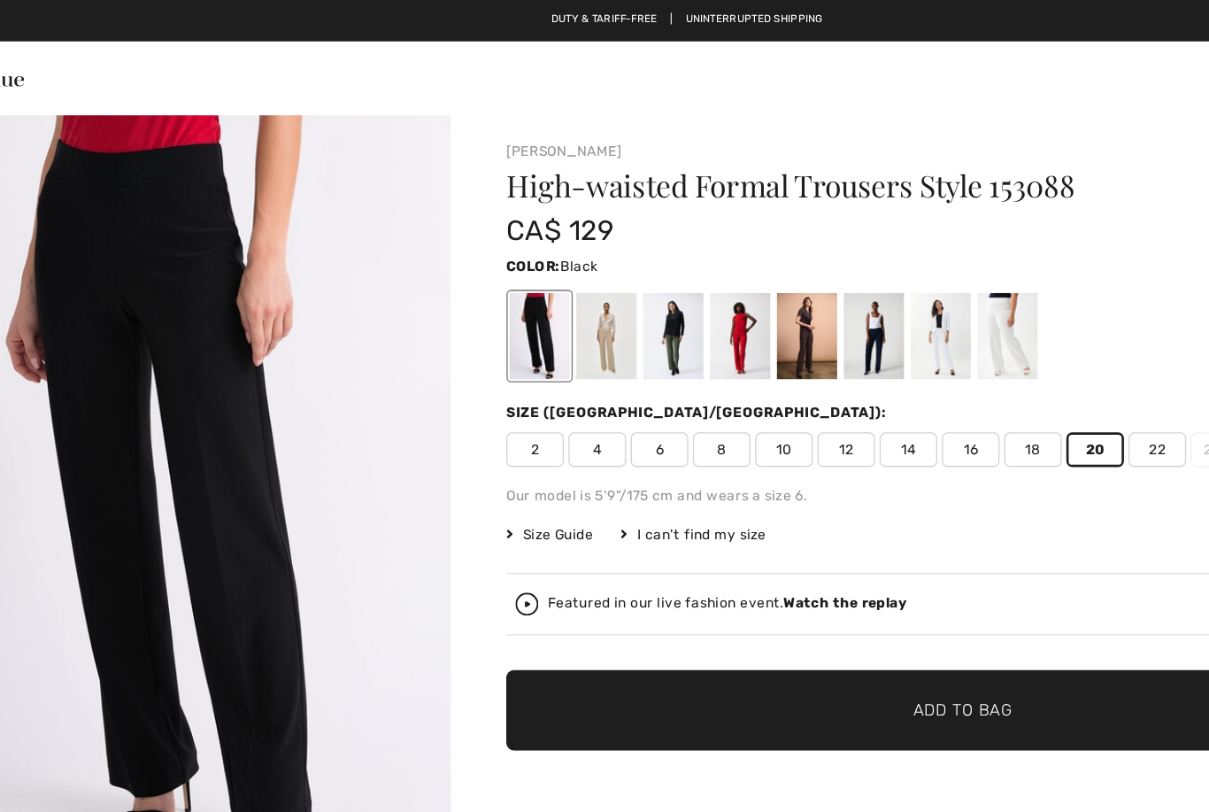
click at [848, 346] on span "18" at bounding box center [870, 345] width 44 height 27
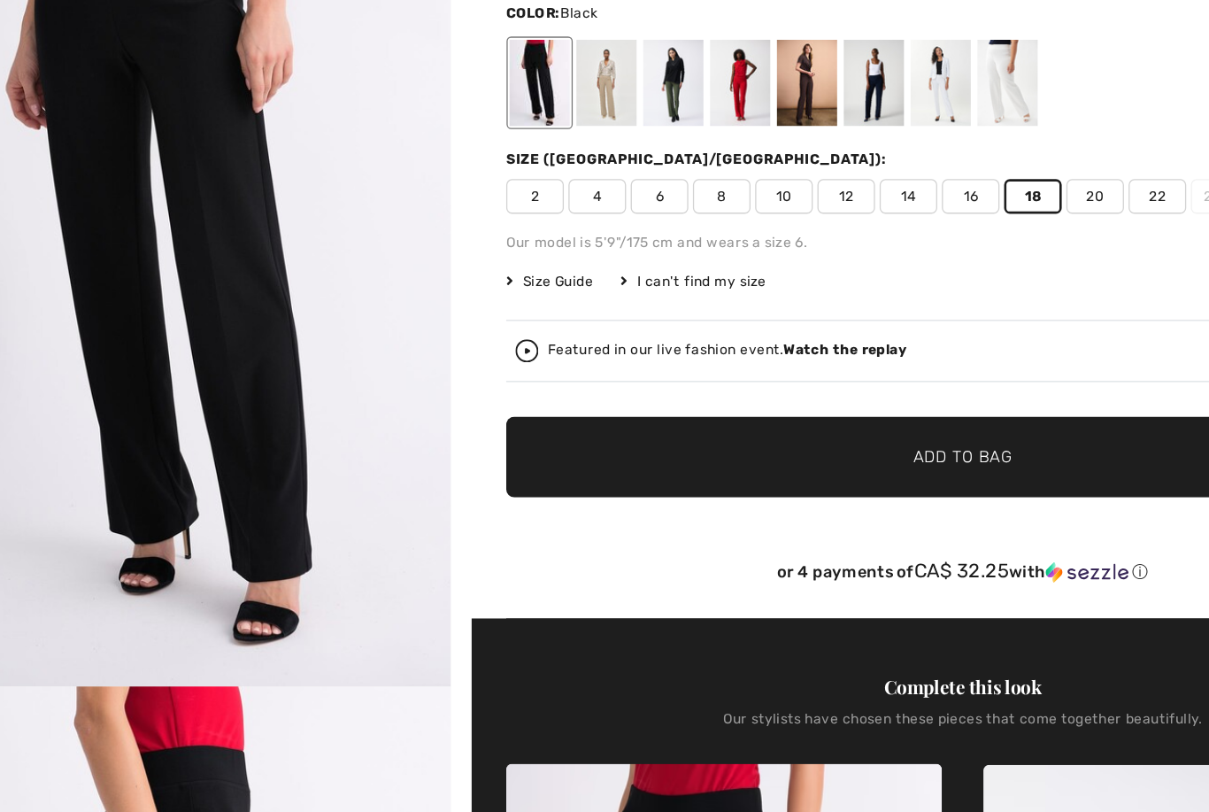
scroll to position [50, 0]
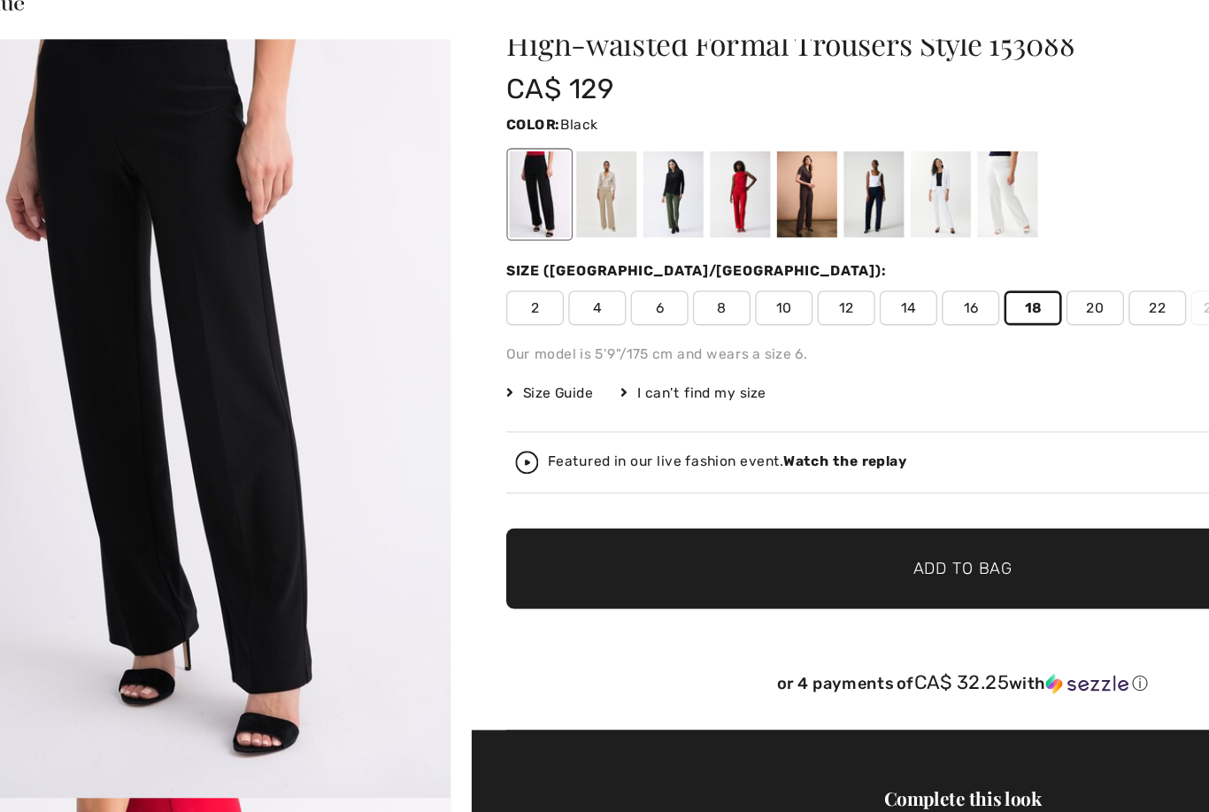
click at [466, 291] on div "High-waisted Formal Trousers Style 153088 CA$ 129 Color: Black Size (CA/US): 2 …" at bounding box center [816, 350] width 701 height 538
click at [466, 352] on span "Size Guide" at bounding box center [499, 360] width 66 height 16
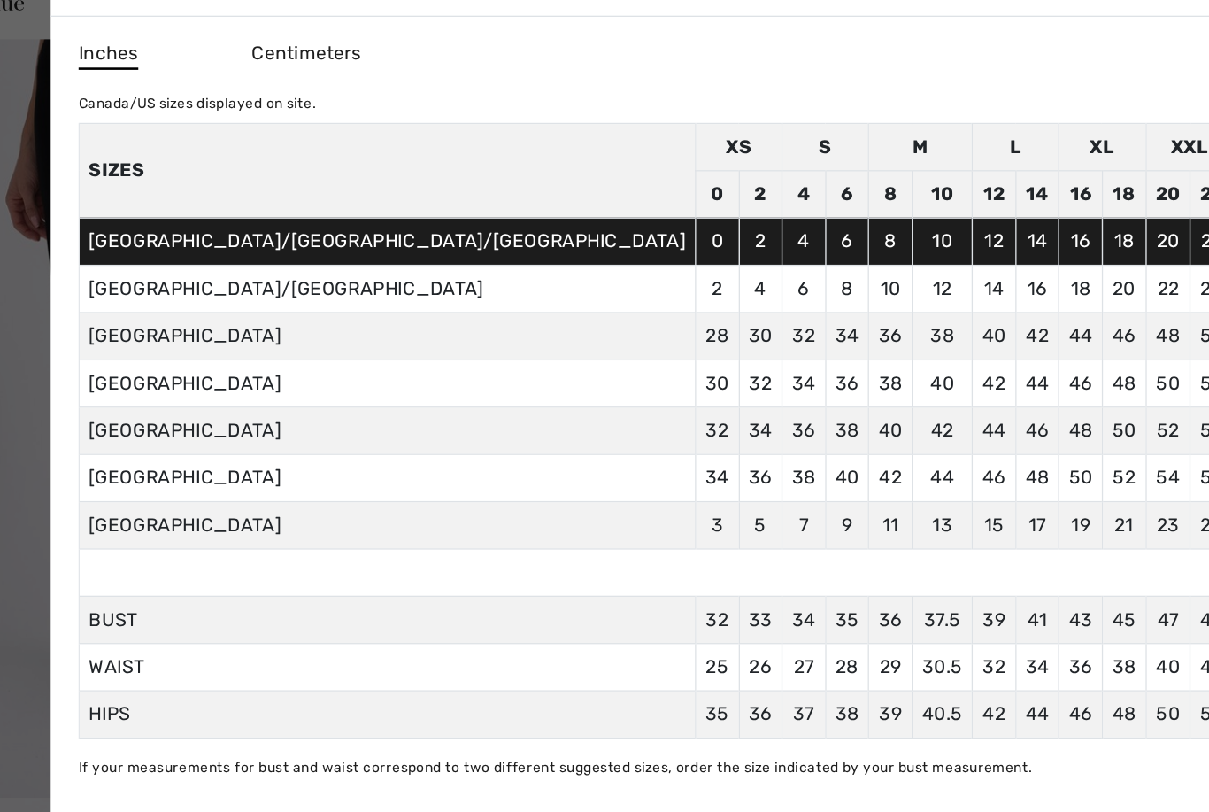
click at [883, 119] on div at bounding box center [604, 406] width 1209 height 812
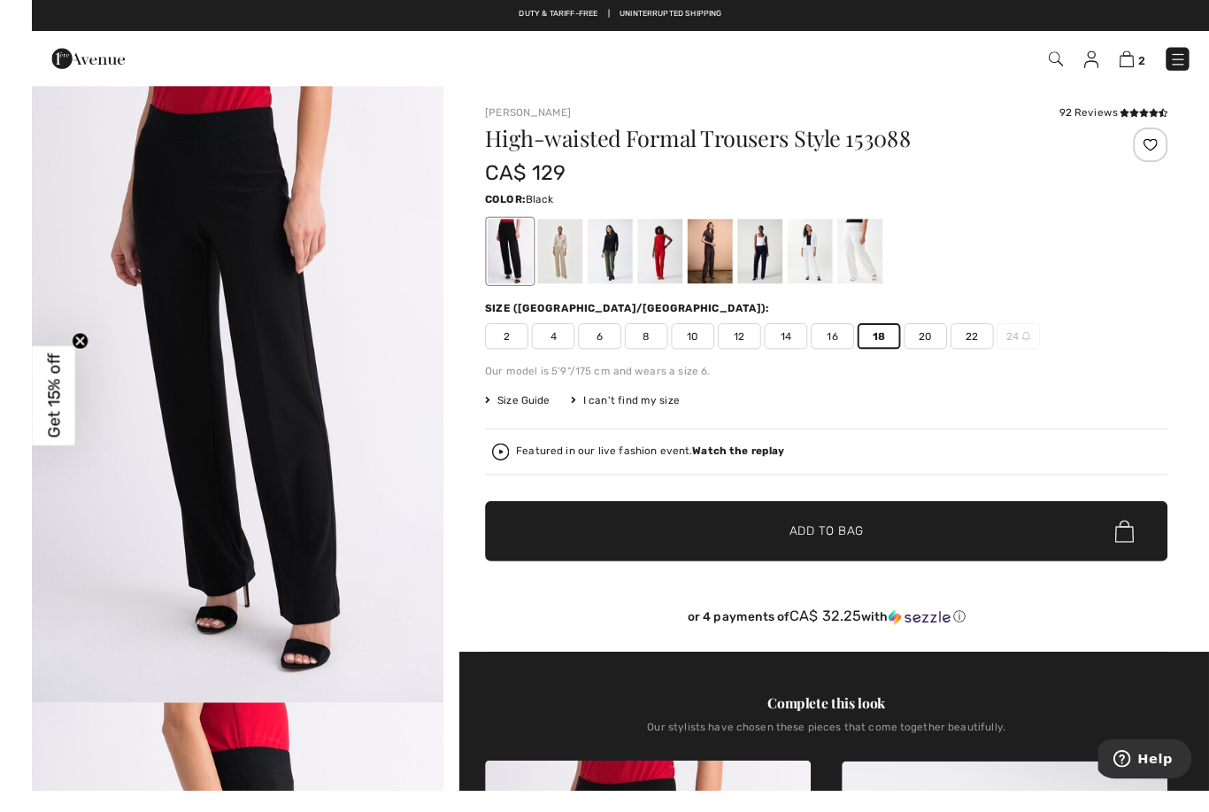
scroll to position [2, 0]
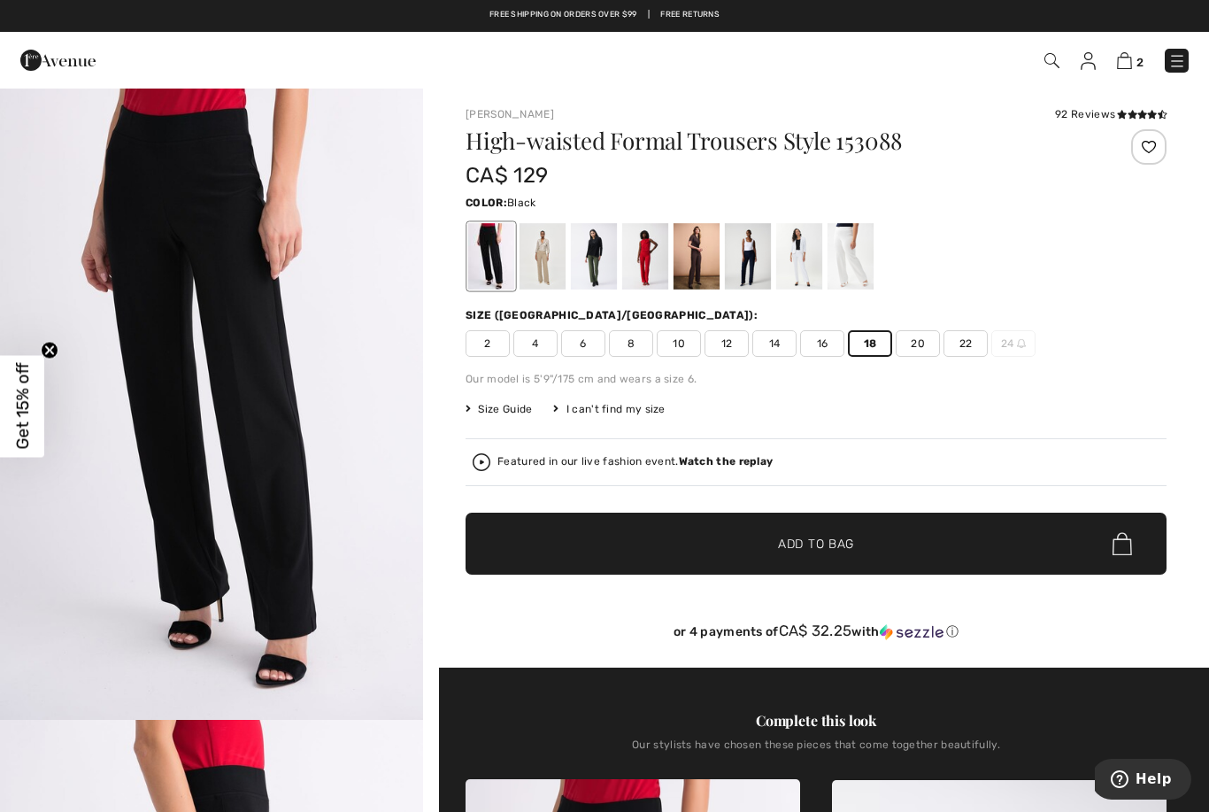
click at [1130, 53] on img at bounding box center [1124, 60] width 15 height 17
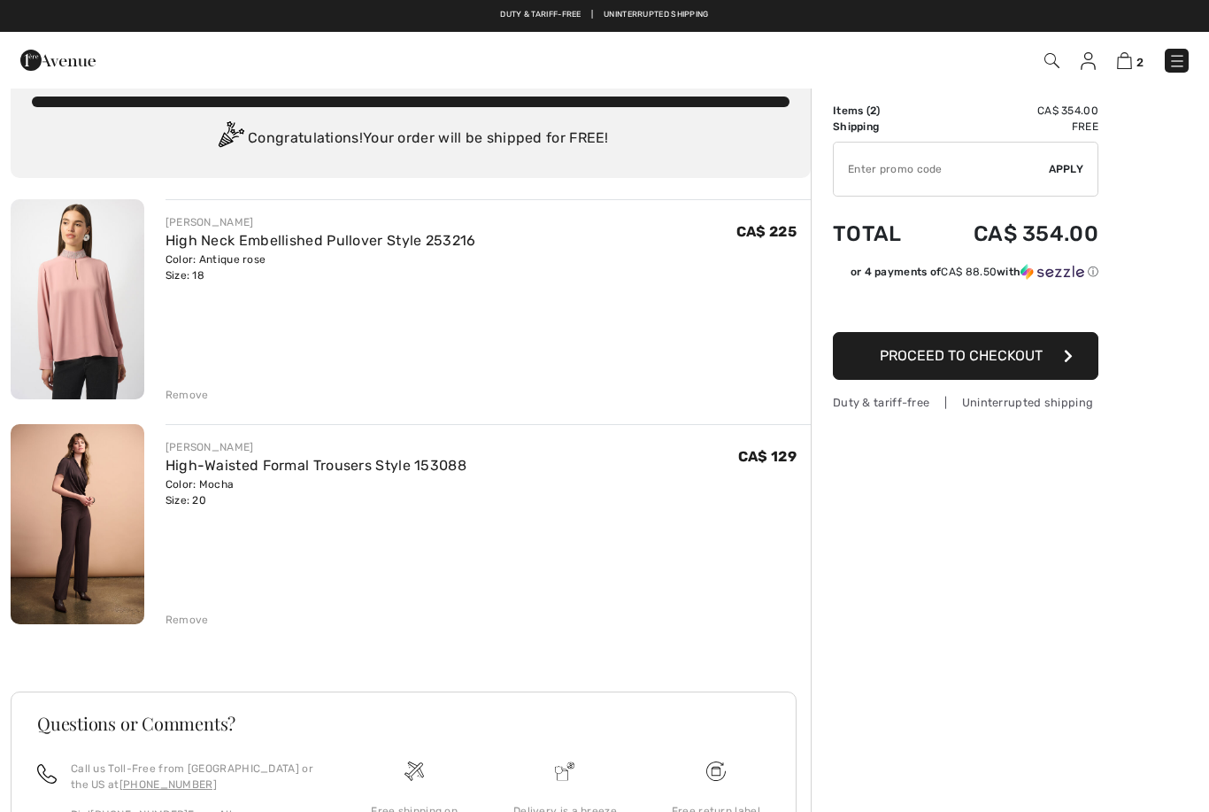
scroll to position [34, 0]
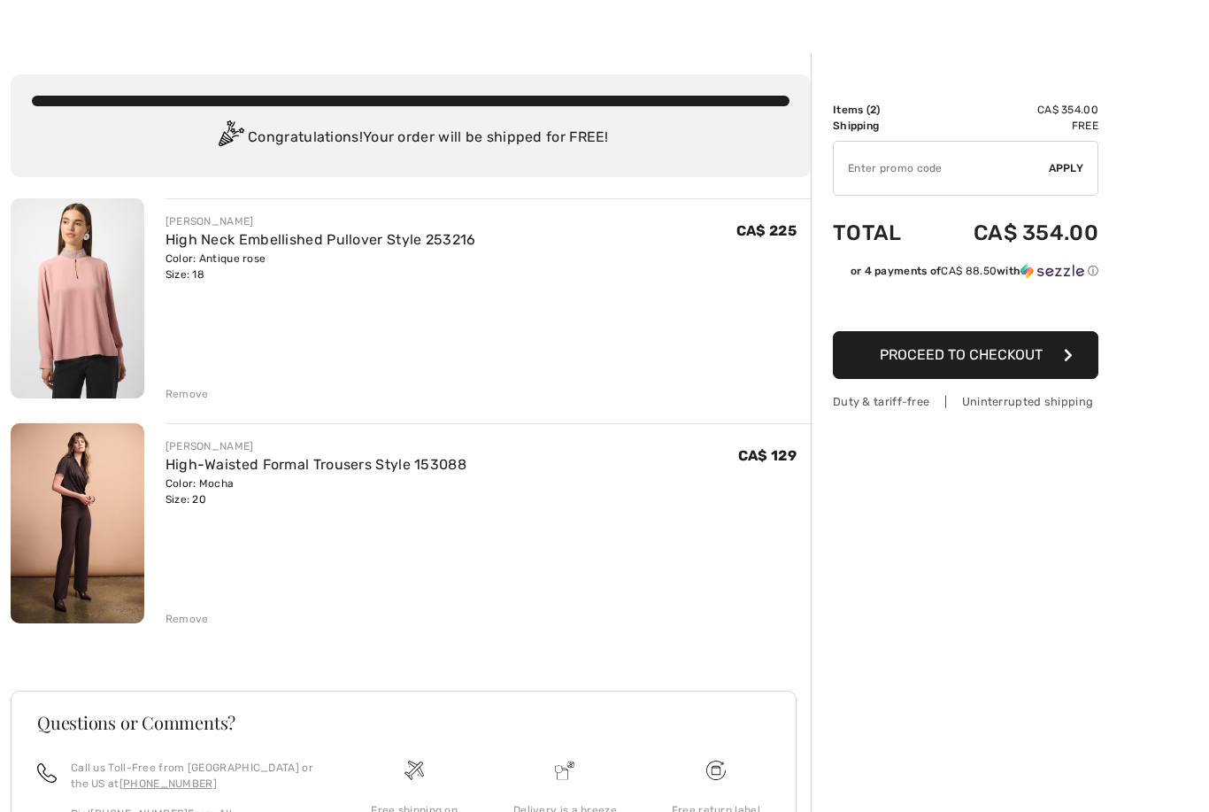
click at [189, 235] on link "High Neck Embellished Pullover Style 253216" at bounding box center [321, 239] width 311 height 17
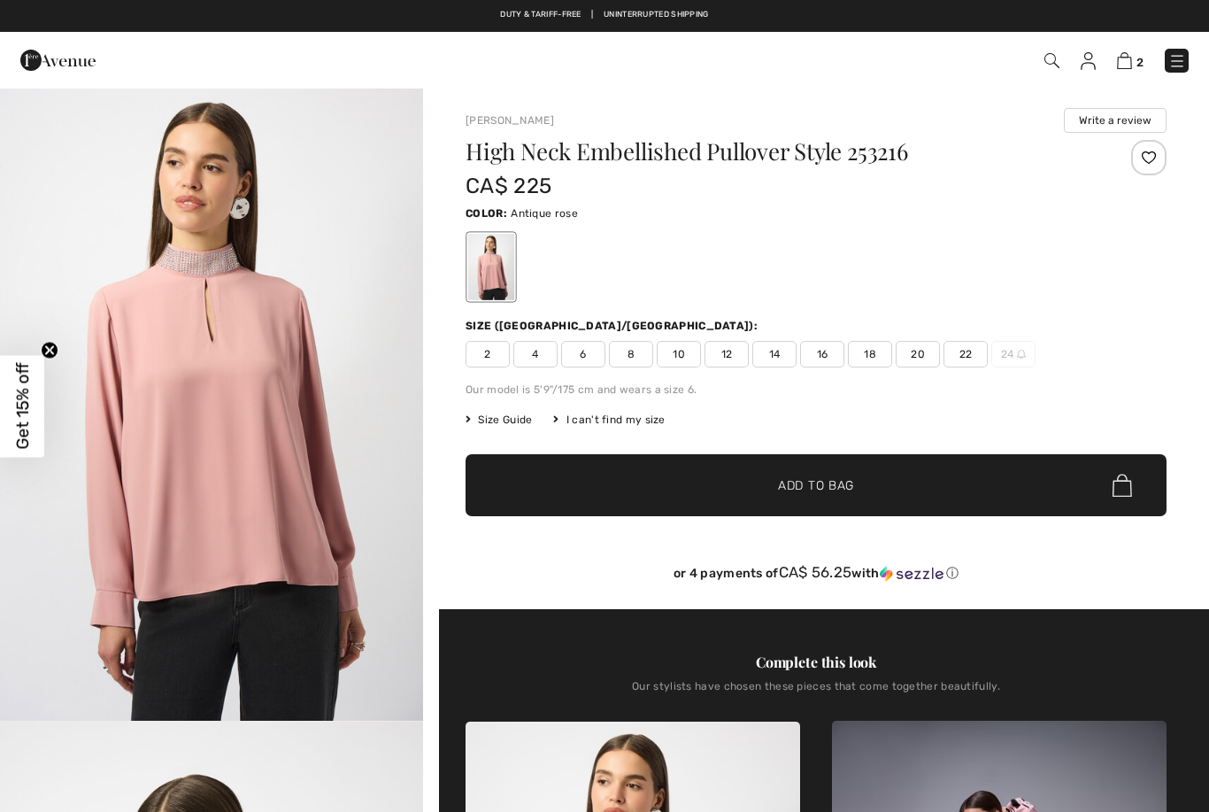
checkbox input "true"
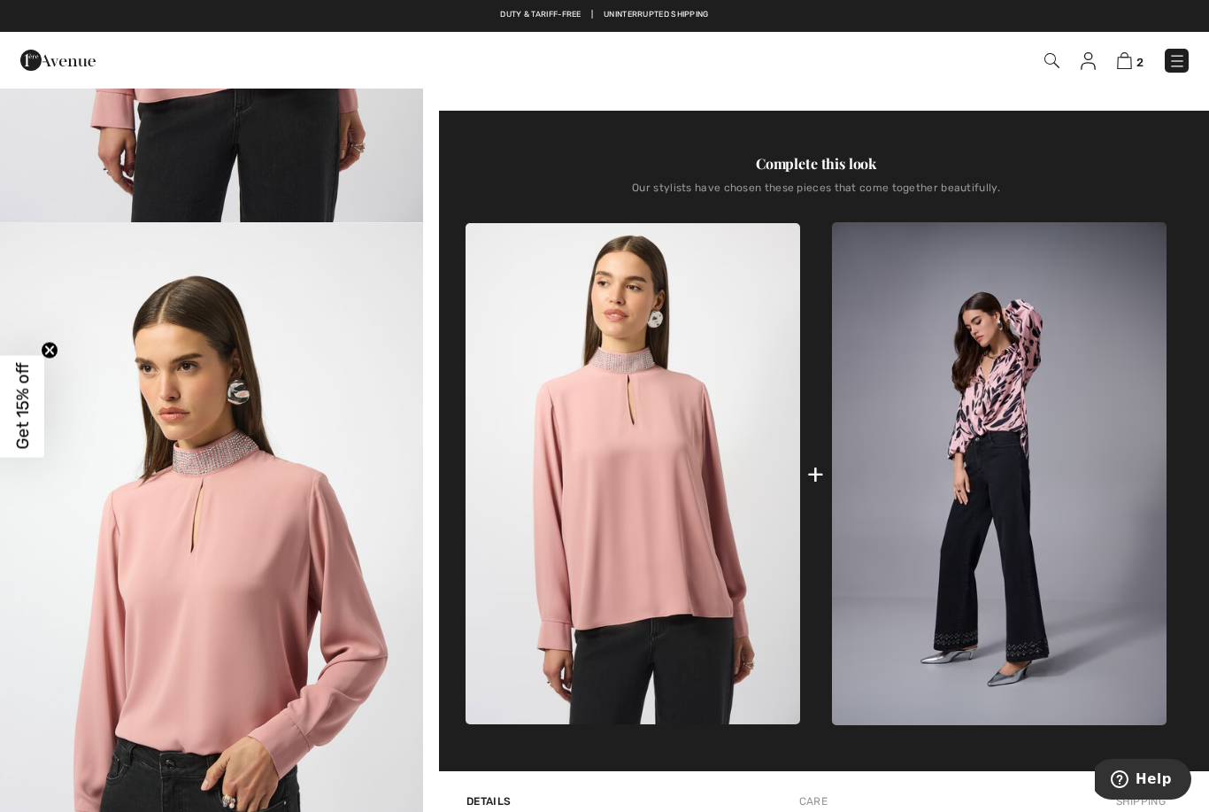
scroll to position [535, 0]
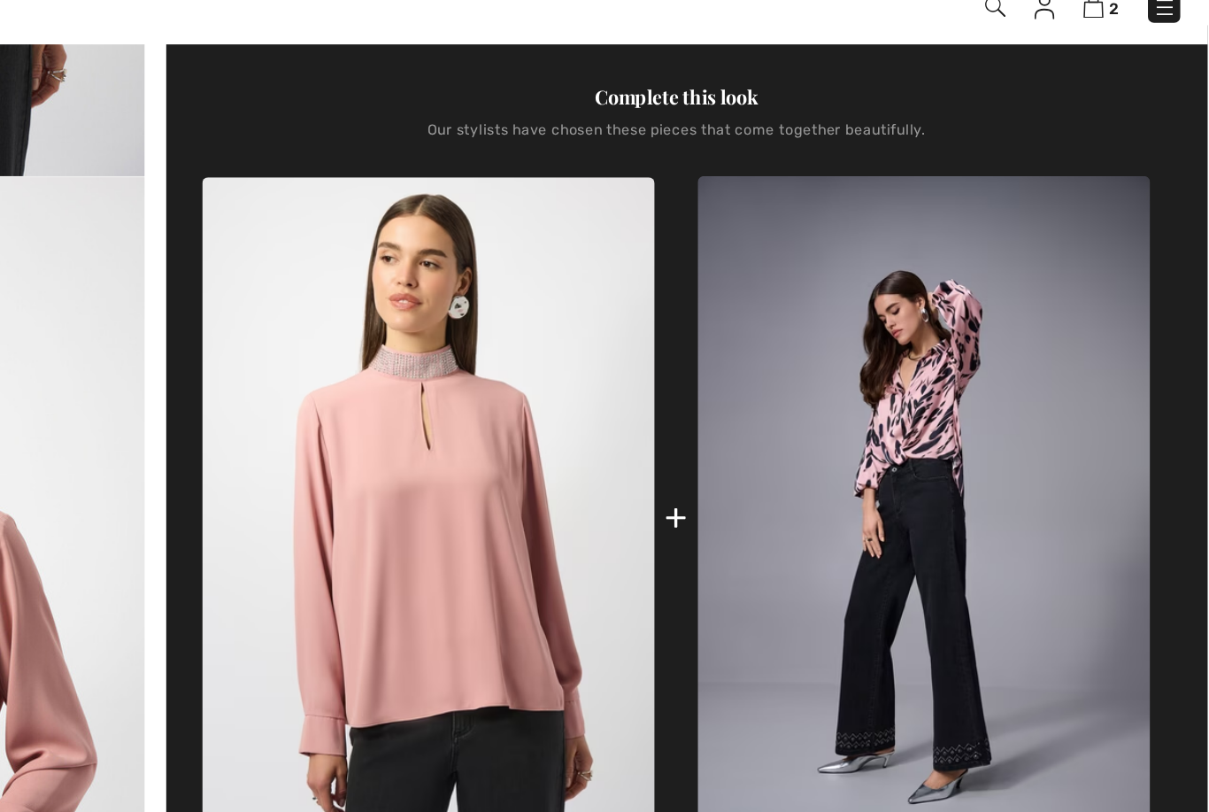
click at [832, 269] on img at bounding box center [999, 437] width 335 height 502
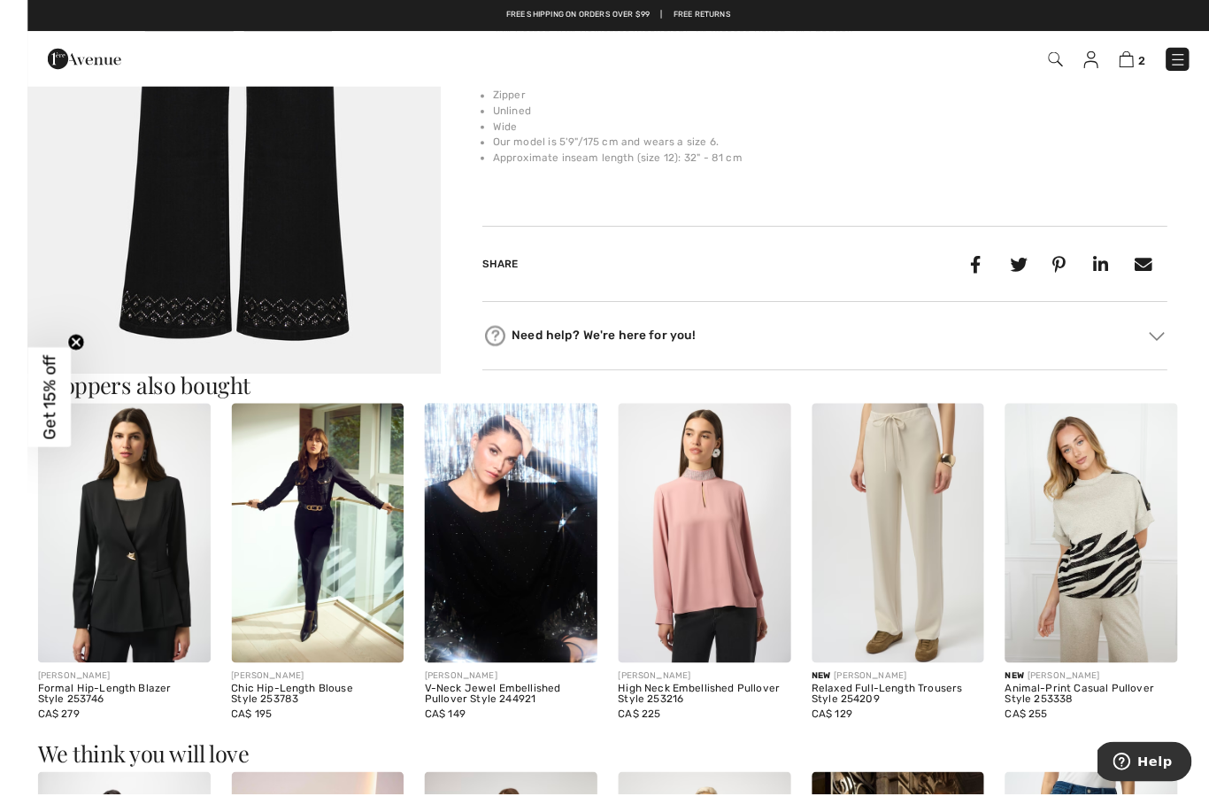
scroll to position [1484, 0]
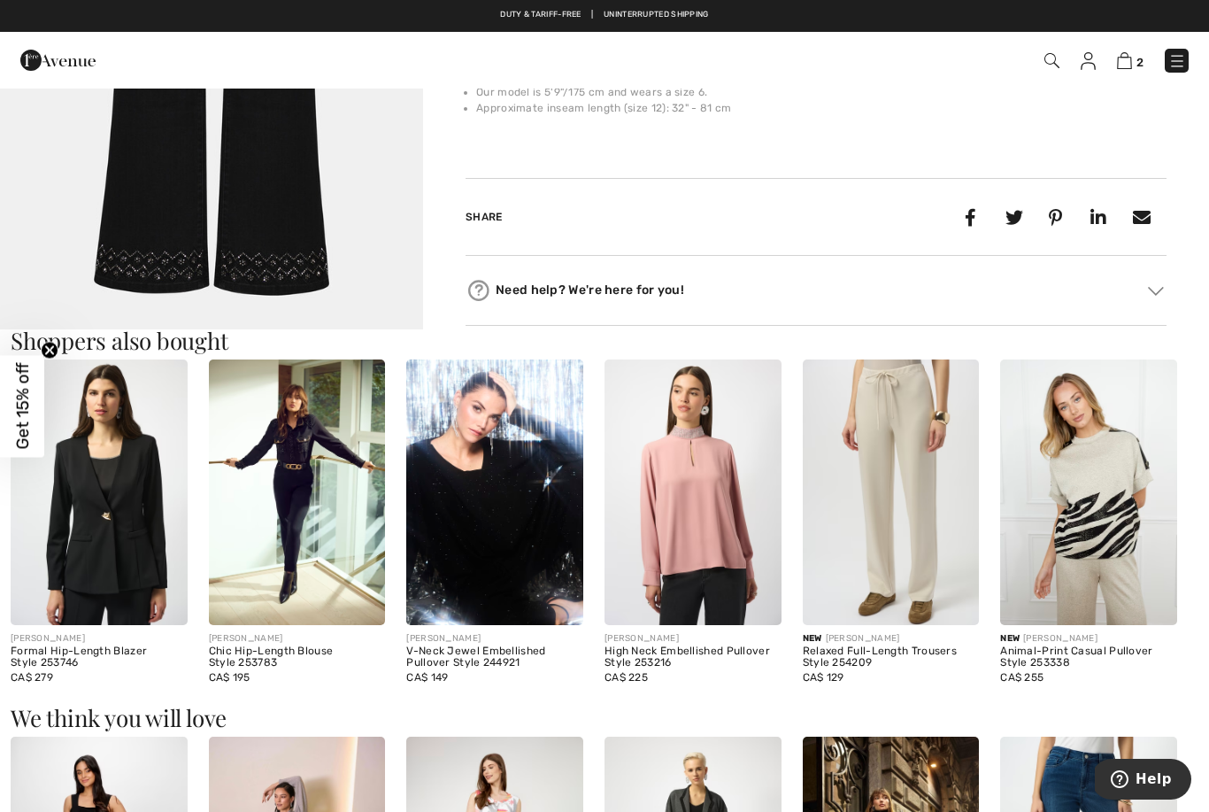
click at [104, 460] on img at bounding box center [99, 491] width 177 height 265
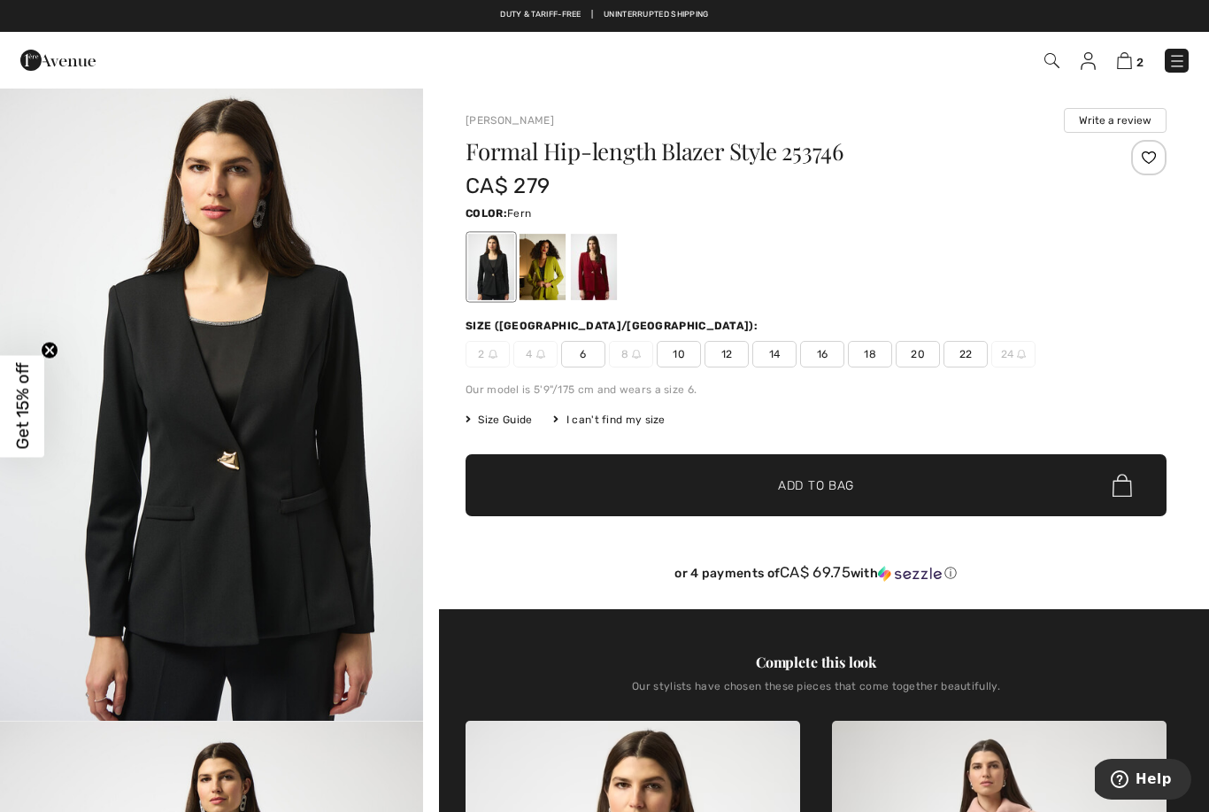
click at [557, 267] on div at bounding box center [543, 267] width 46 height 66
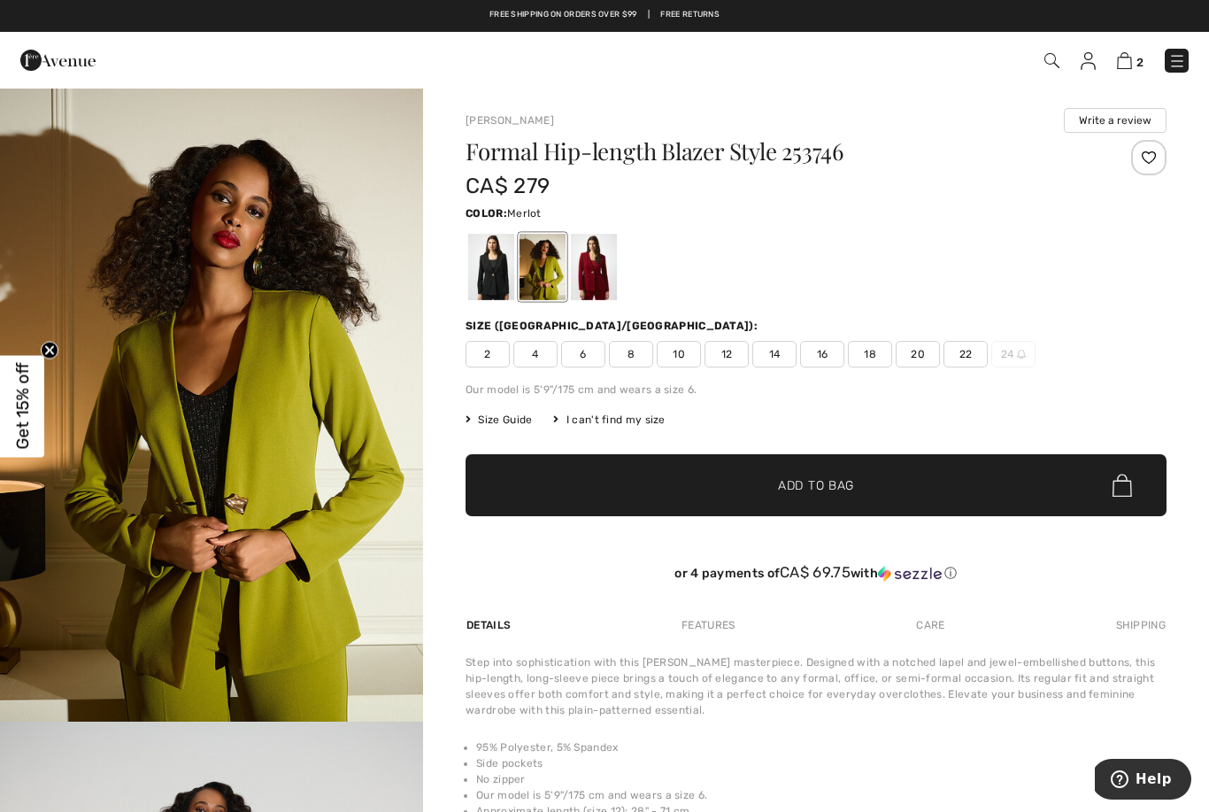
click at [601, 282] on div at bounding box center [594, 267] width 46 height 66
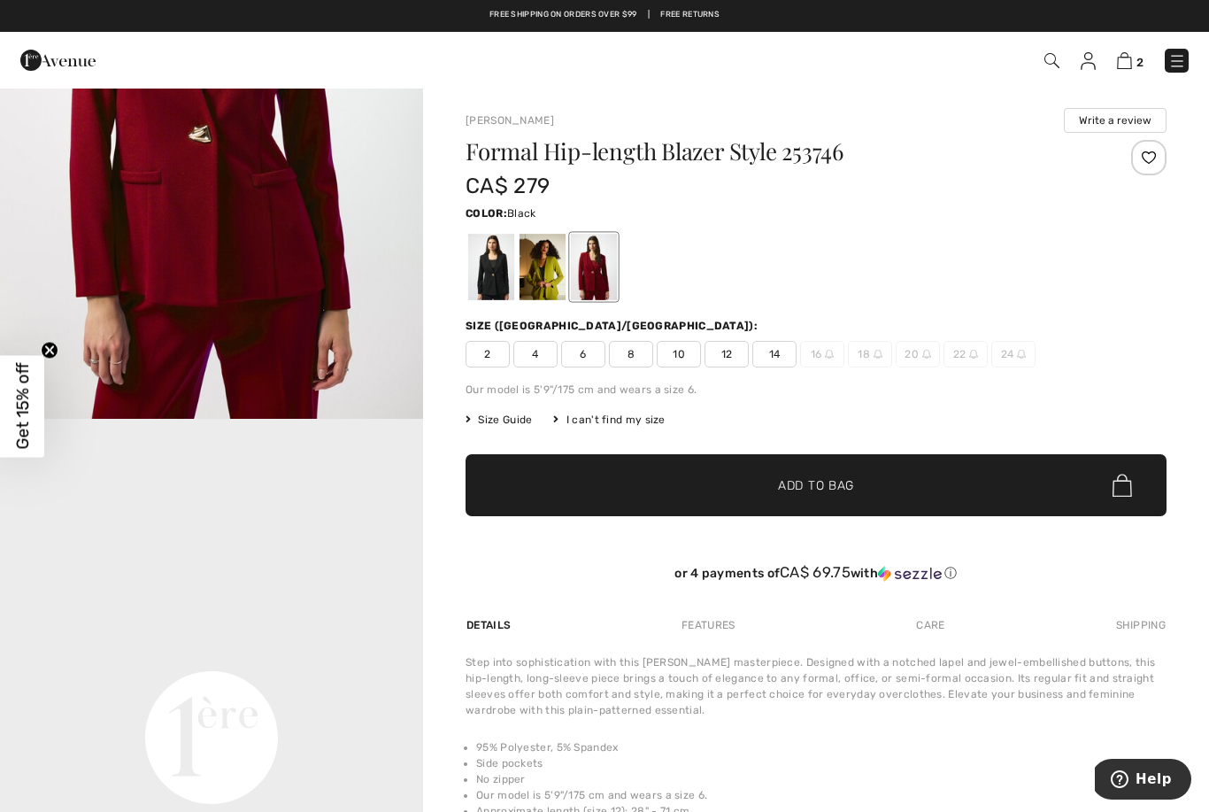
click at [494, 276] on div at bounding box center [491, 267] width 46 height 66
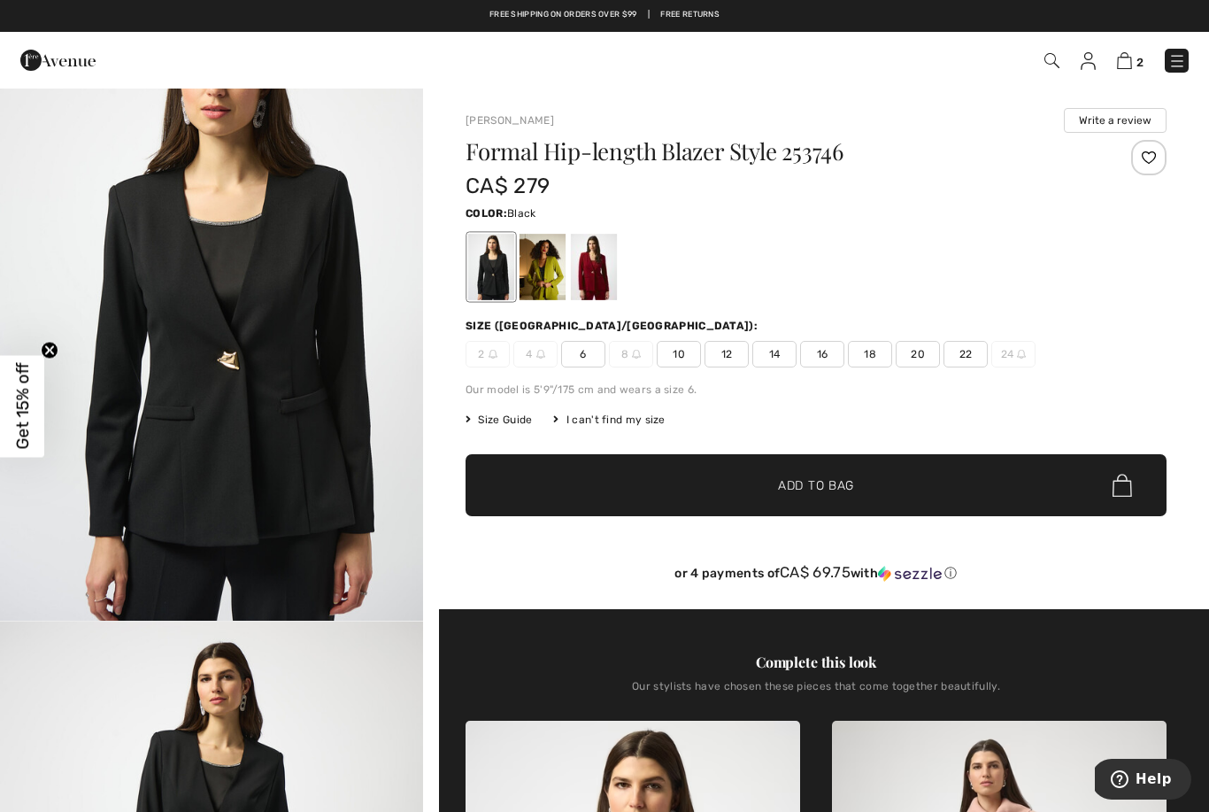
click at [1128, 58] on img at bounding box center [1124, 60] width 15 height 17
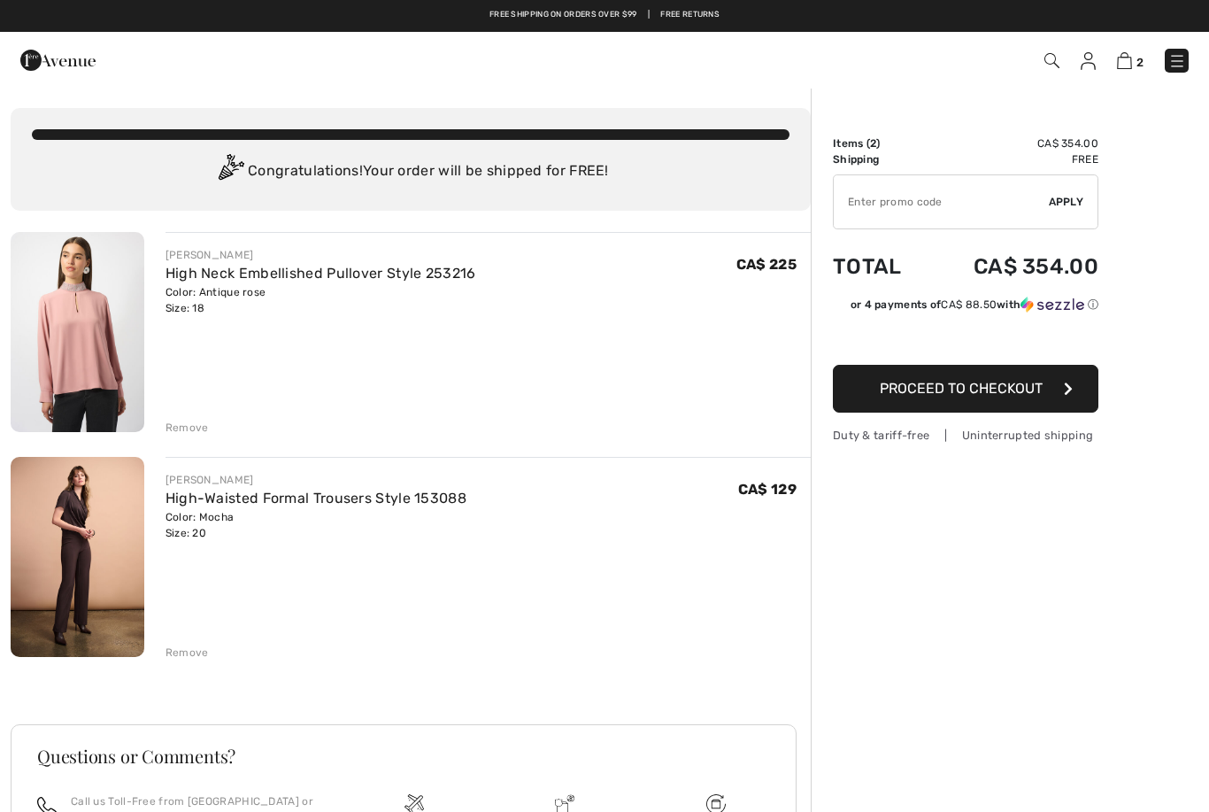
click at [195, 267] on link "High Neck Embellished Pullover Style 253216" at bounding box center [321, 273] width 311 height 17
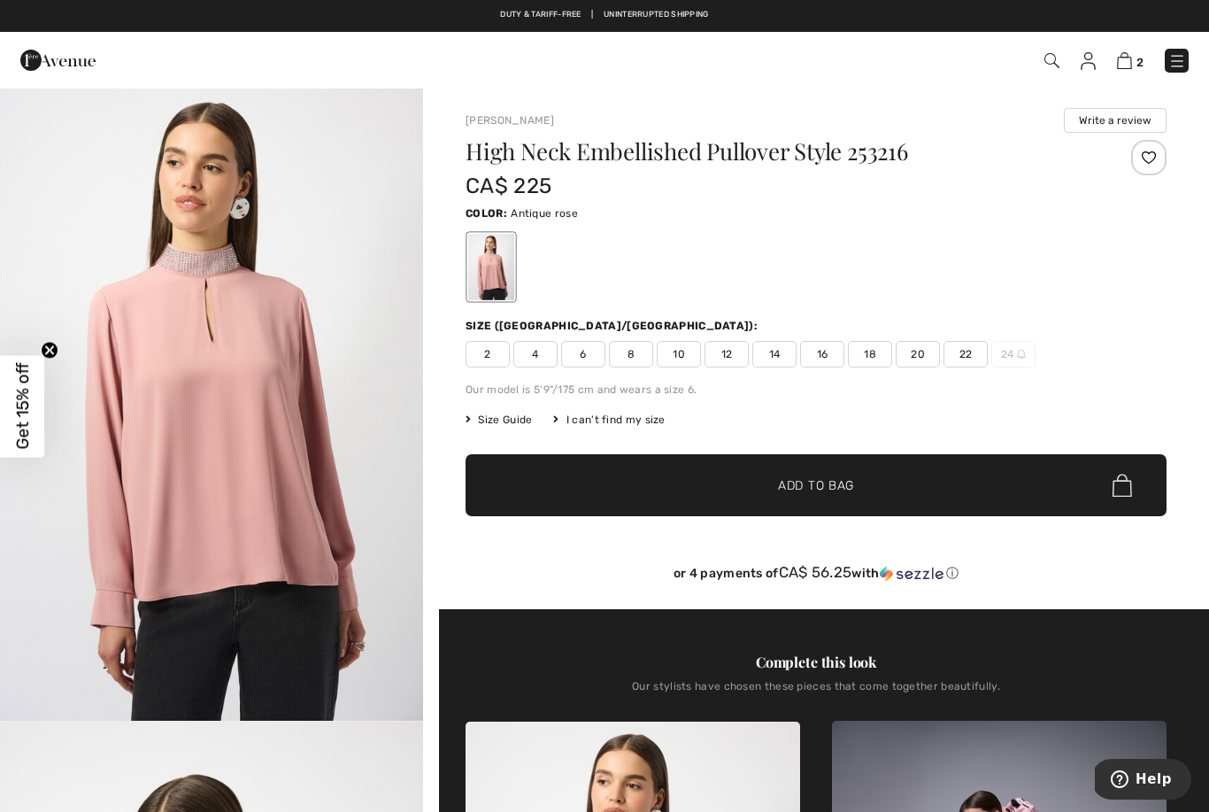
click at [499, 418] on span "Size Guide" at bounding box center [499, 420] width 66 height 16
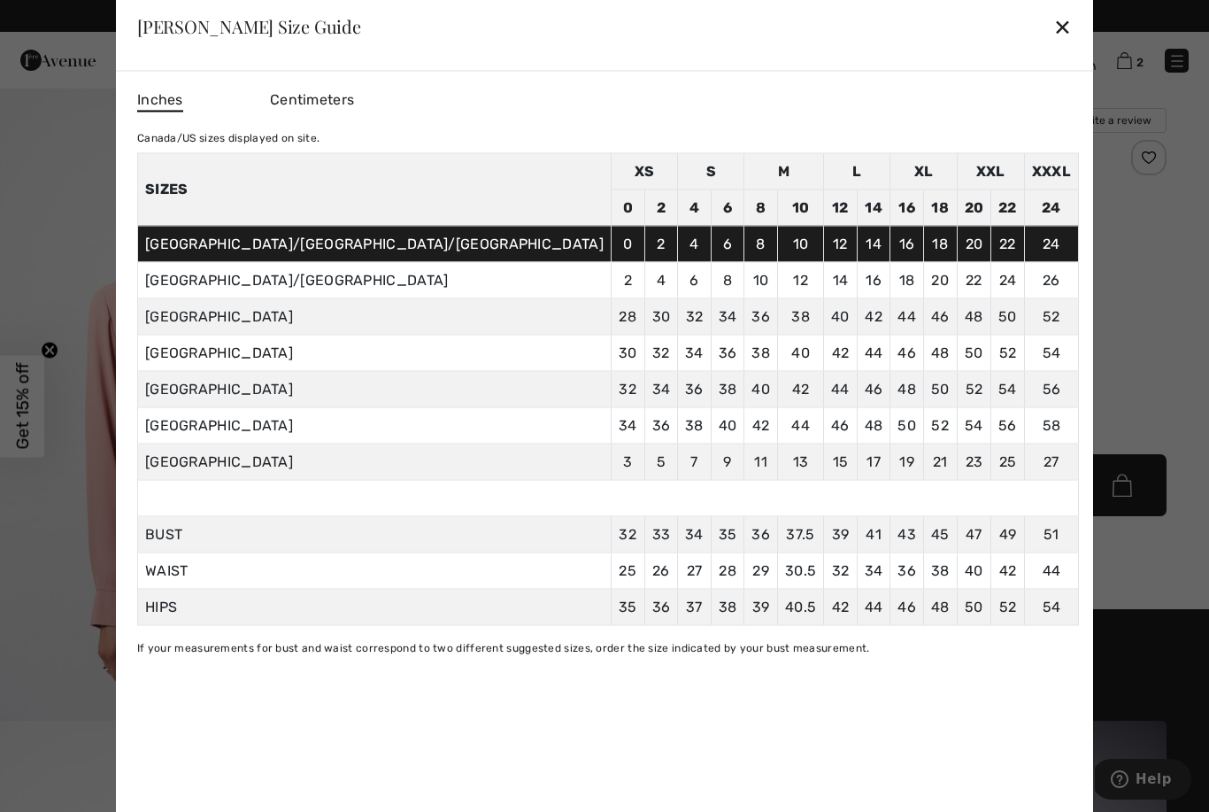
click at [1133, 324] on div at bounding box center [604, 406] width 1209 height 812
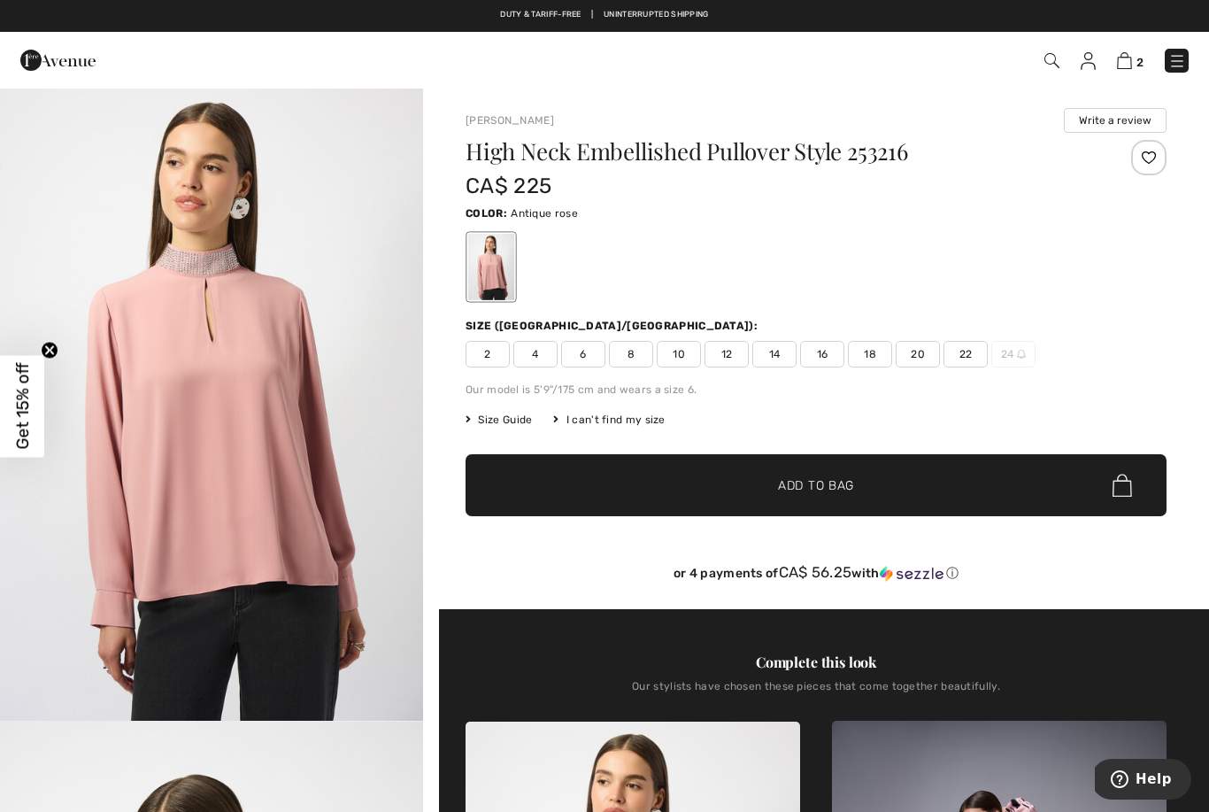
click at [507, 417] on span "Size Guide" at bounding box center [499, 420] width 66 height 16
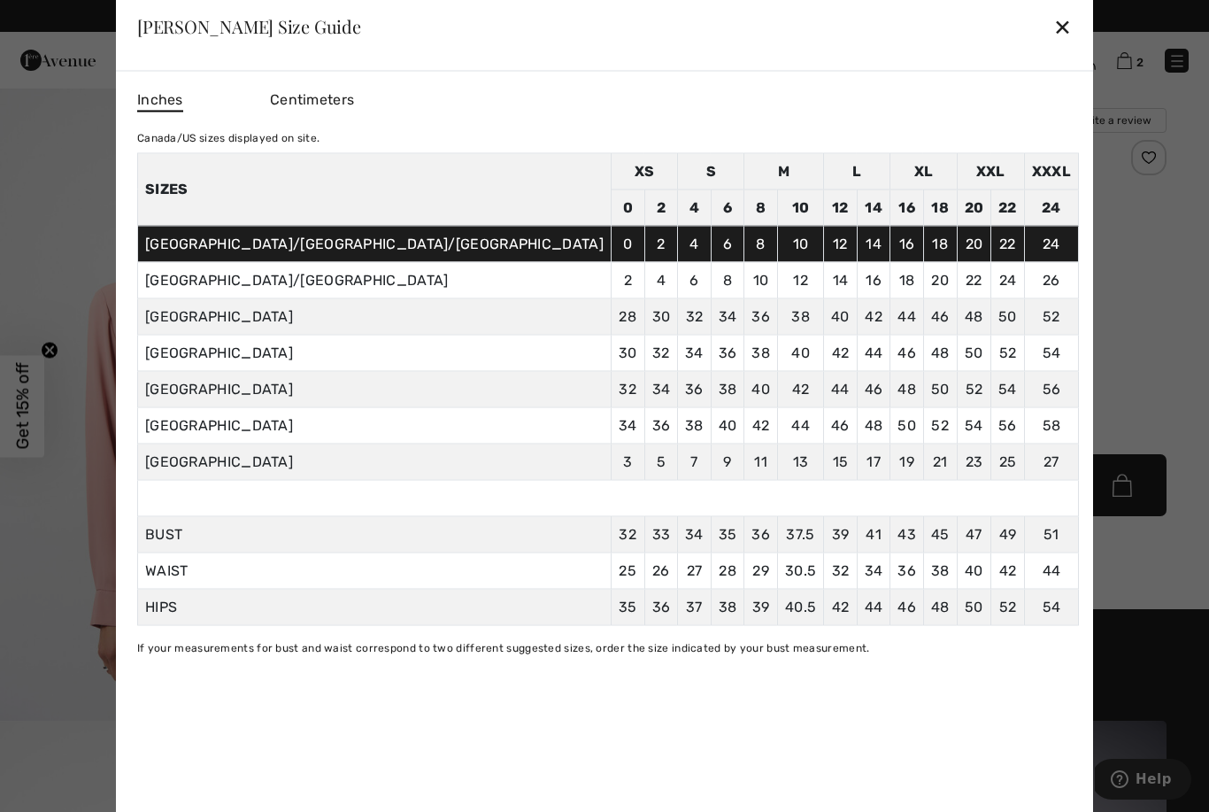
click at [1053, 37] on div "✕" at bounding box center [1062, 26] width 19 height 37
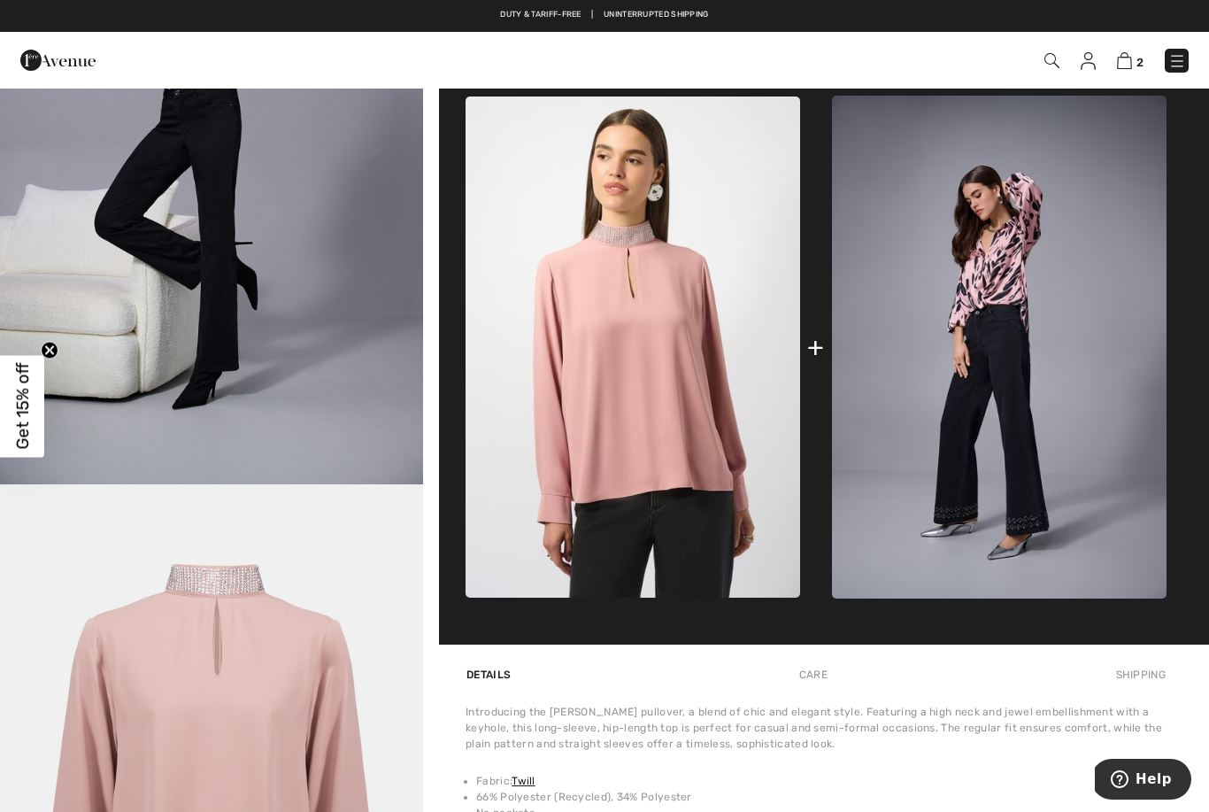
scroll to position [2833, 0]
click at [128, 374] on img "5 / 6" at bounding box center [211, 167] width 423 height 635
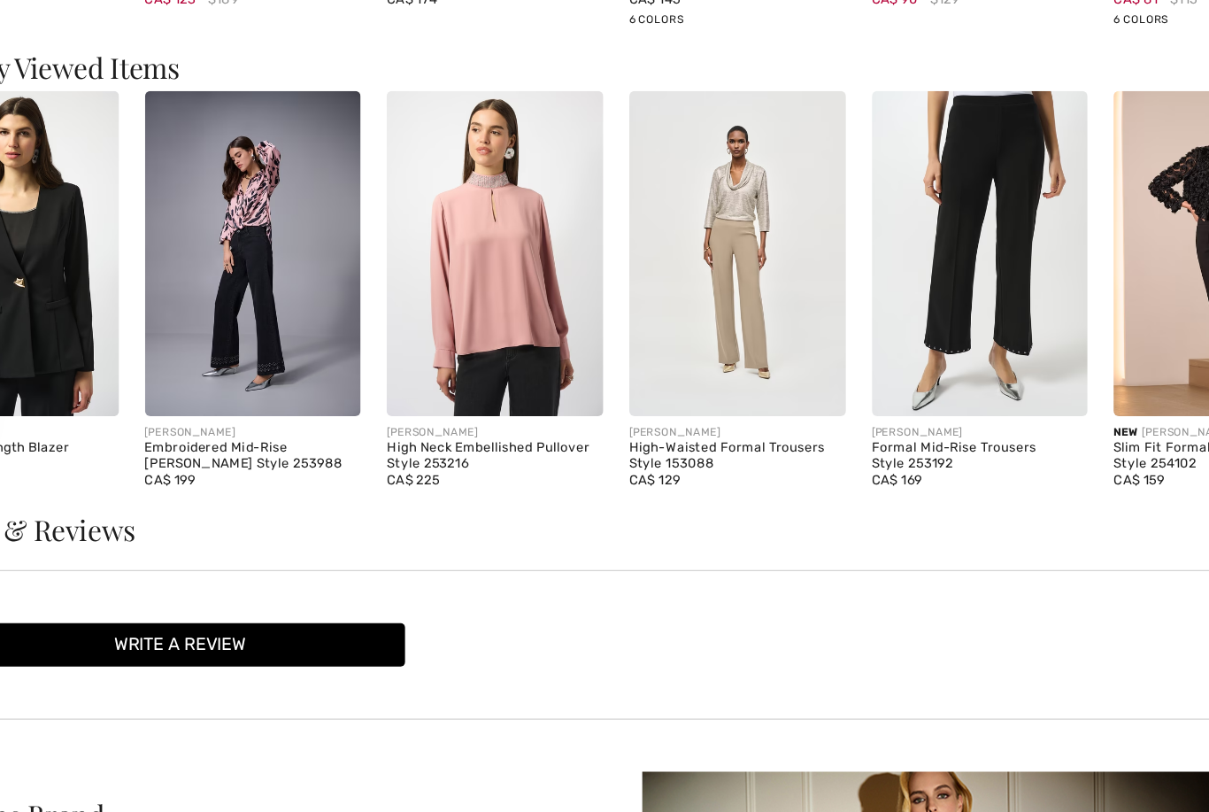
scroll to position [2367, 0]
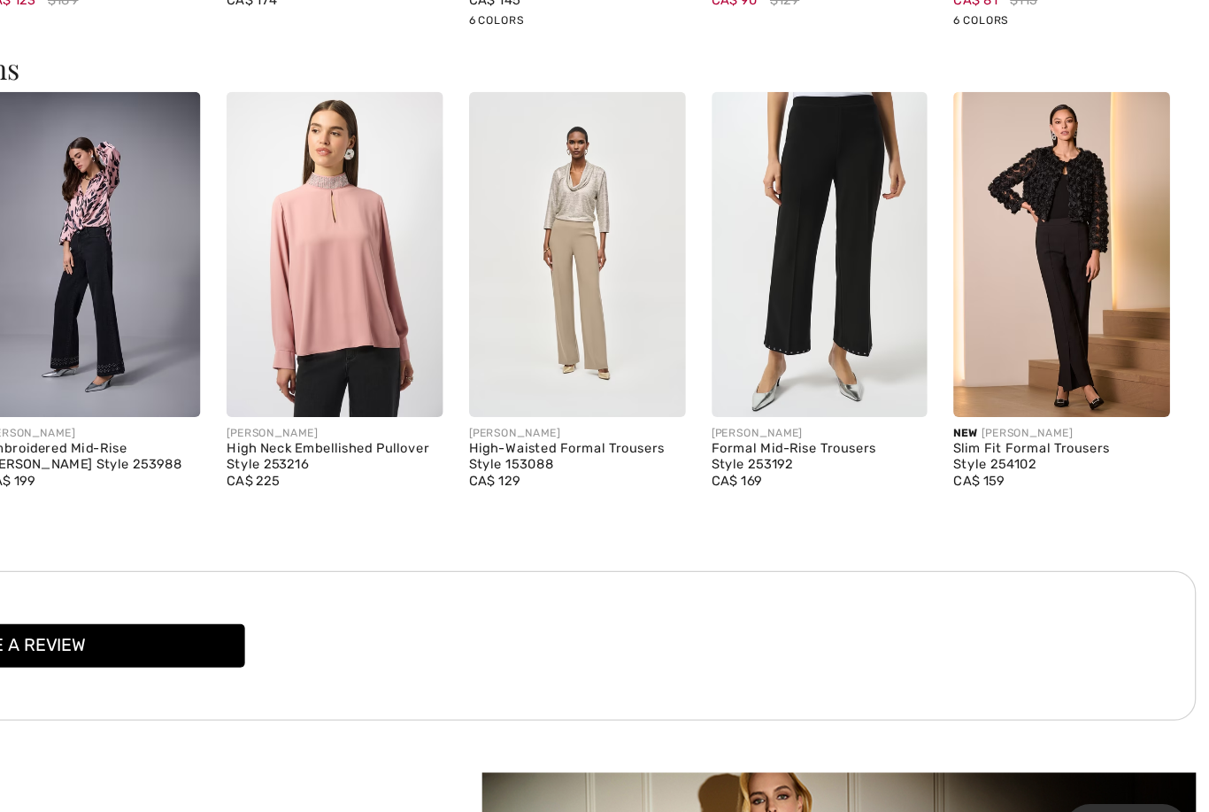
click at [1000, 463] on div "Slim Fit Formal Trousers Style 254102" at bounding box center [1088, 475] width 177 height 25
click at [1000, 286] on img at bounding box center [1088, 309] width 177 height 265
